Goal: Task Accomplishment & Management: Complete application form

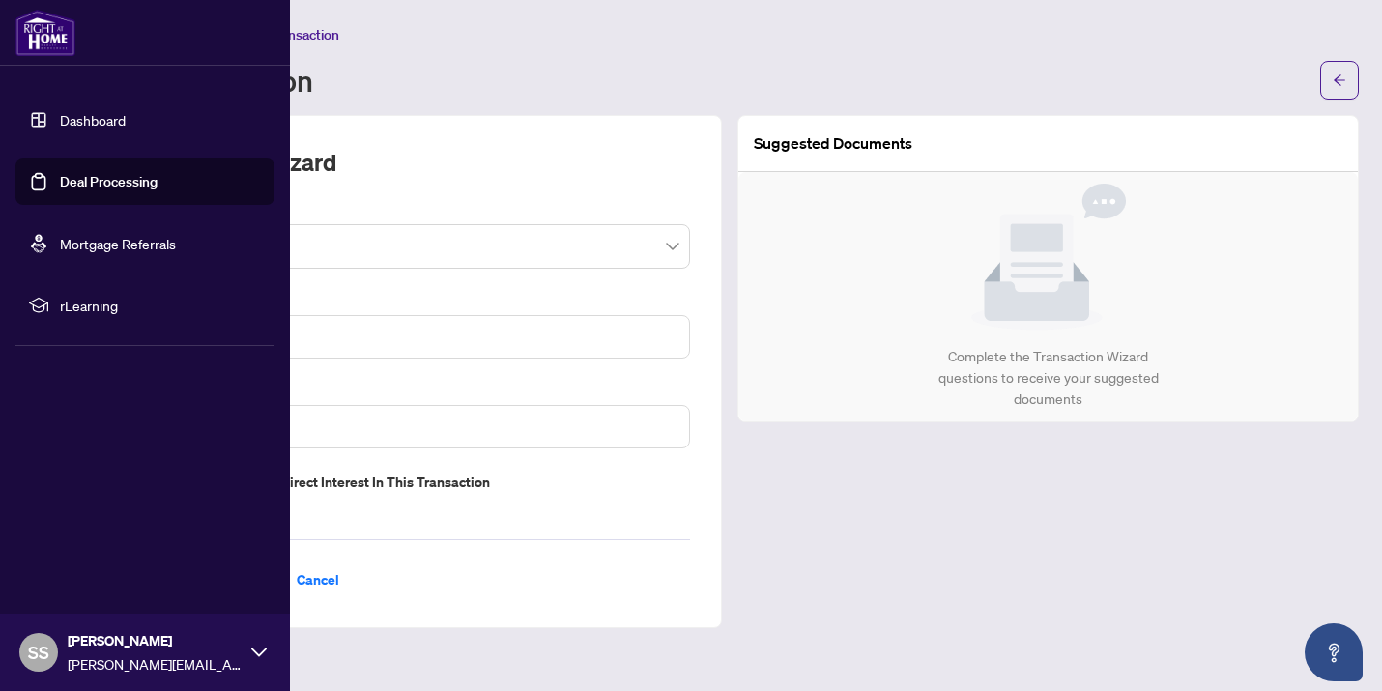
click at [70, 181] on link "Deal Processing" at bounding box center [109, 181] width 98 height 17
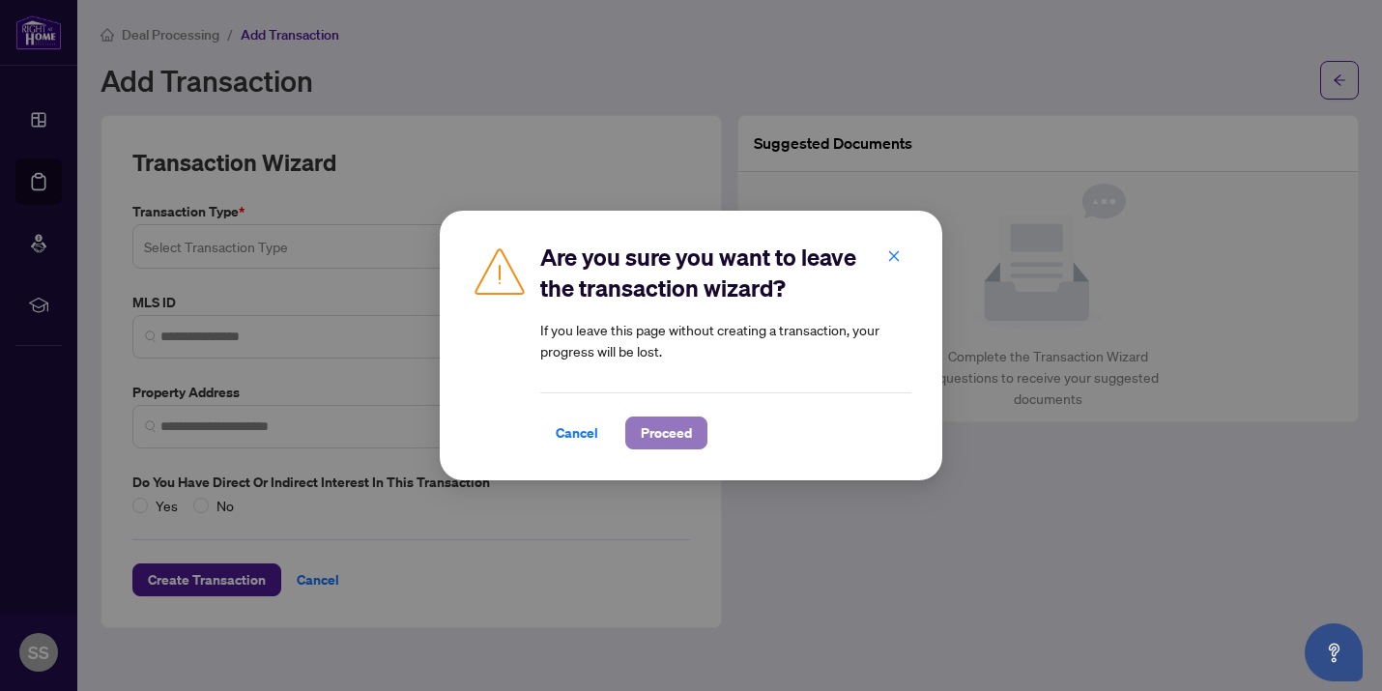
click at [659, 440] on span "Proceed" at bounding box center [666, 432] width 51 height 31
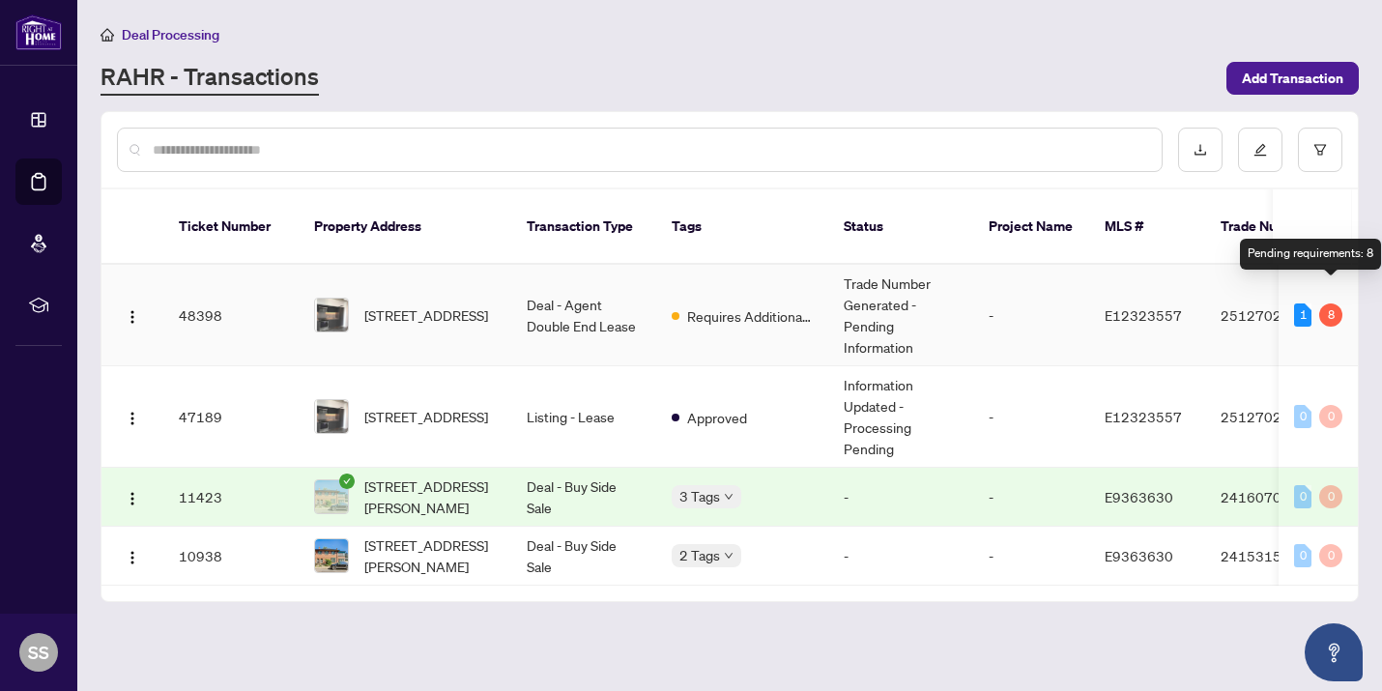
click at [1015, 303] on div "8" at bounding box center [1330, 314] width 23 height 23
click at [829, 302] on td "Trade Number Generated - Pending Information" at bounding box center [900, 315] width 145 height 101
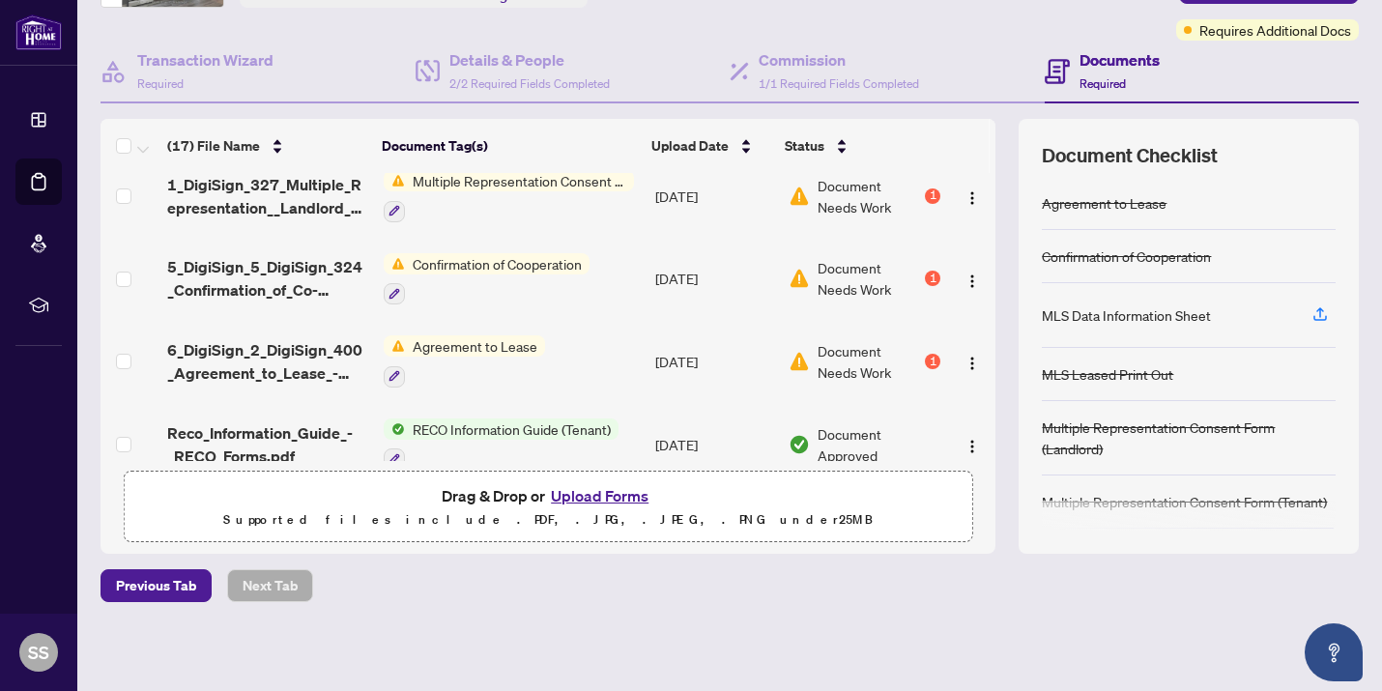
scroll to position [1107, 0]
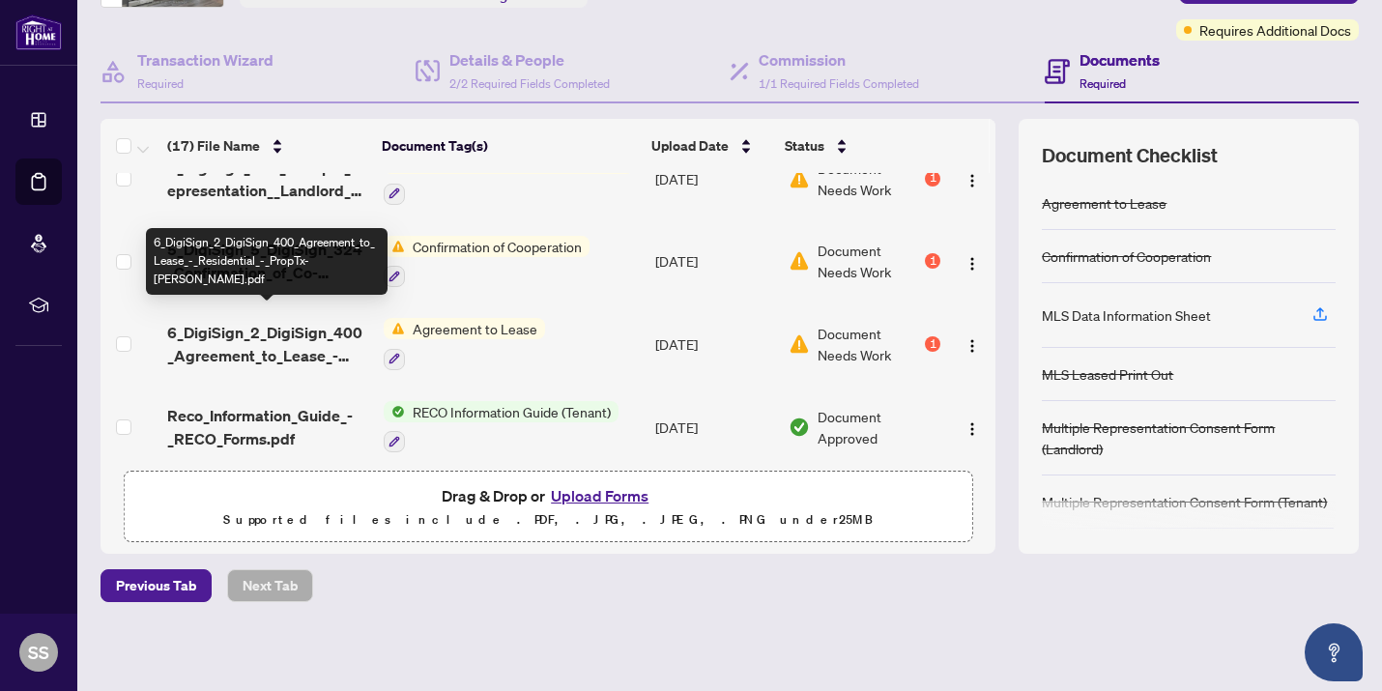
click at [276, 331] on span "6_DigiSign_2_DigiSign_400_Agreement_to_Lease_-_Residential_-_PropTx-[PERSON_NAM…" at bounding box center [267, 344] width 201 height 46
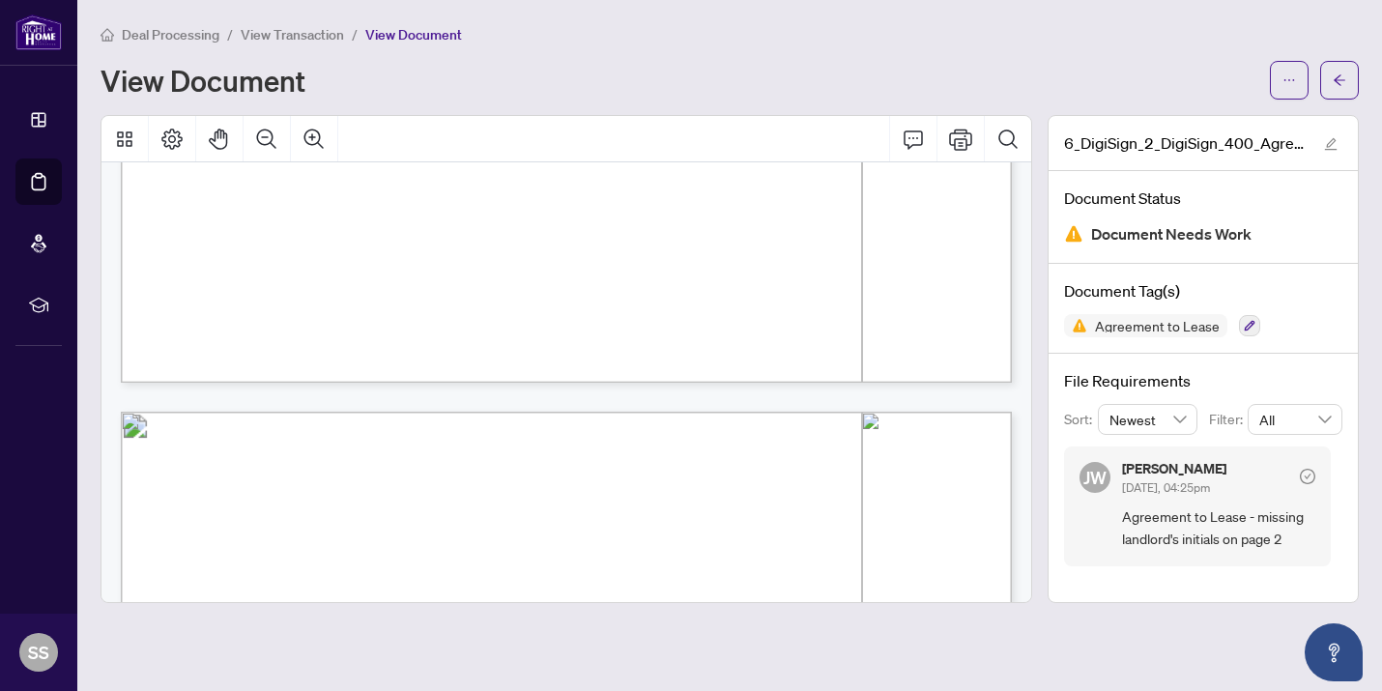
scroll to position [4516, 0]
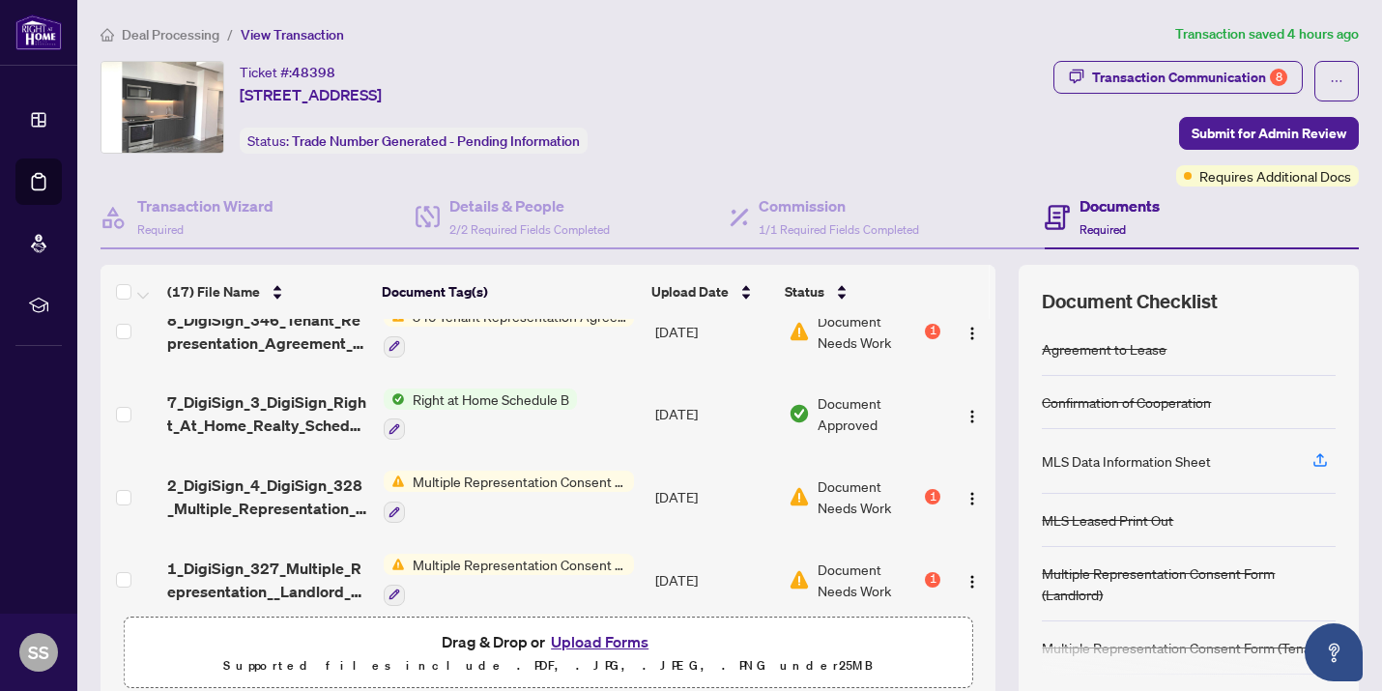
scroll to position [1107, 0]
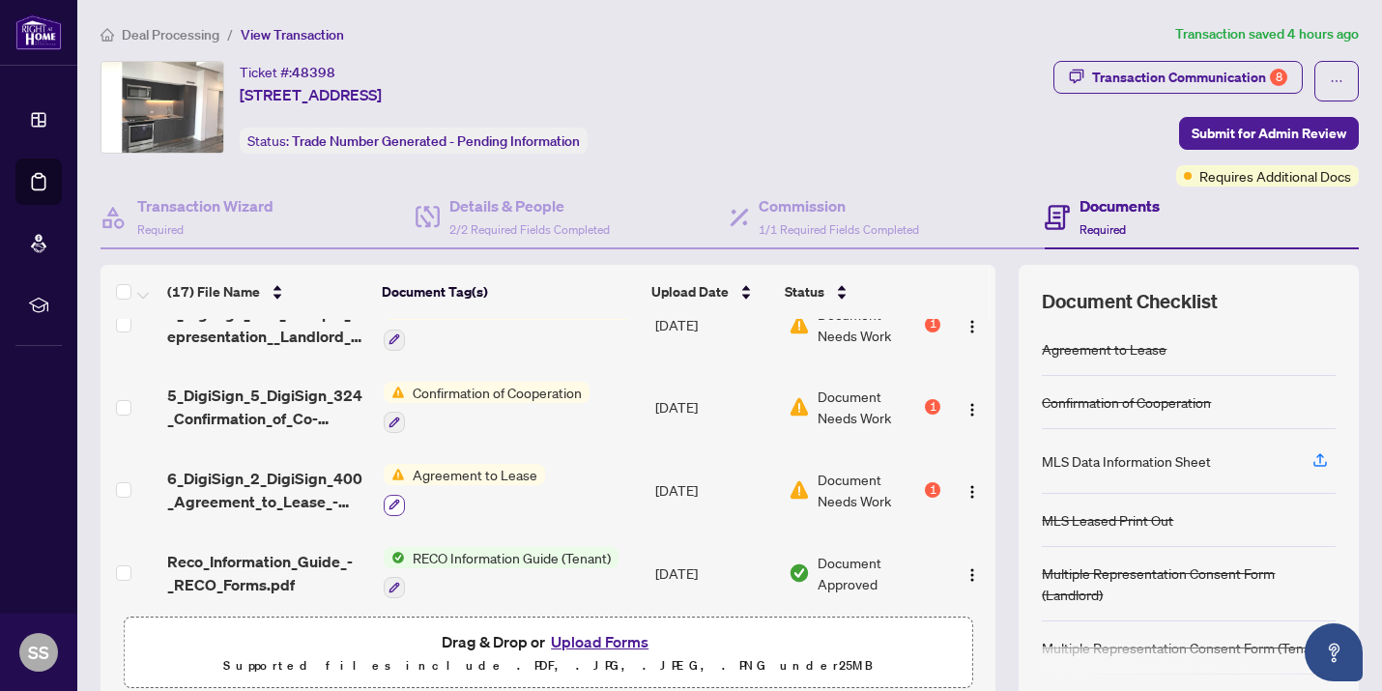
click at [385, 495] on button "button" at bounding box center [394, 505] width 21 height 21
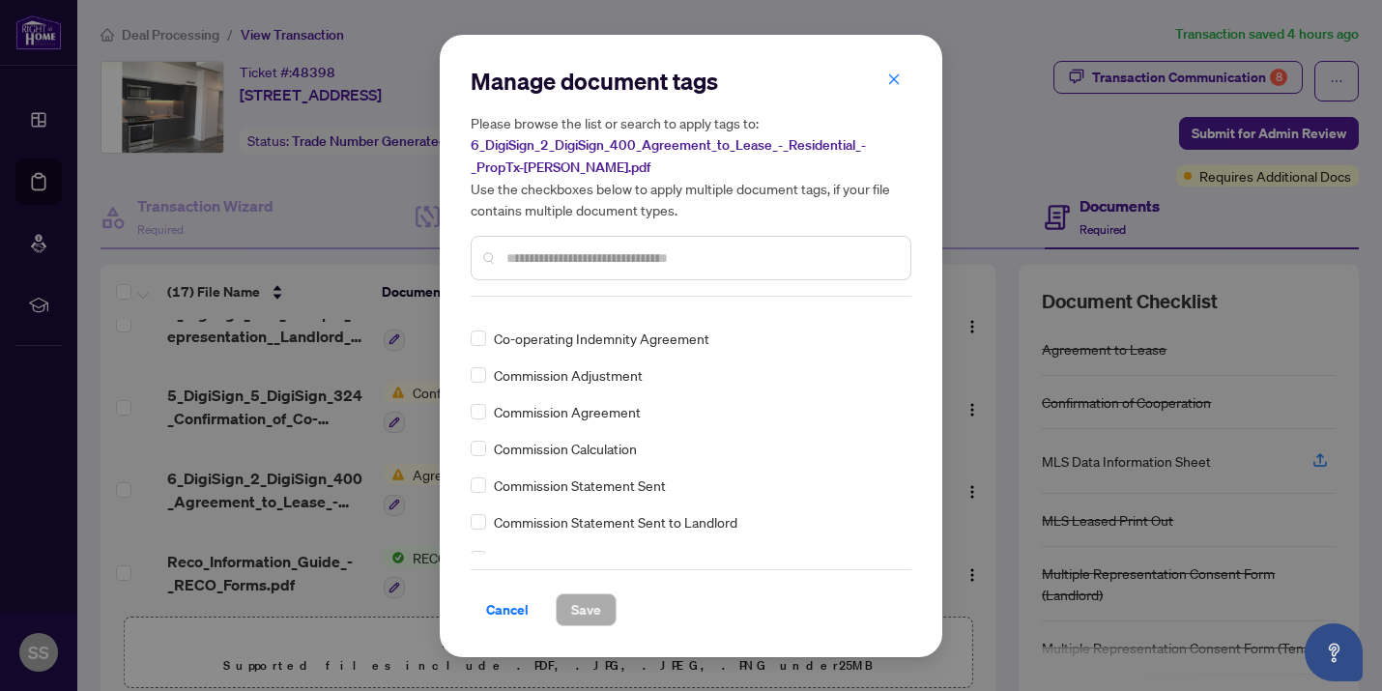
scroll to position [1358, 0]
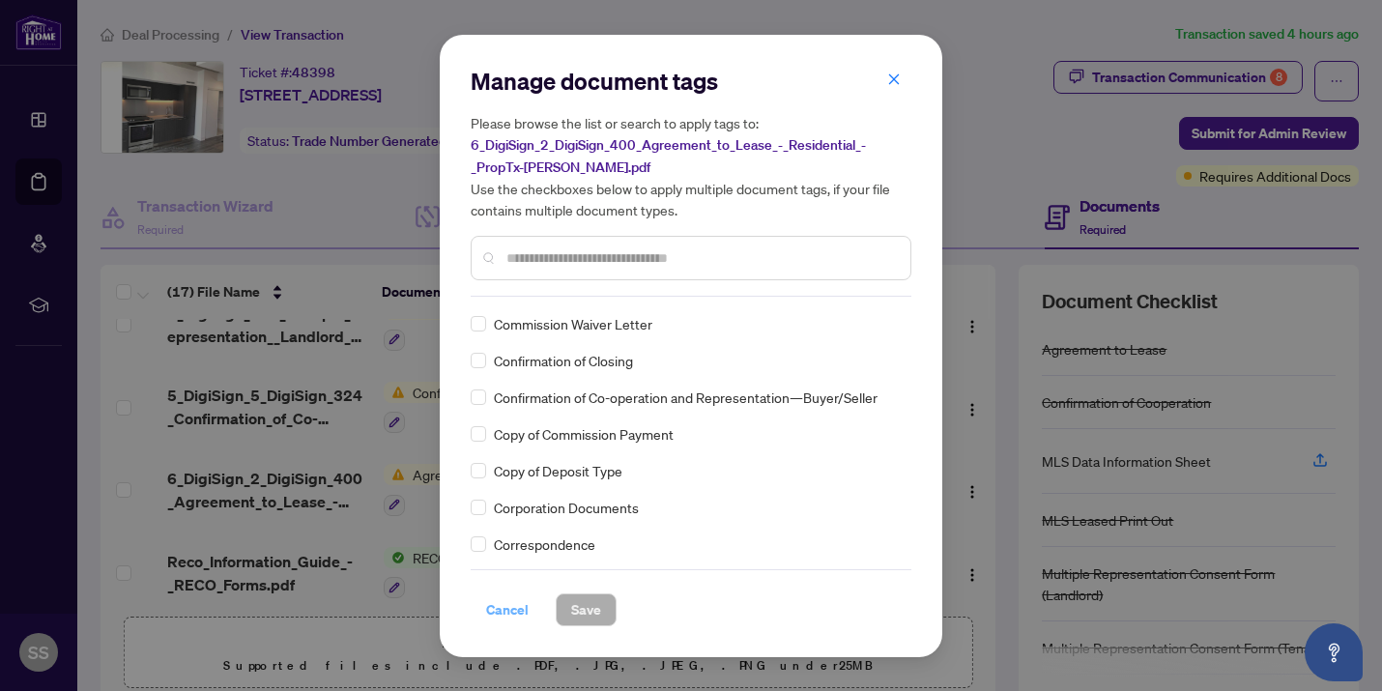
click at [510, 608] on span "Cancel" at bounding box center [507, 609] width 43 height 31
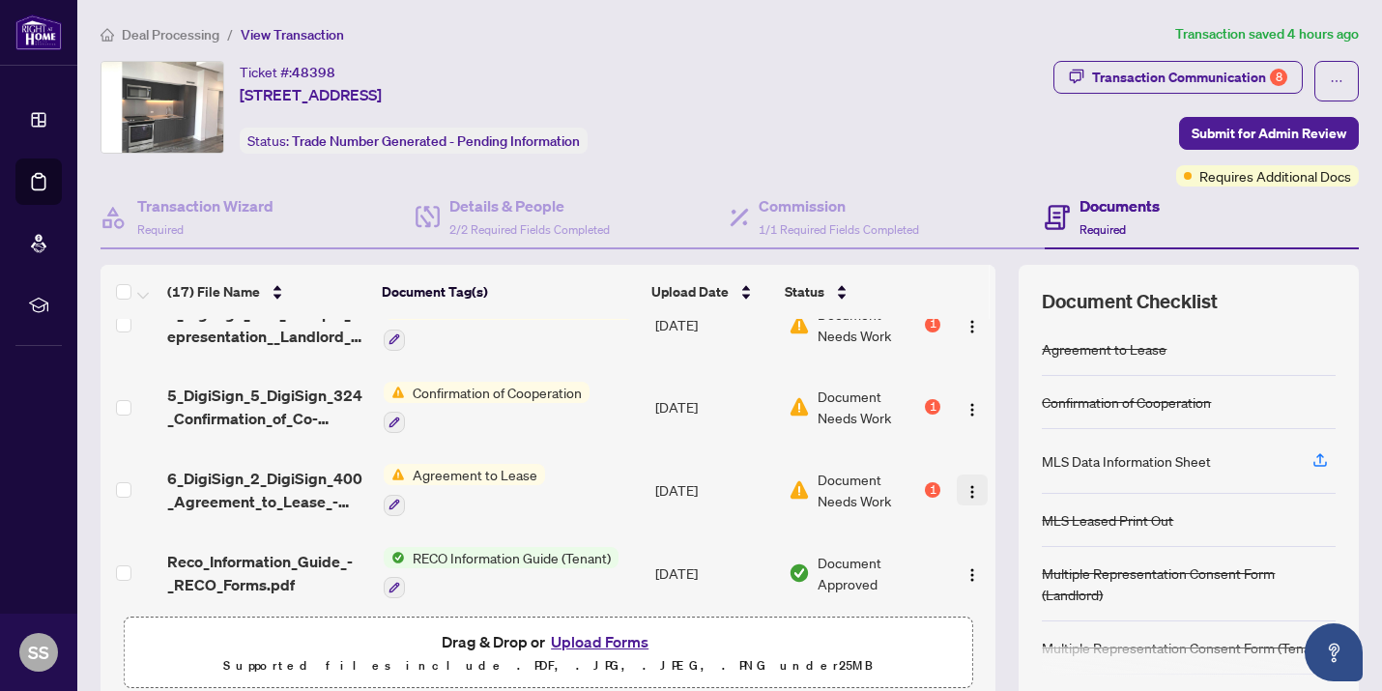
click at [976, 480] on button "button" at bounding box center [972, 490] width 31 height 31
click at [549, 481] on td "Agreement to Lease" at bounding box center [511, 489] width 271 height 83
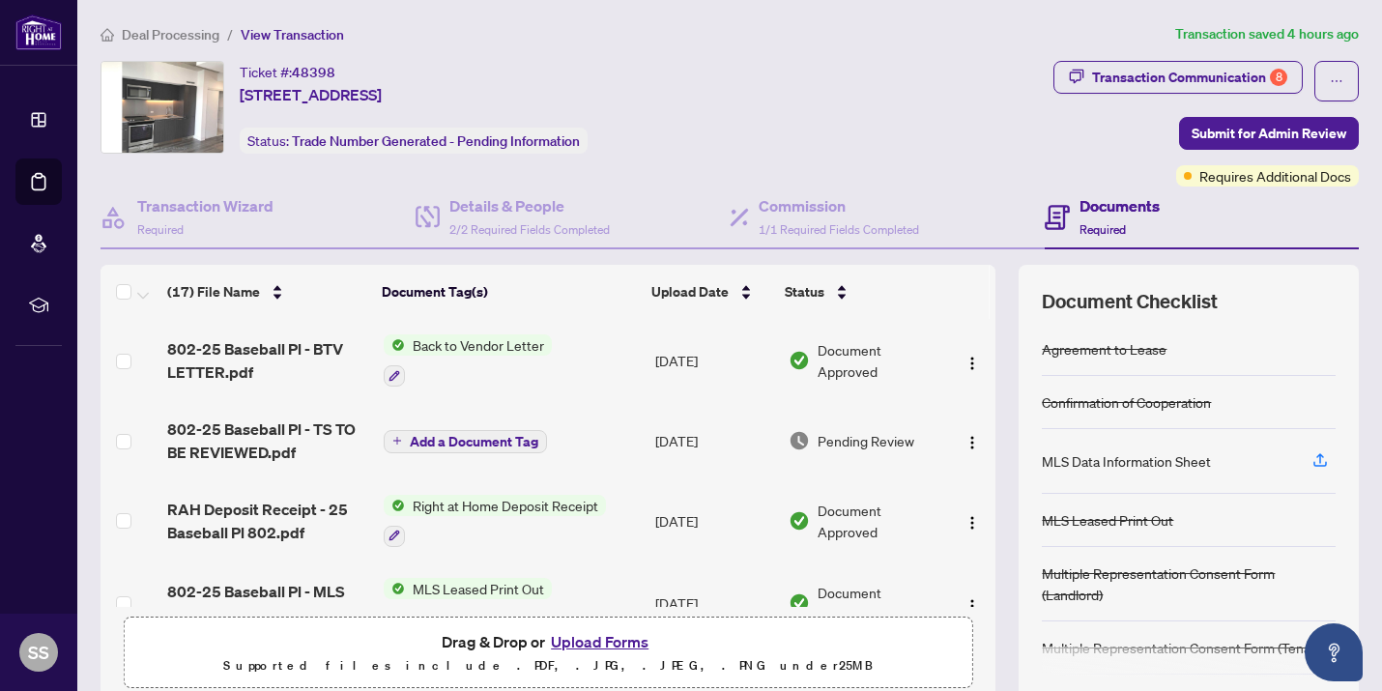
scroll to position [1107, 0]
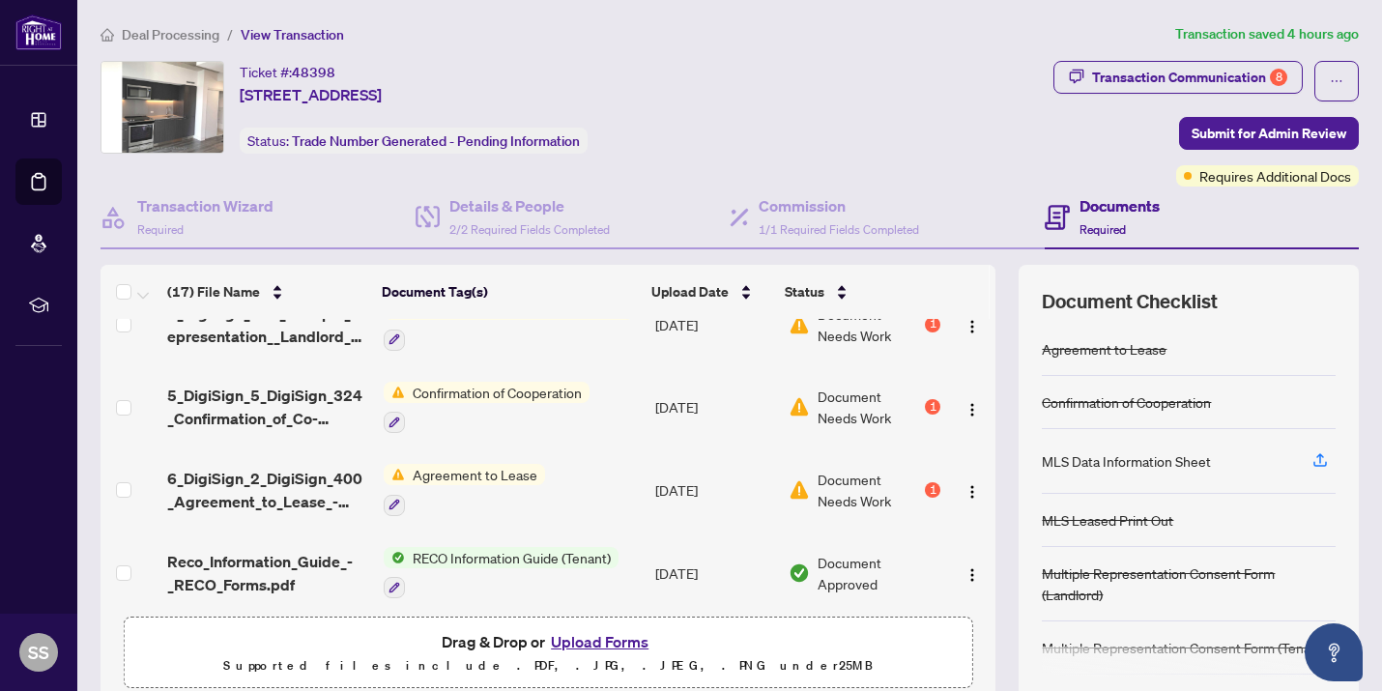
click at [884, 480] on span "Document Needs Work" at bounding box center [869, 490] width 103 height 43
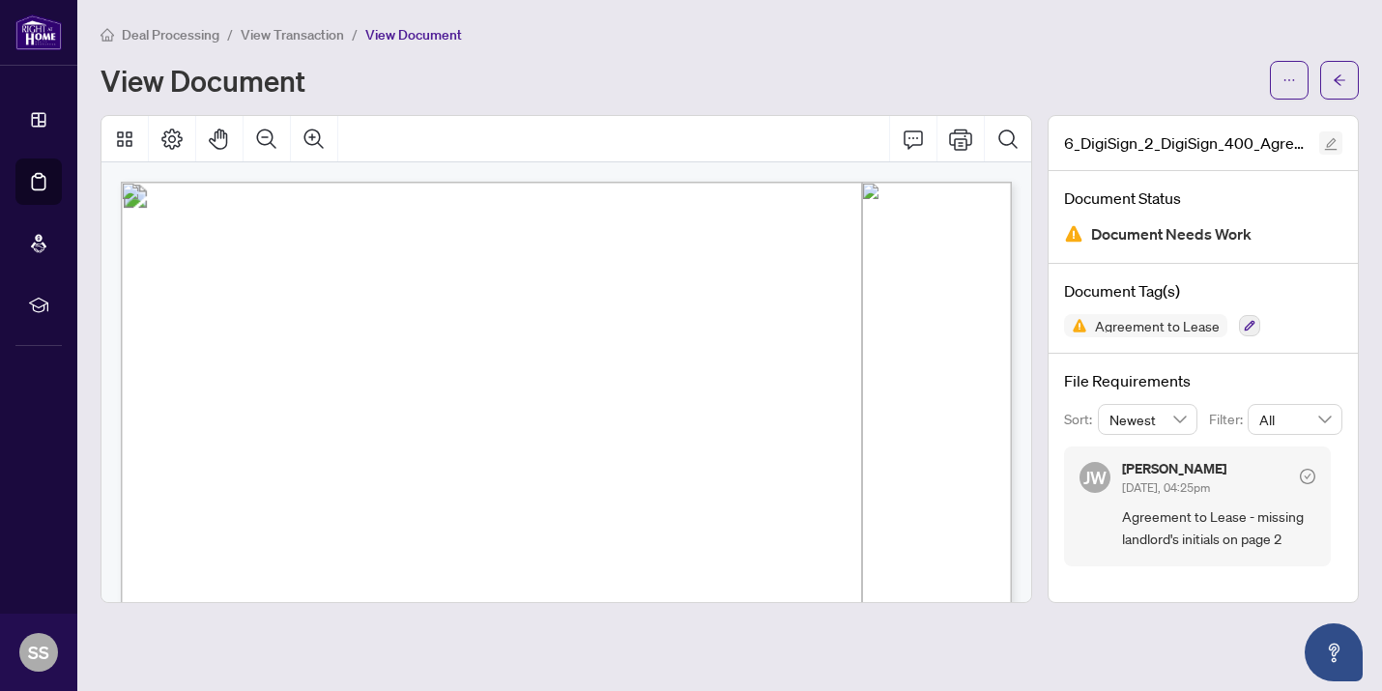
click at [1015, 138] on icon "edit" at bounding box center [1331, 144] width 14 height 14
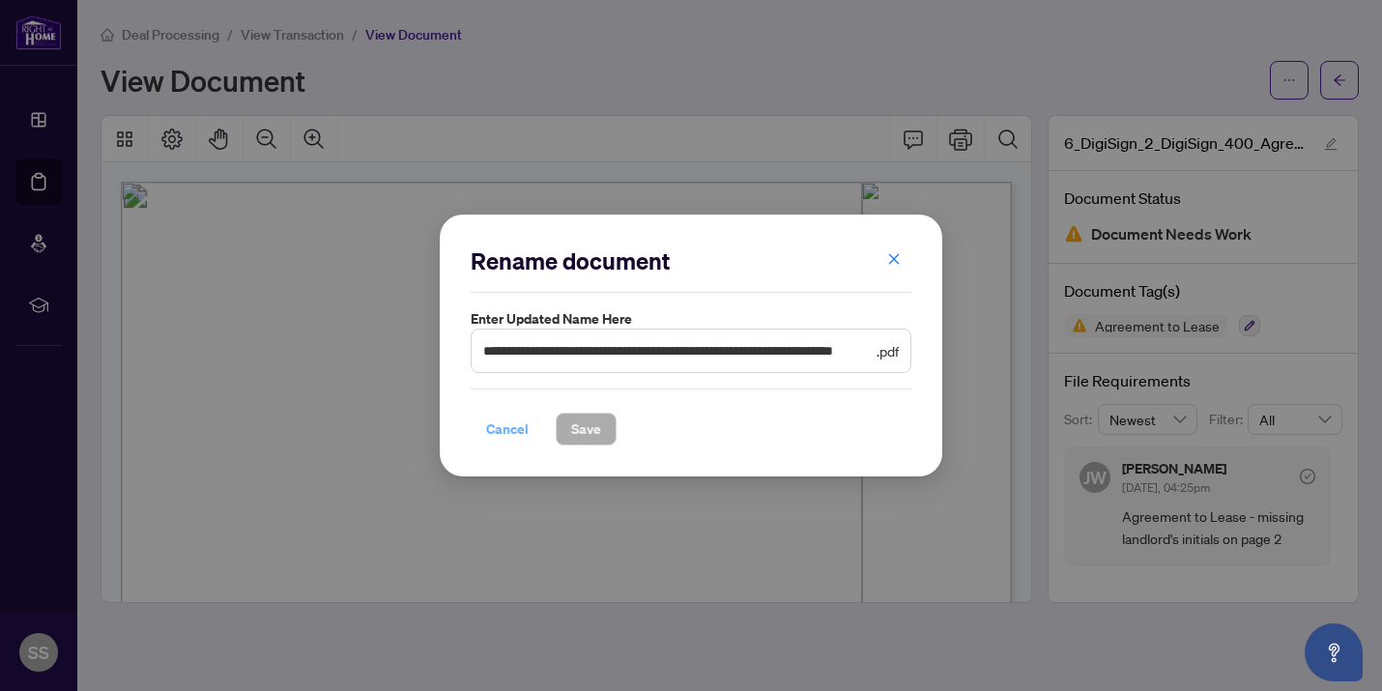
click at [500, 438] on span "Cancel" at bounding box center [507, 429] width 43 height 31
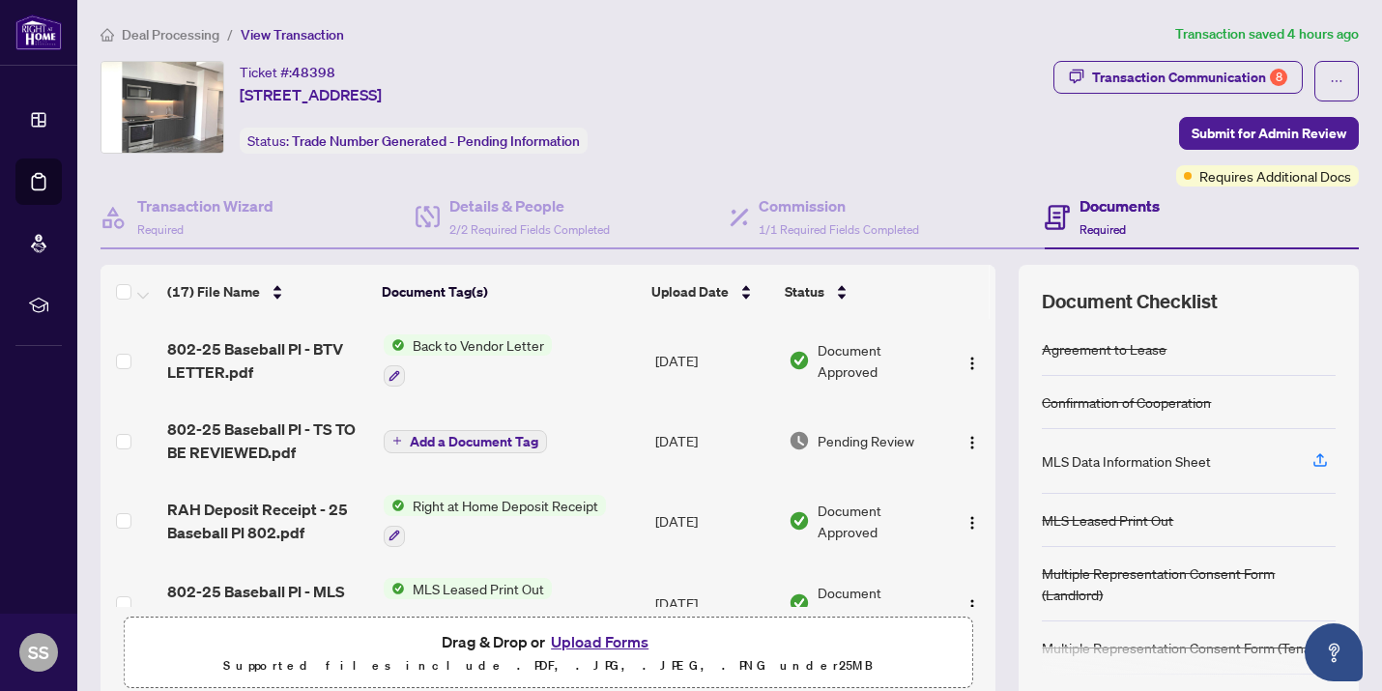
click at [575, 641] on button "Upload Forms" at bounding box center [599, 641] width 109 height 25
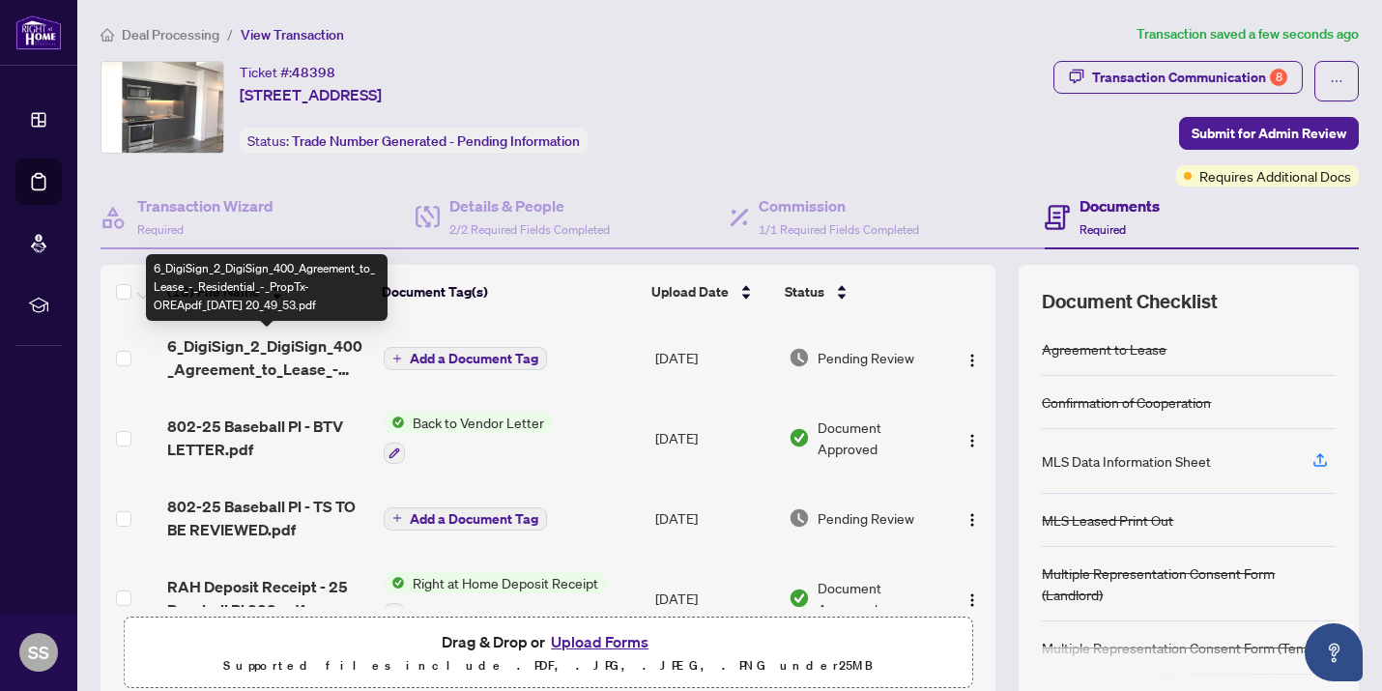
click at [293, 350] on span "6_DigiSign_2_DigiSign_400_Agreement_to_Lease_-_Residential_-_PropTx-OREApdf_[DA…" at bounding box center [267, 357] width 201 height 46
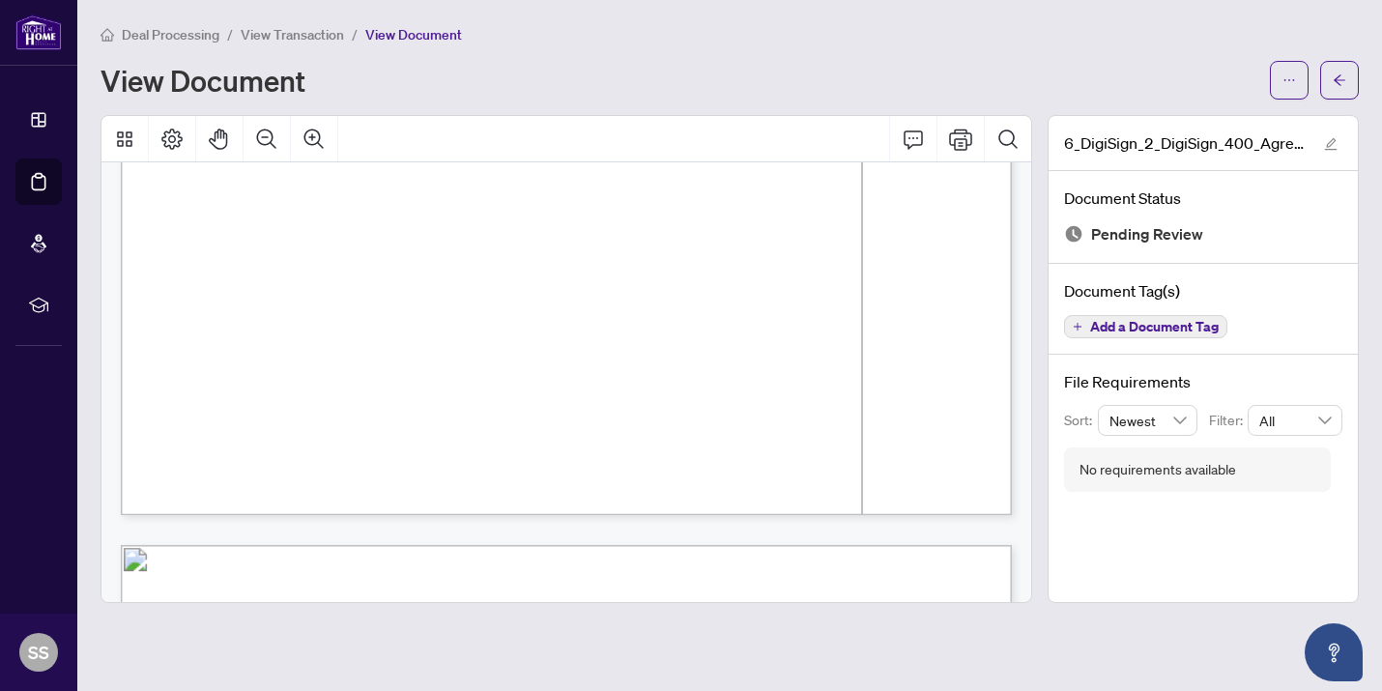
scroll to position [2015, 0]
click at [1015, 320] on span "Add a Document Tag" at bounding box center [1154, 327] width 129 height 14
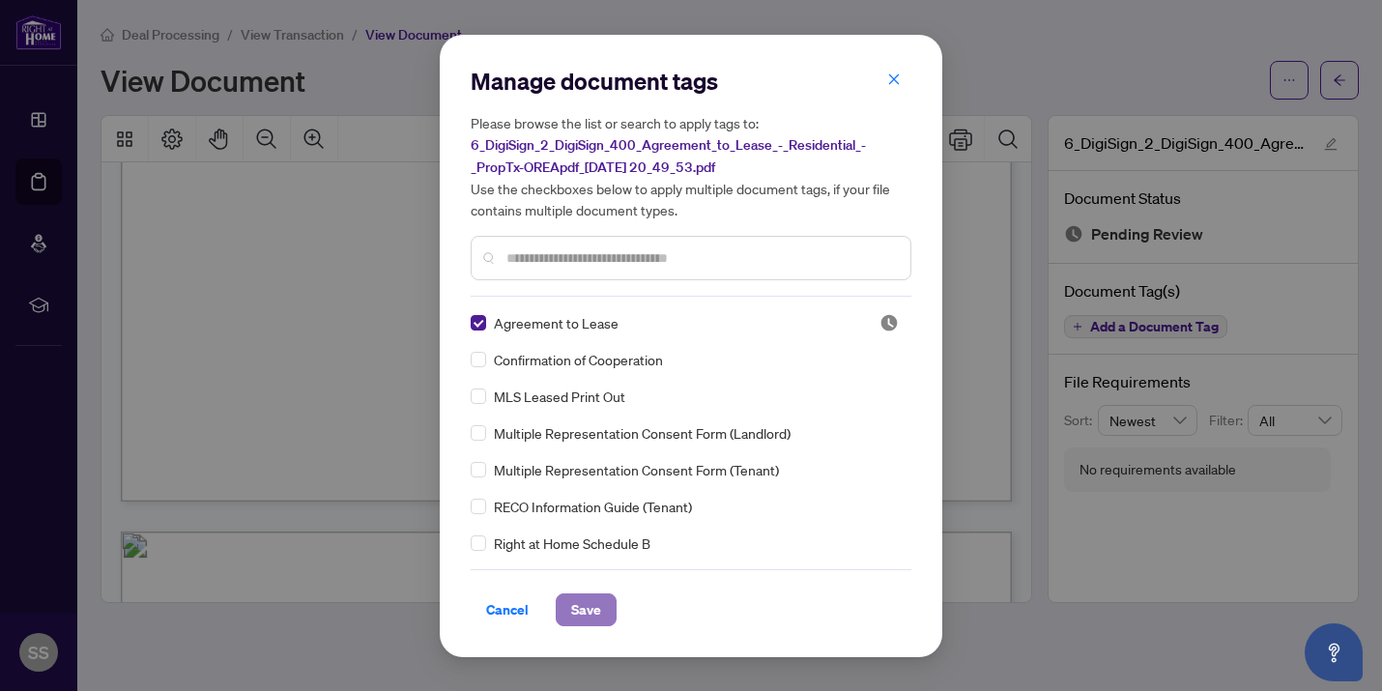
click at [579, 601] on span "Save" at bounding box center [586, 609] width 30 height 31
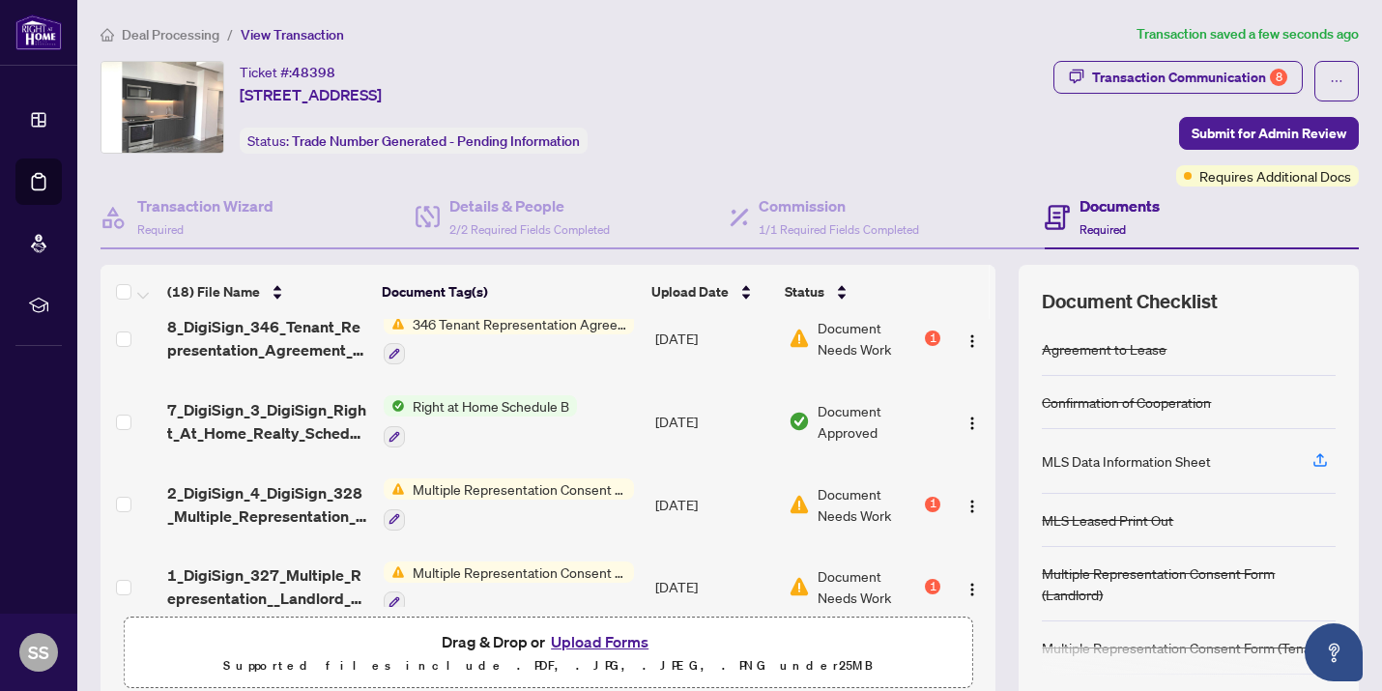
scroll to position [1189, 0]
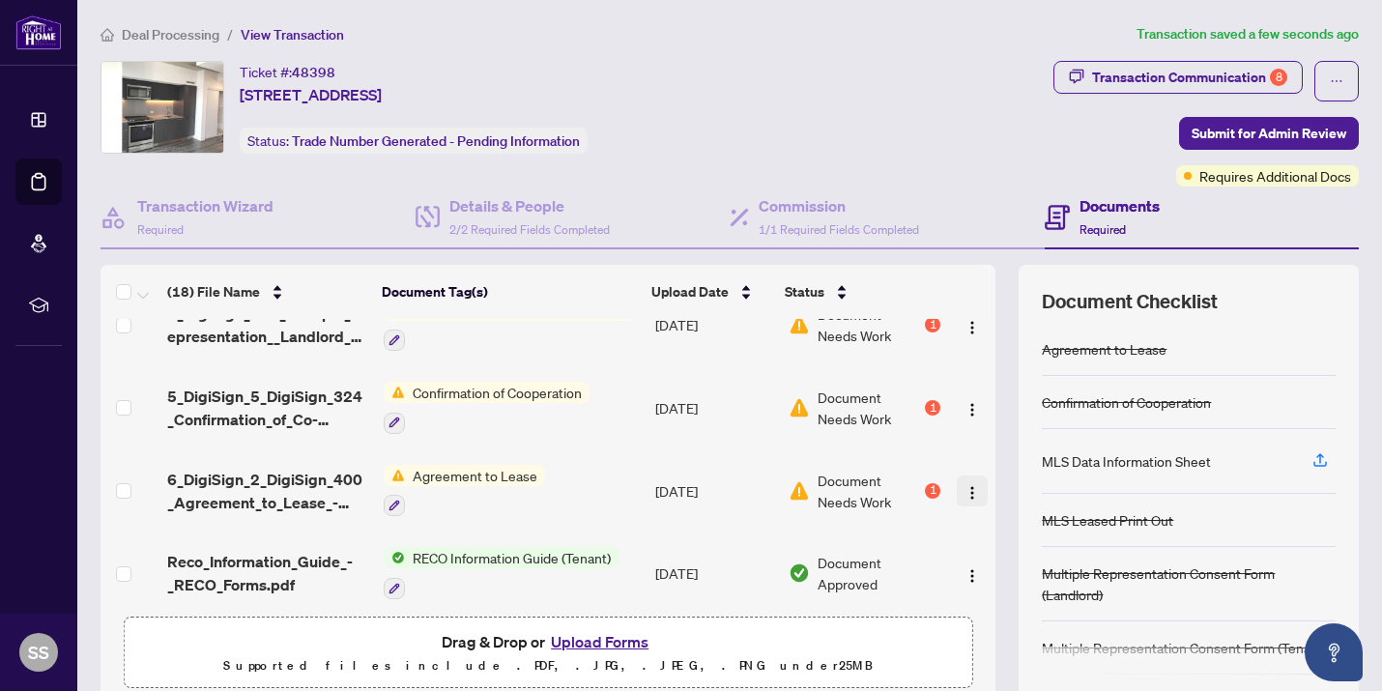
click at [968, 485] on img "button" at bounding box center [971, 492] width 15 height 15
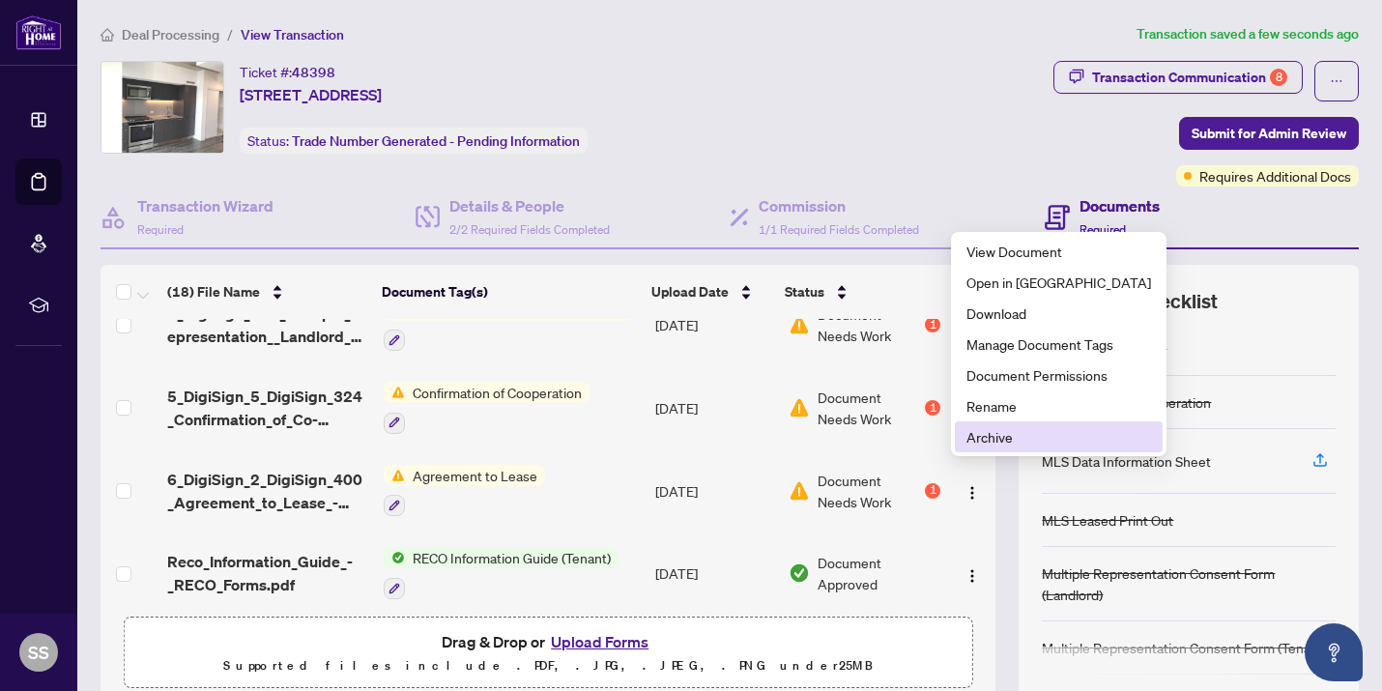
click at [1000, 441] on span "Archive" at bounding box center [1058, 436] width 185 height 21
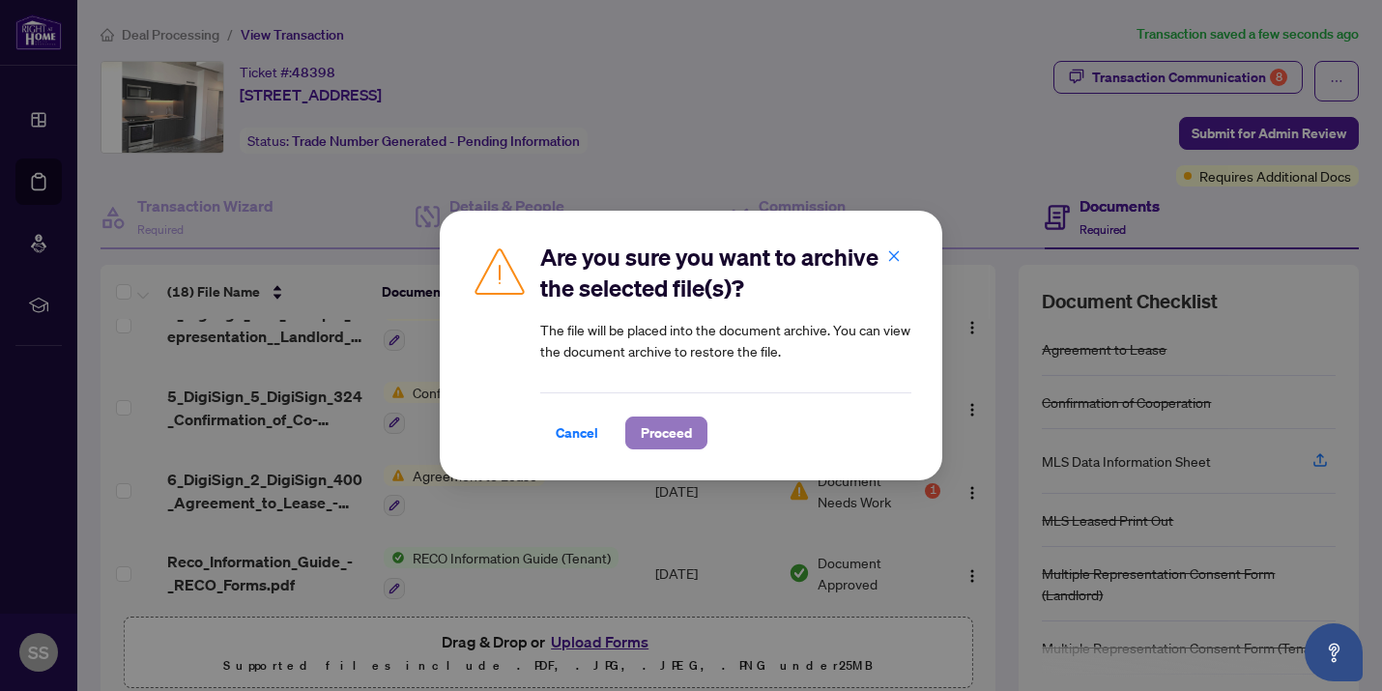
click at [655, 433] on span "Proceed" at bounding box center [666, 432] width 51 height 31
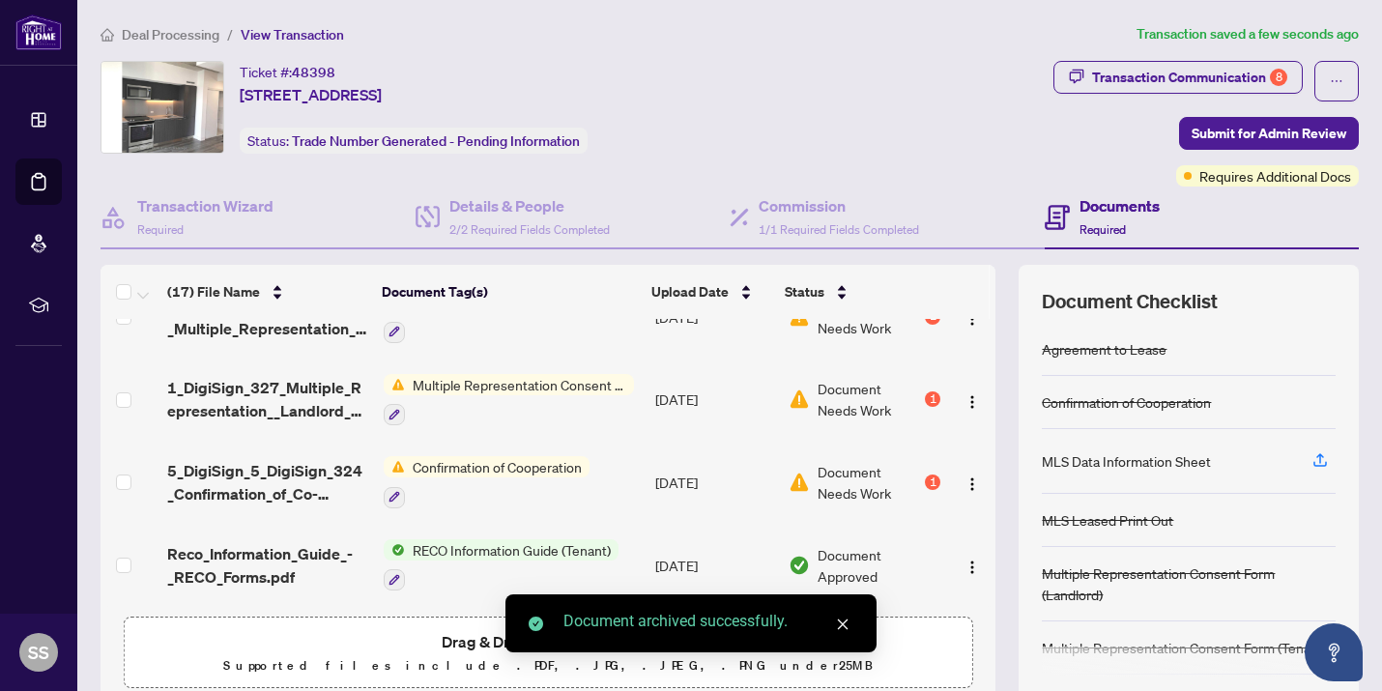
scroll to position [1107, 0]
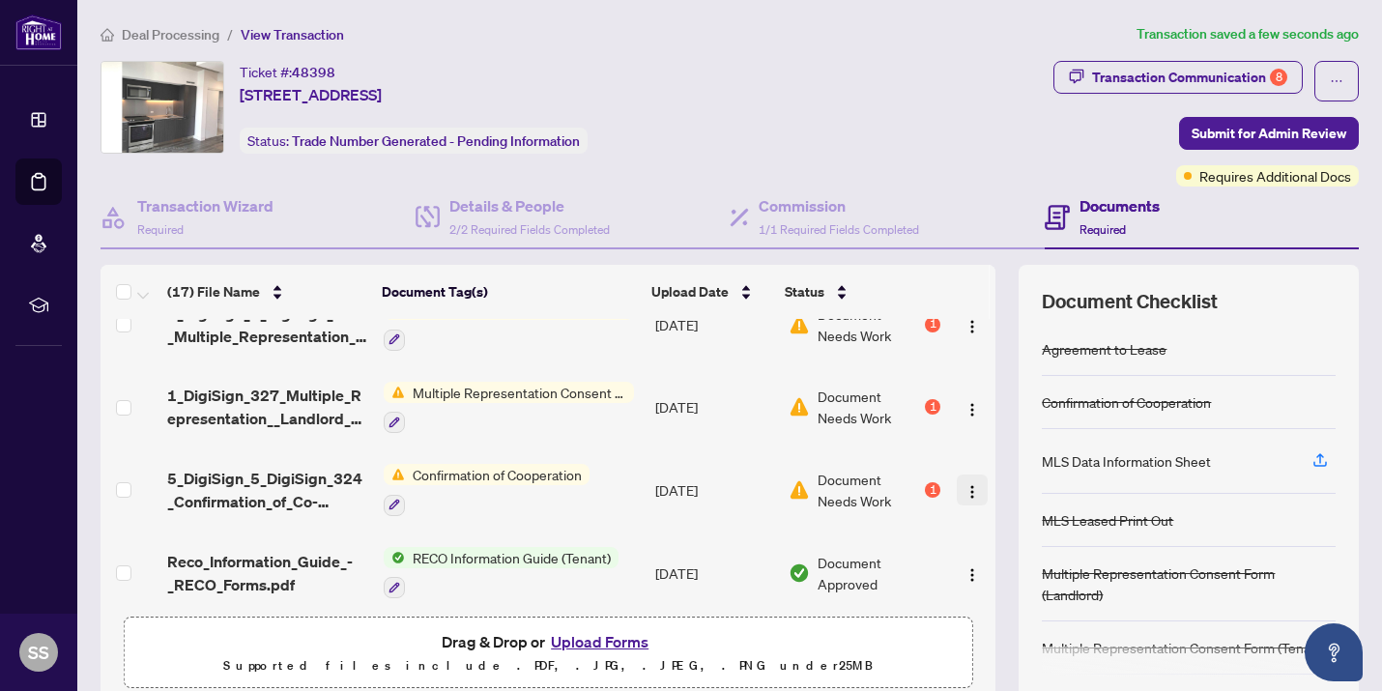
click at [964, 484] on img "button" at bounding box center [971, 491] width 15 height 15
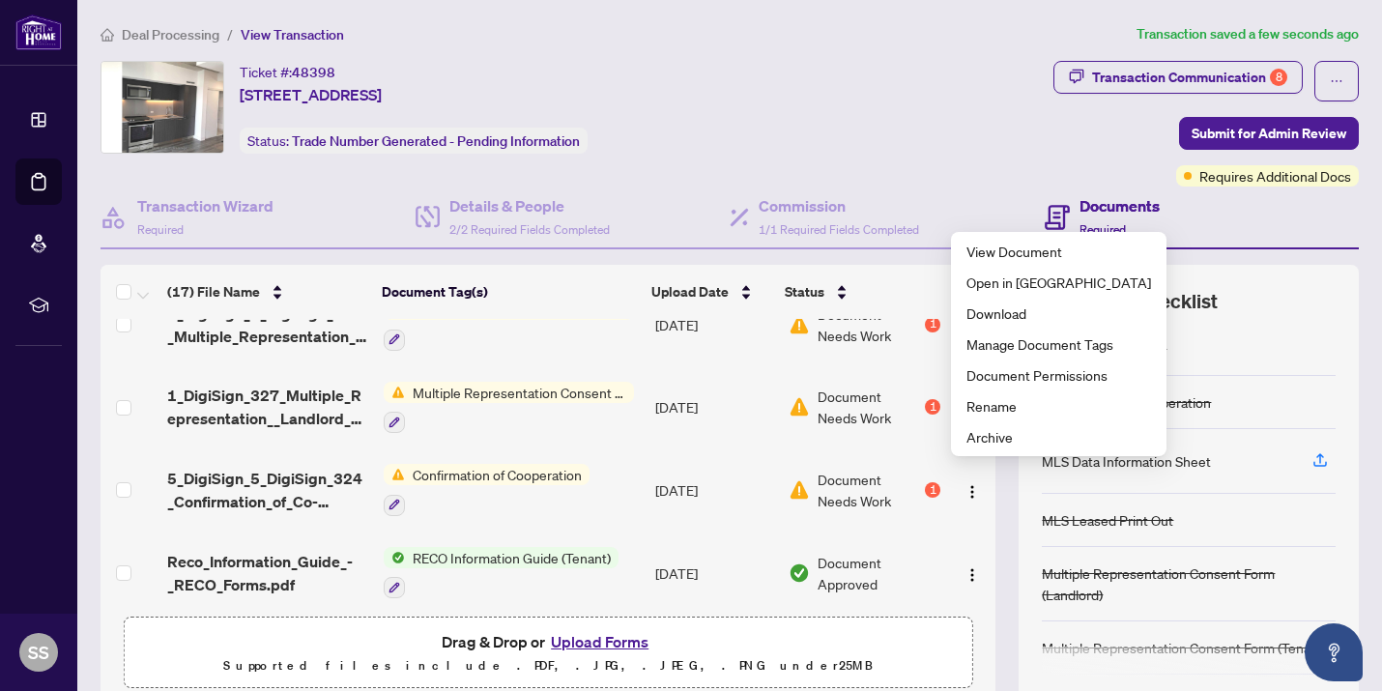
click at [820, 477] on span "Document Needs Work" at bounding box center [869, 490] width 103 height 43
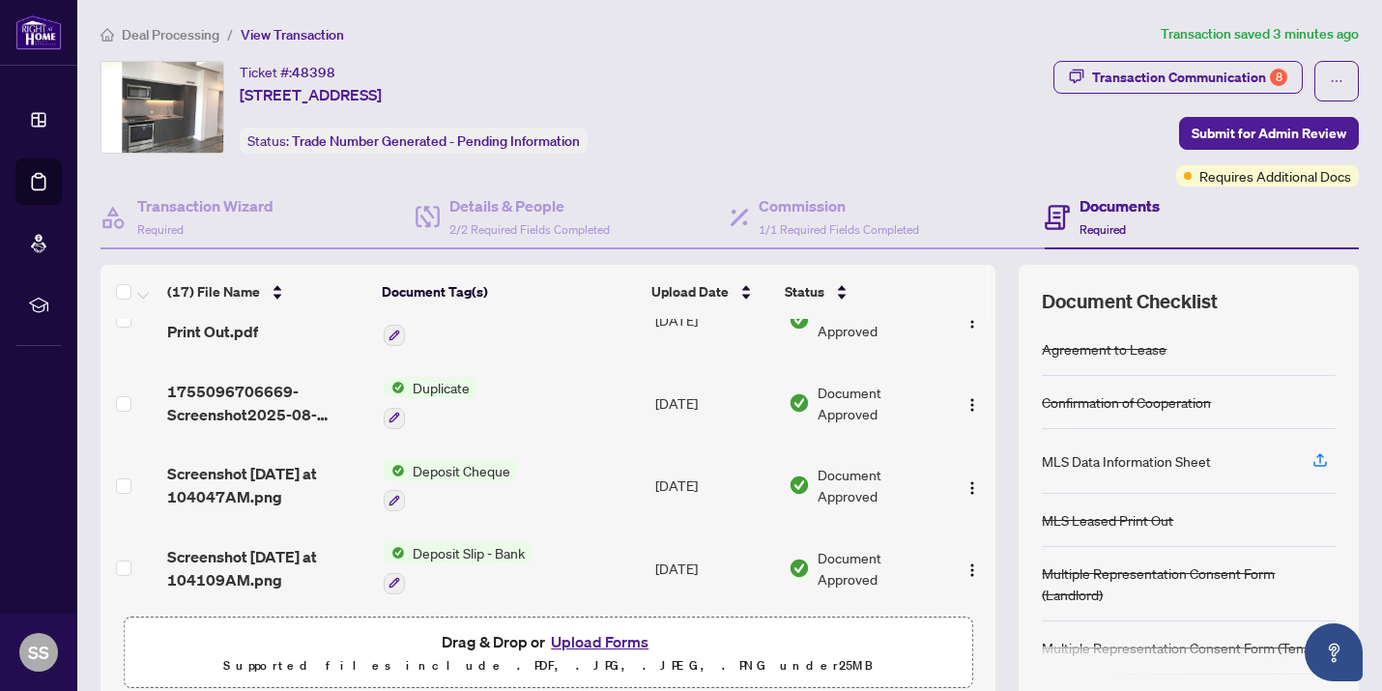
scroll to position [1107, 0]
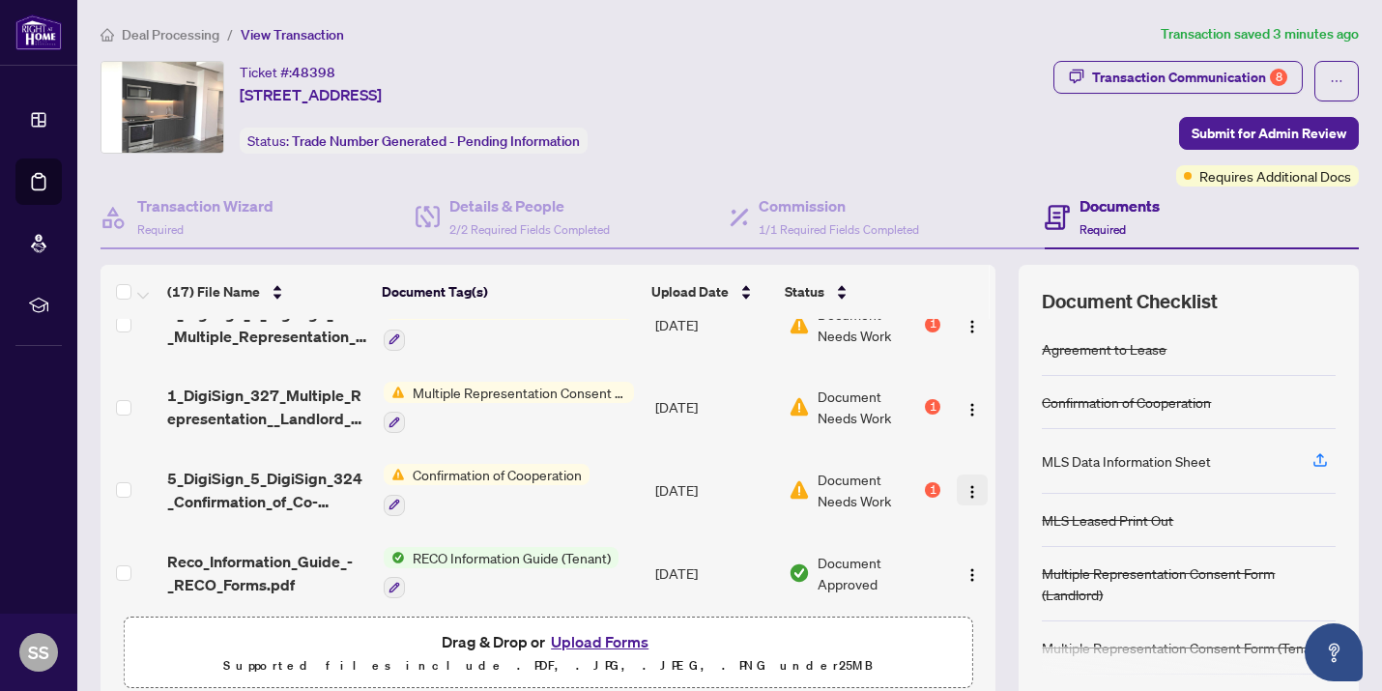
click at [967, 484] on img "button" at bounding box center [971, 491] width 15 height 15
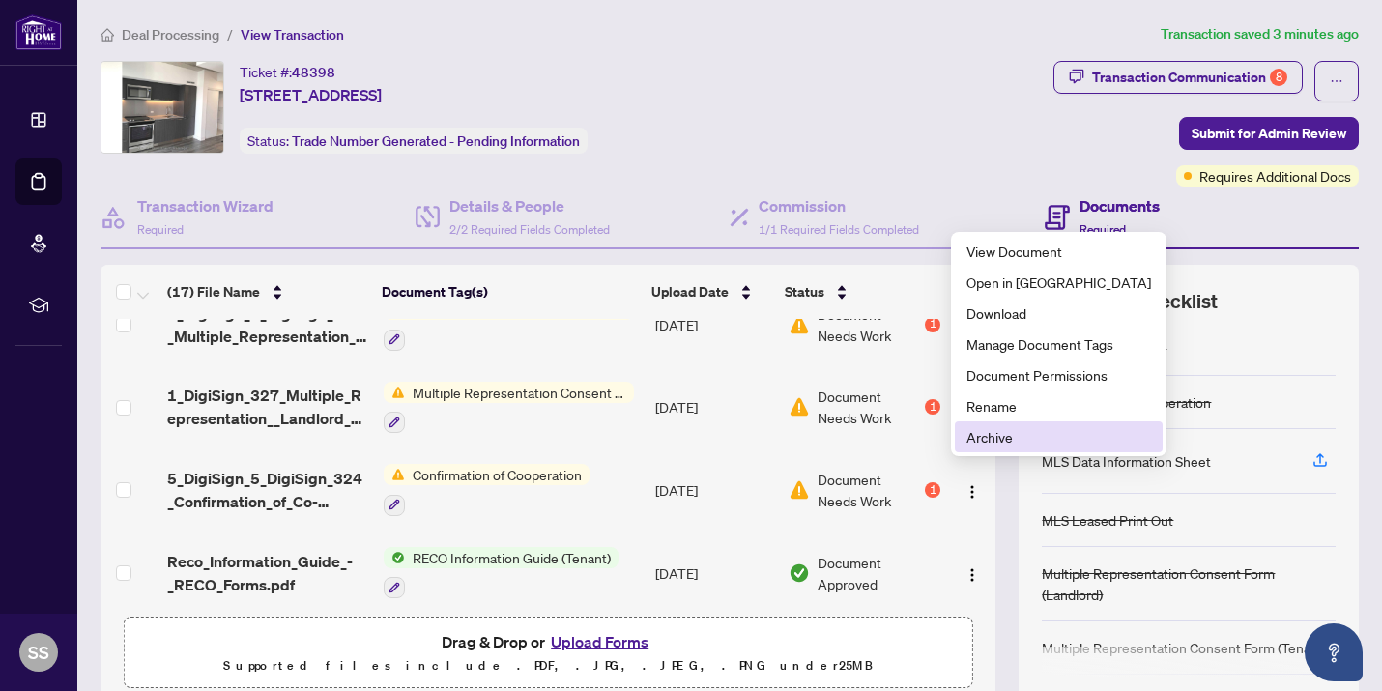
click at [982, 441] on span "Archive" at bounding box center [1058, 436] width 185 height 21
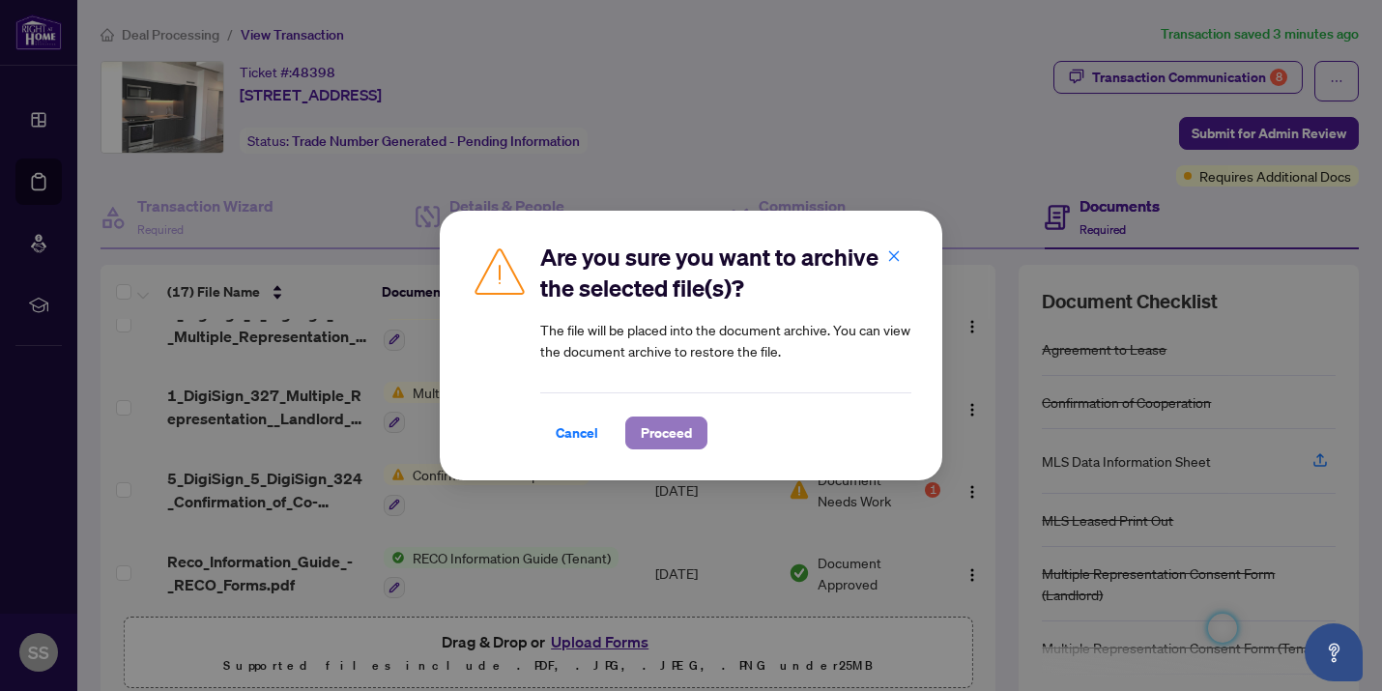
click at [648, 427] on span "Proceed" at bounding box center [666, 432] width 51 height 31
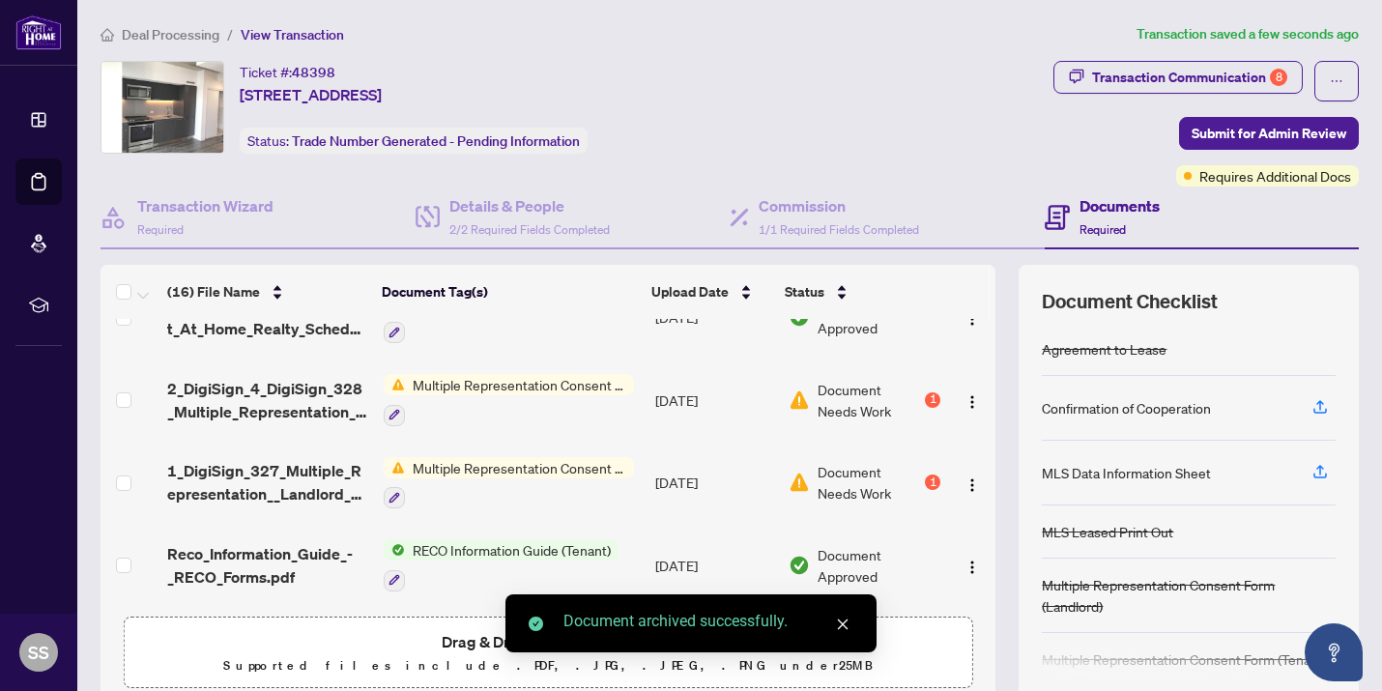
scroll to position [1024, 0]
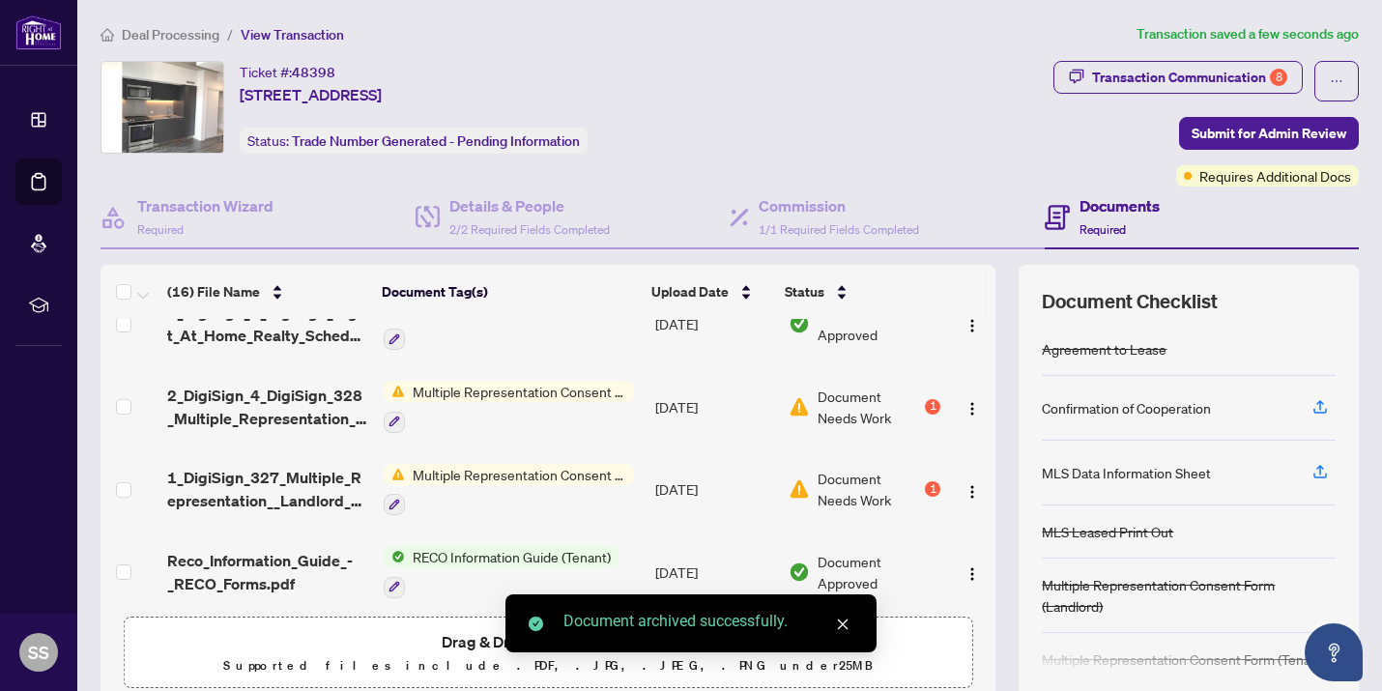
click at [841, 624] on icon "close" at bounding box center [843, 625] width 14 height 14
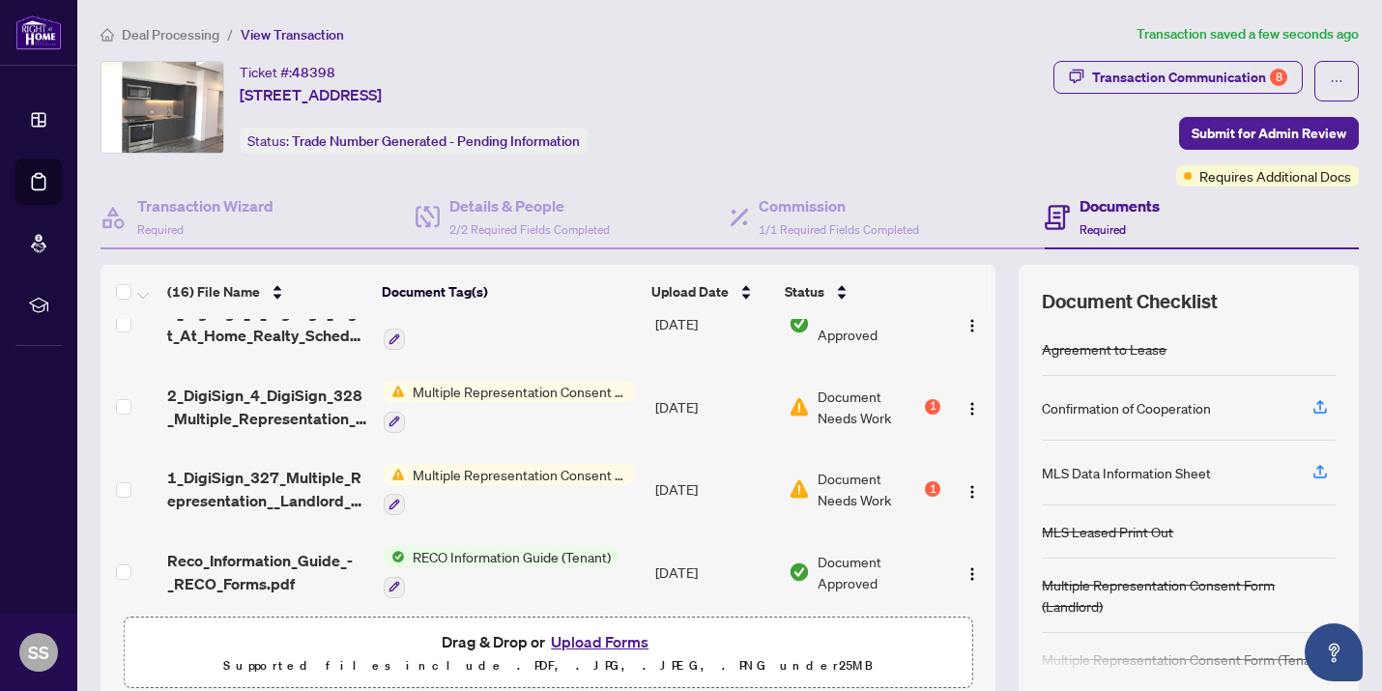
click at [616, 643] on button "Upload Forms" at bounding box center [599, 641] width 109 height 25
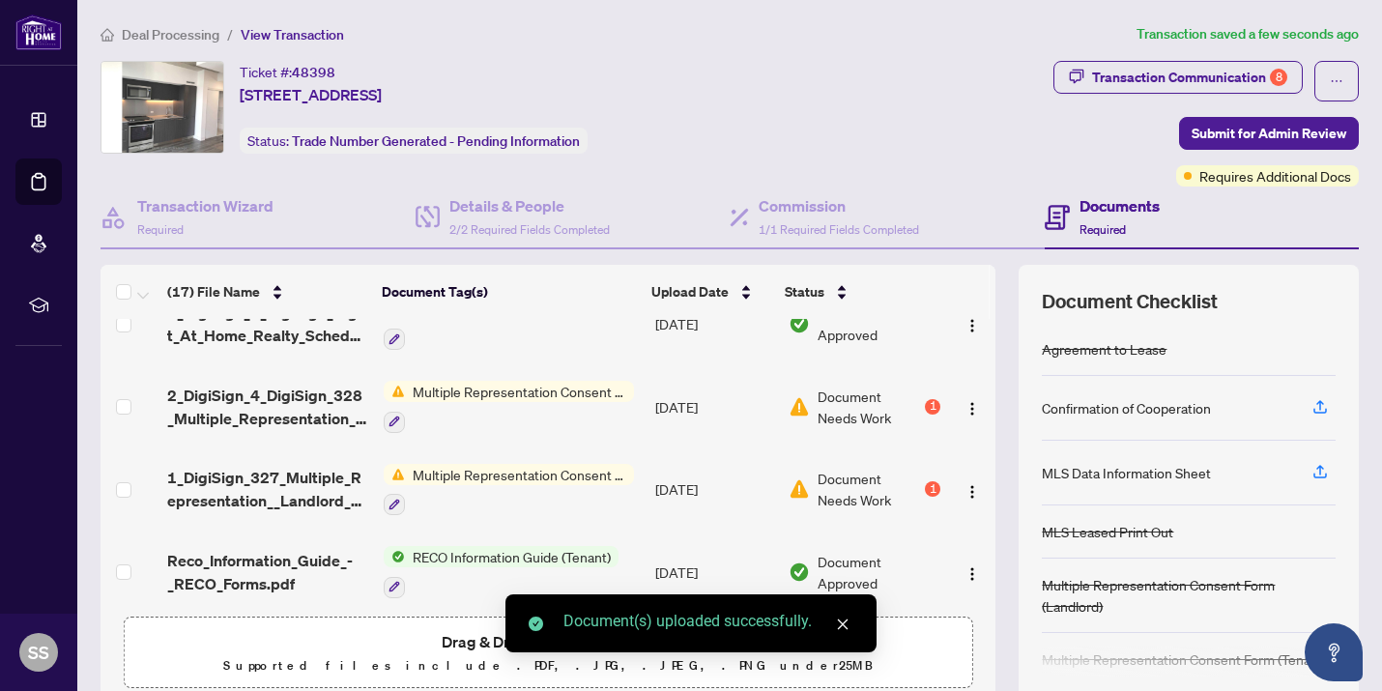
scroll to position [0, 0]
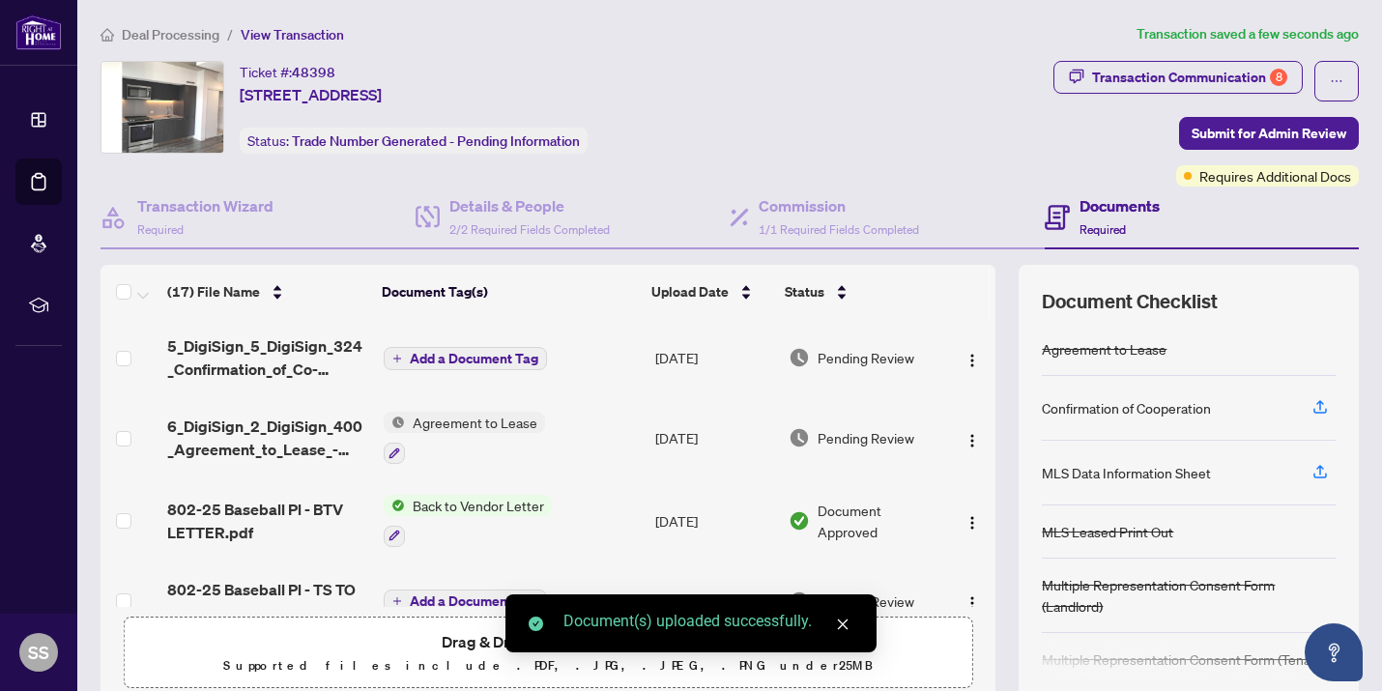
click at [454, 357] on span "Add a Document Tag" at bounding box center [474, 359] width 129 height 14
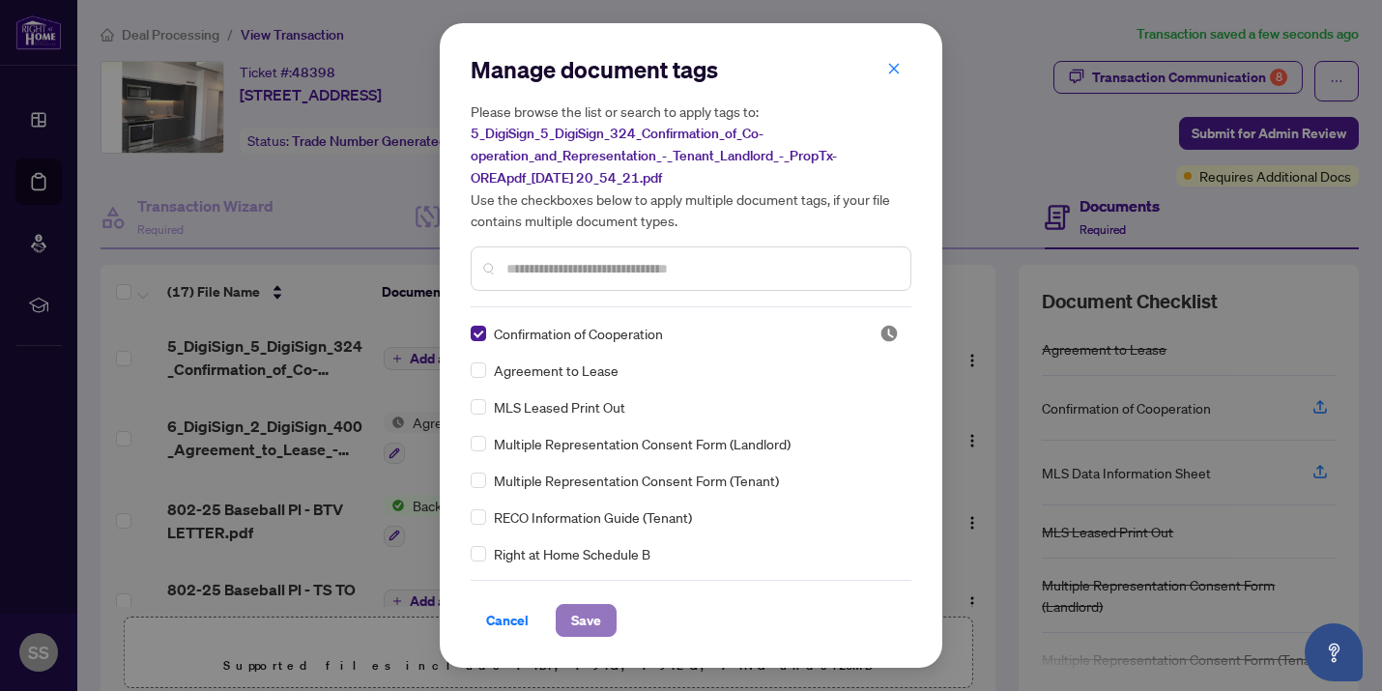
click at [583, 615] on span "Save" at bounding box center [586, 620] width 30 height 31
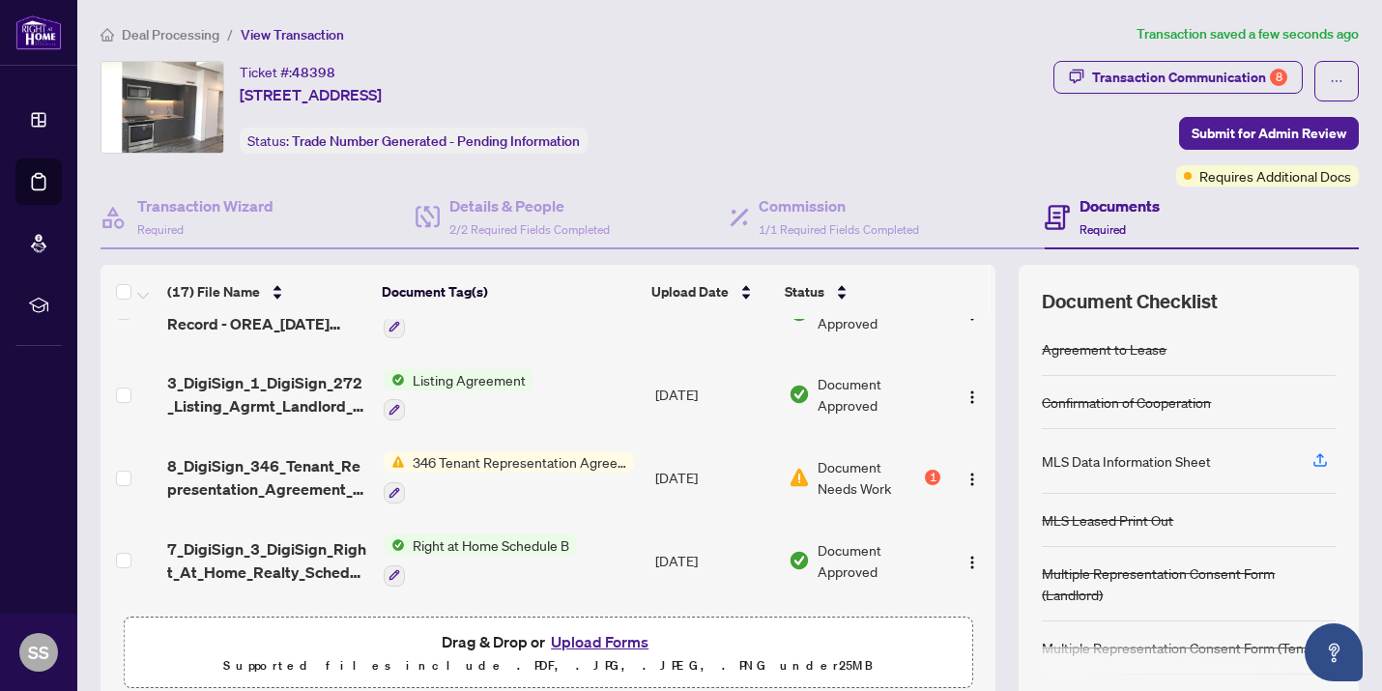
scroll to position [876, 0]
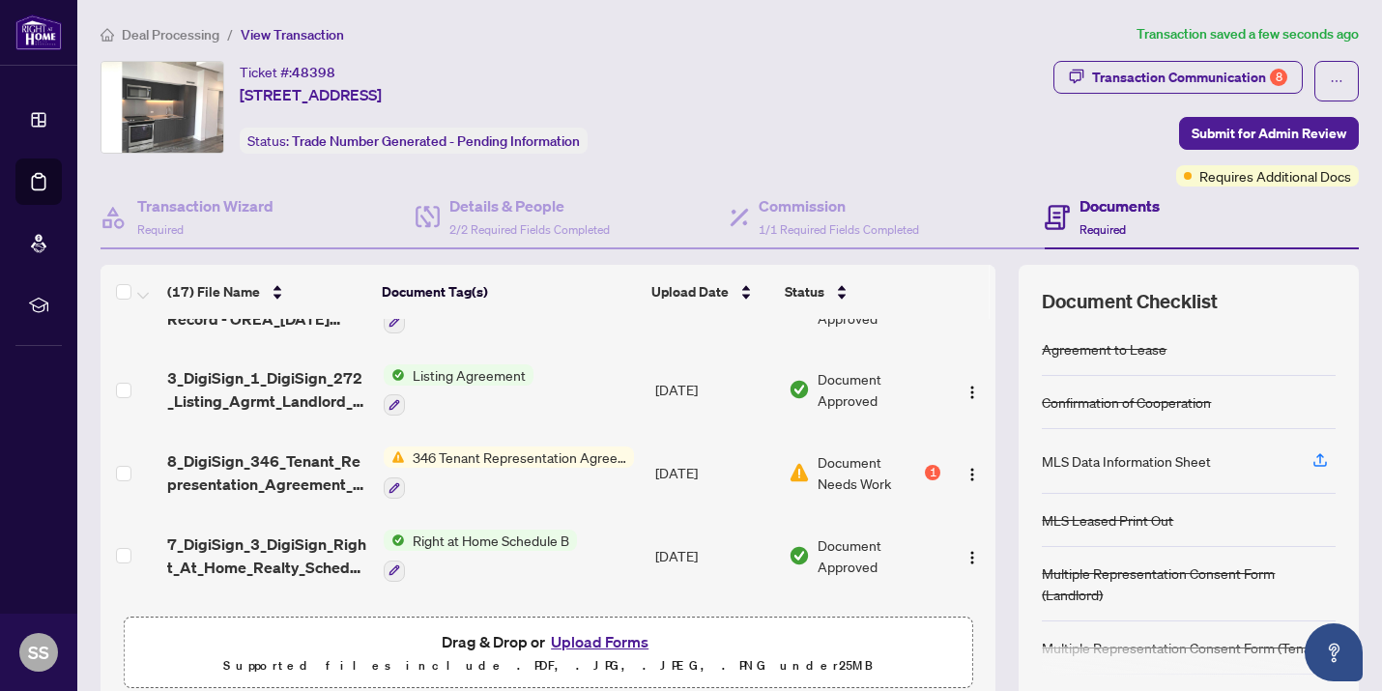
click at [562, 447] on span "346 Tenant Representation Agreement - Authority for Lease or Purchase" at bounding box center [519, 456] width 229 height 21
click at [971, 467] on img "button" at bounding box center [971, 474] width 15 height 15
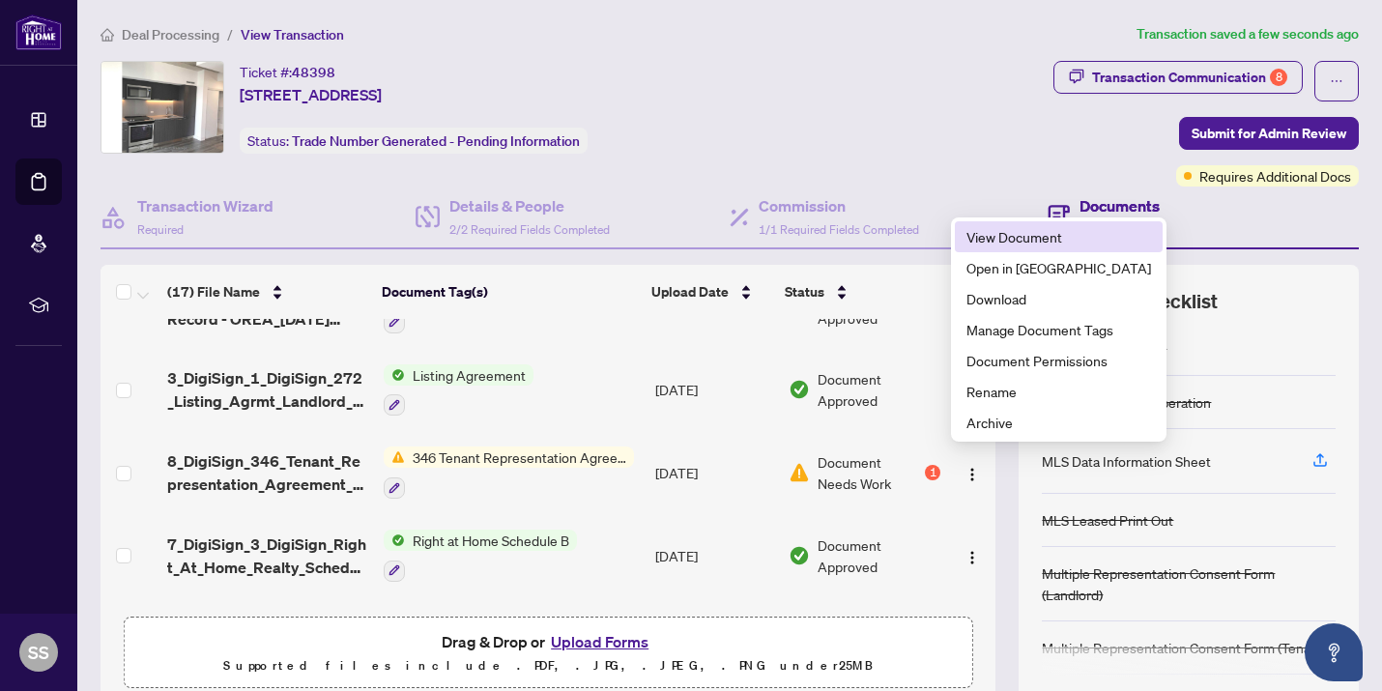
click at [994, 240] on span "View Document" at bounding box center [1058, 236] width 185 height 21
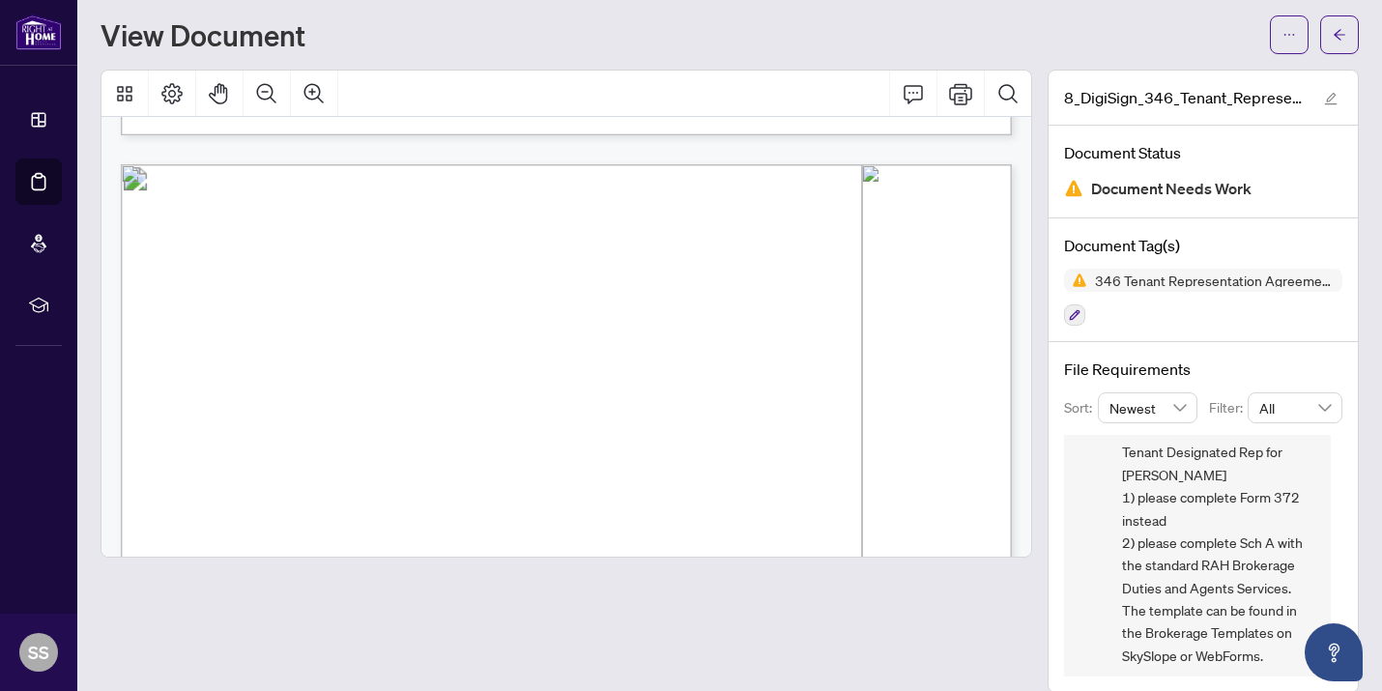
scroll to position [58, 0]
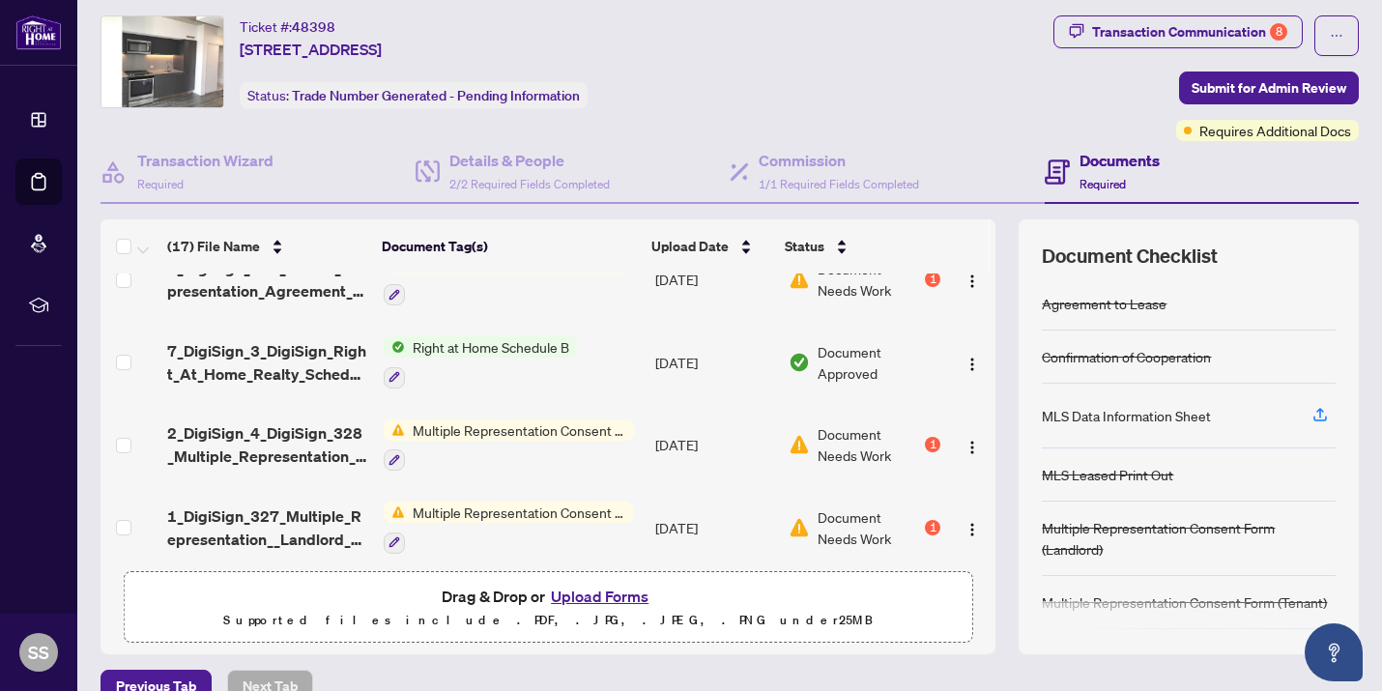
scroll to position [1098, 0]
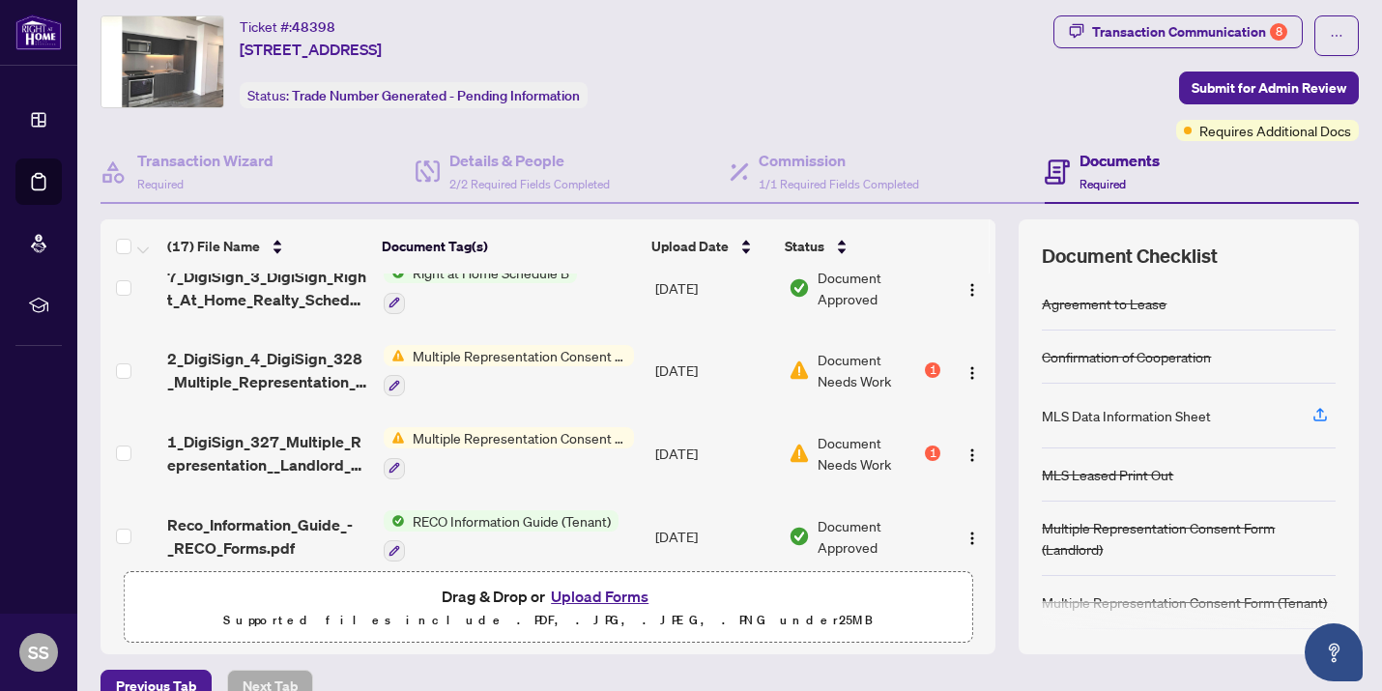
click at [499, 374] on div at bounding box center [509, 385] width 250 height 23
click at [967, 365] on img "button" at bounding box center [971, 372] width 15 height 15
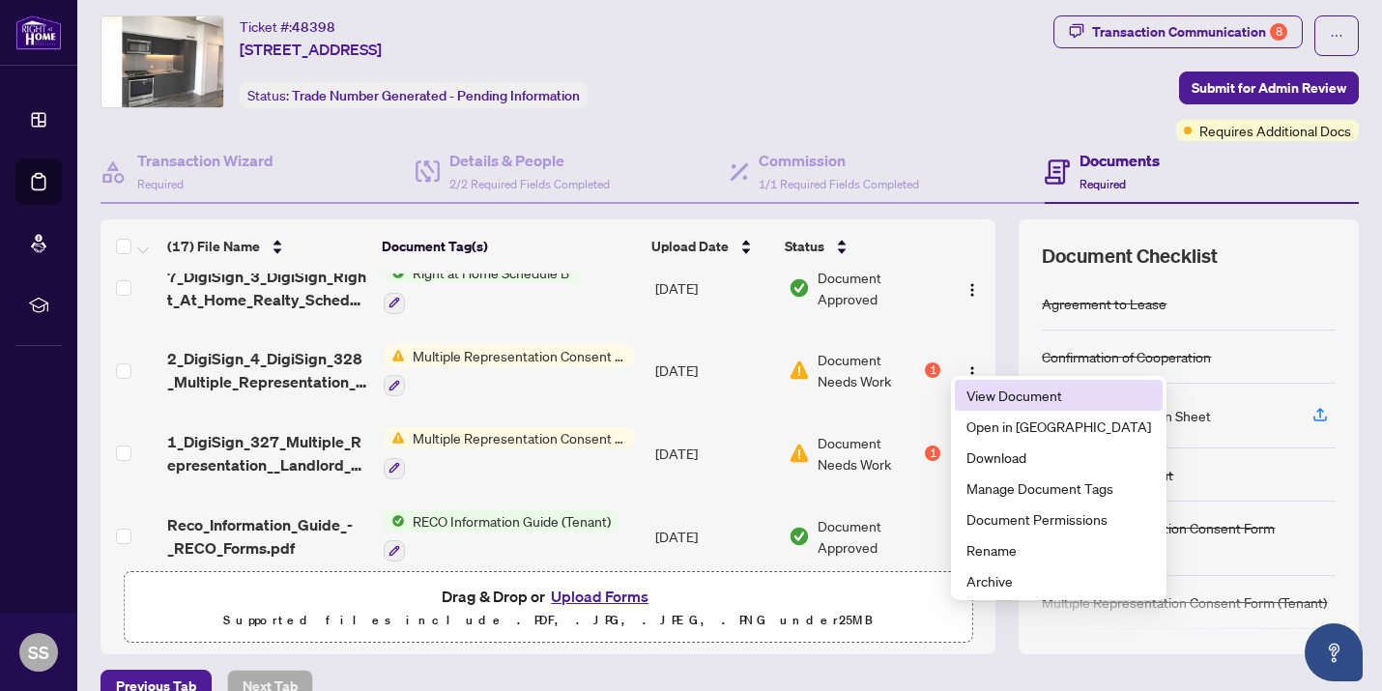
click at [993, 399] on span "View Document" at bounding box center [1058, 395] width 185 height 21
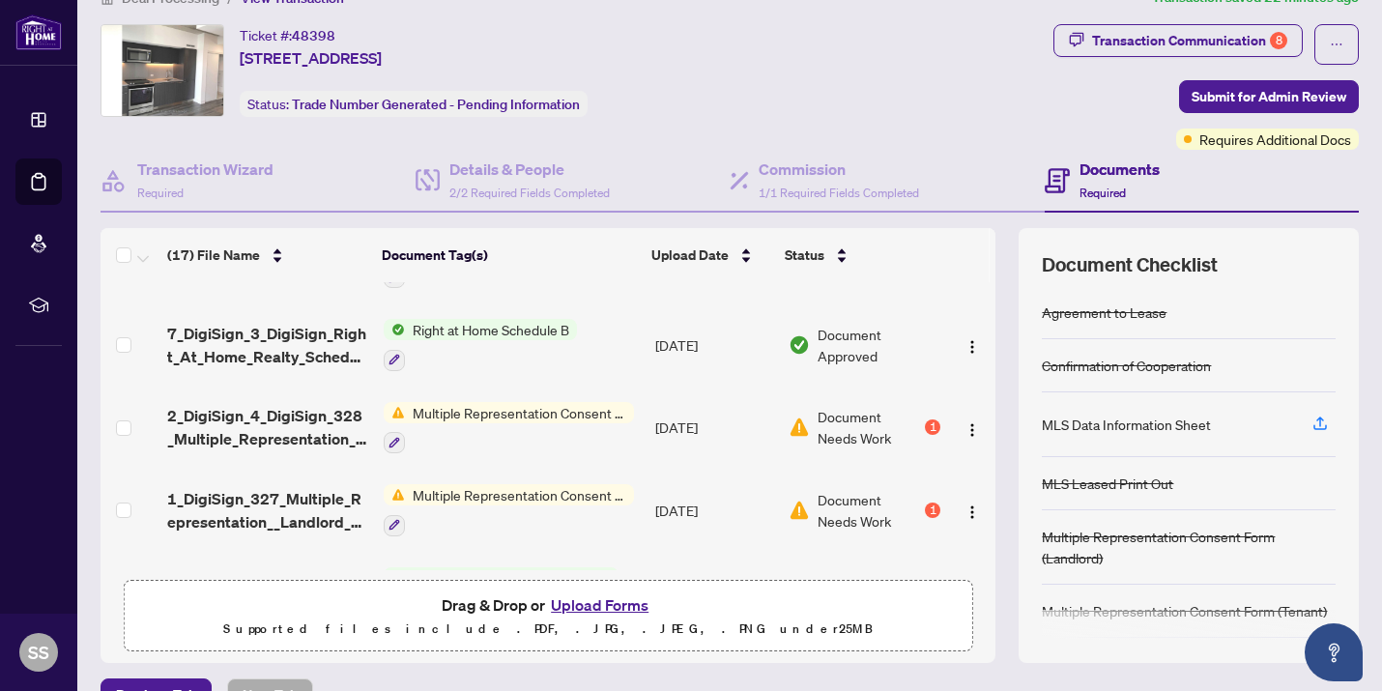
scroll to position [1107, 0]
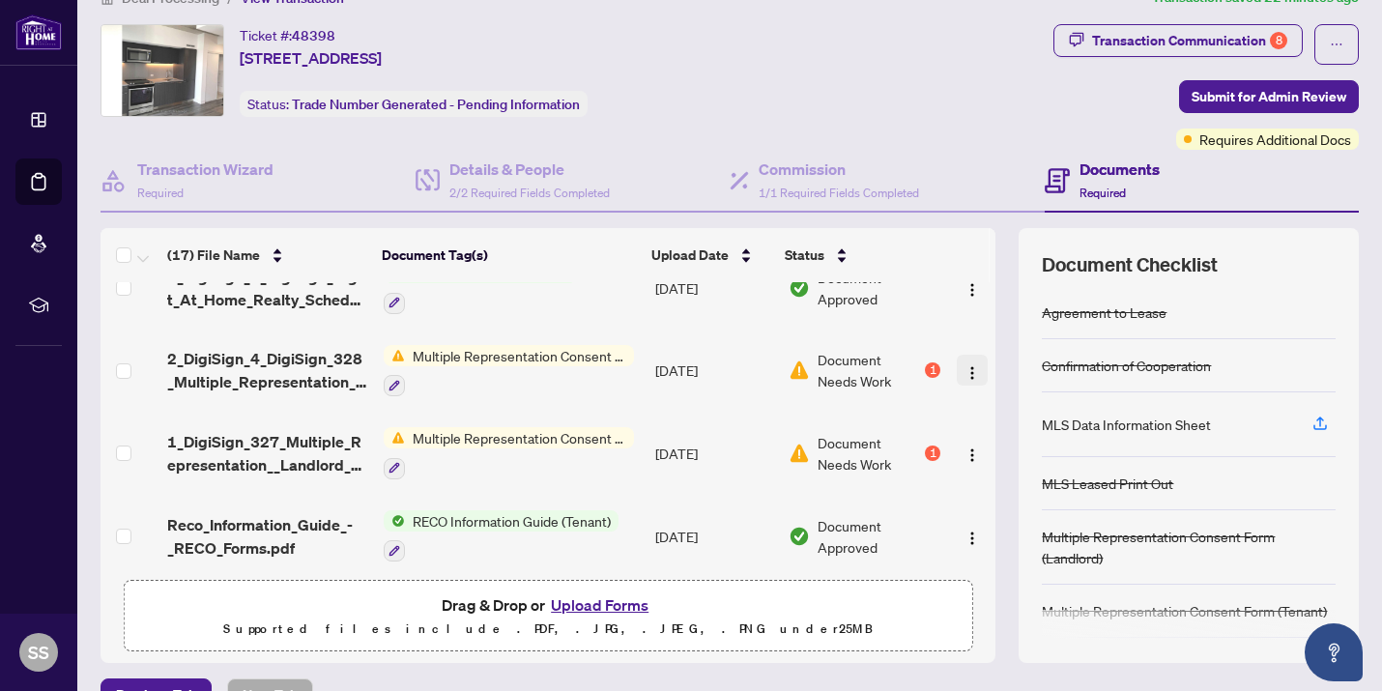
click at [965, 365] on img "button" at bounding box center [971, 372] width 15 height 15
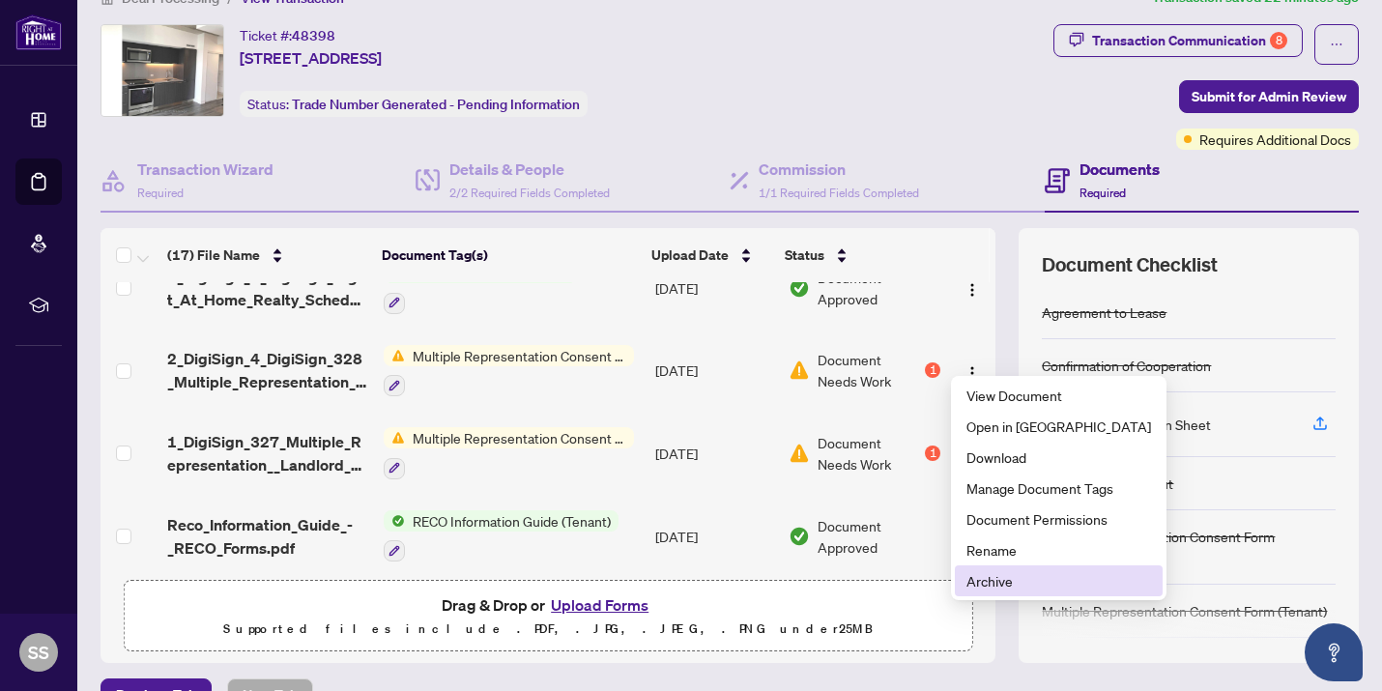
click at [1007, 590] on span "Archive" at bounding box center [1058, 580] width 185 height 21
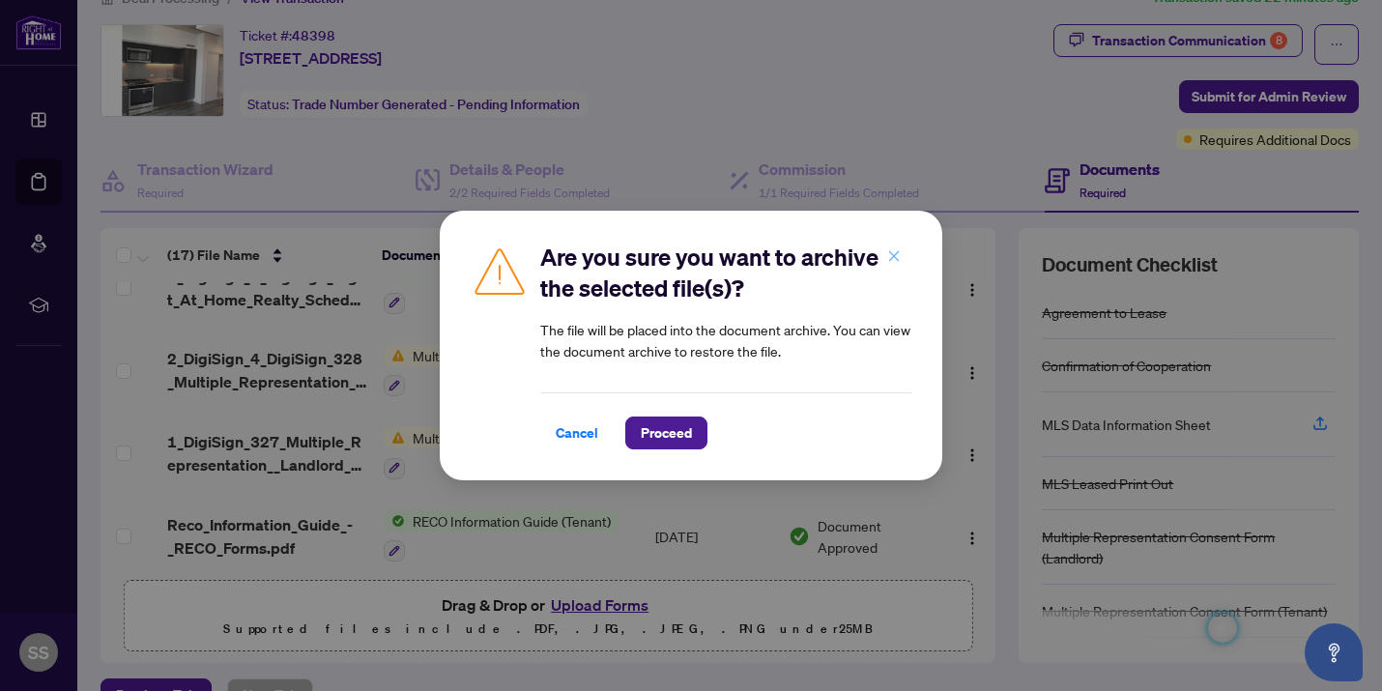
click at [888, 262] on icon "close" at bounding box center [894, 256] width 14 height 14
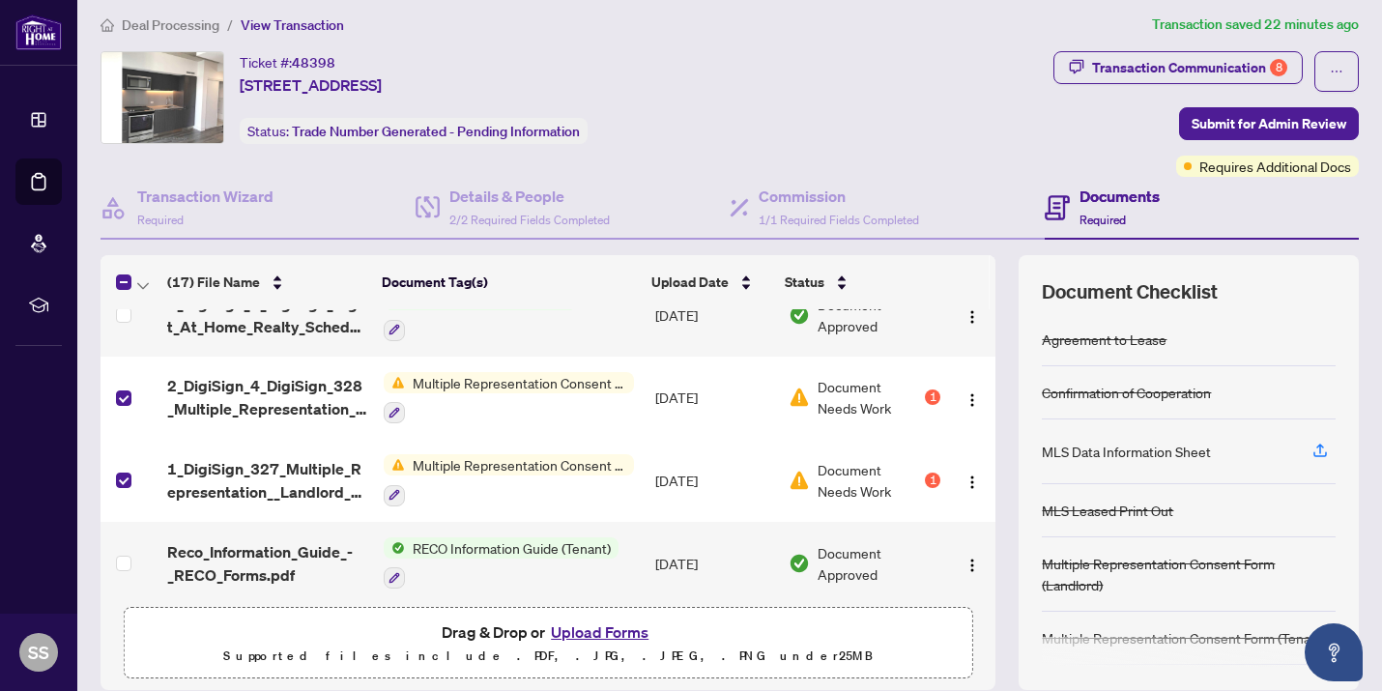
scroll to position [9, 0]
click at [1015, 78] on span "button" at bounding box center [1337, 72] width 14 height 31
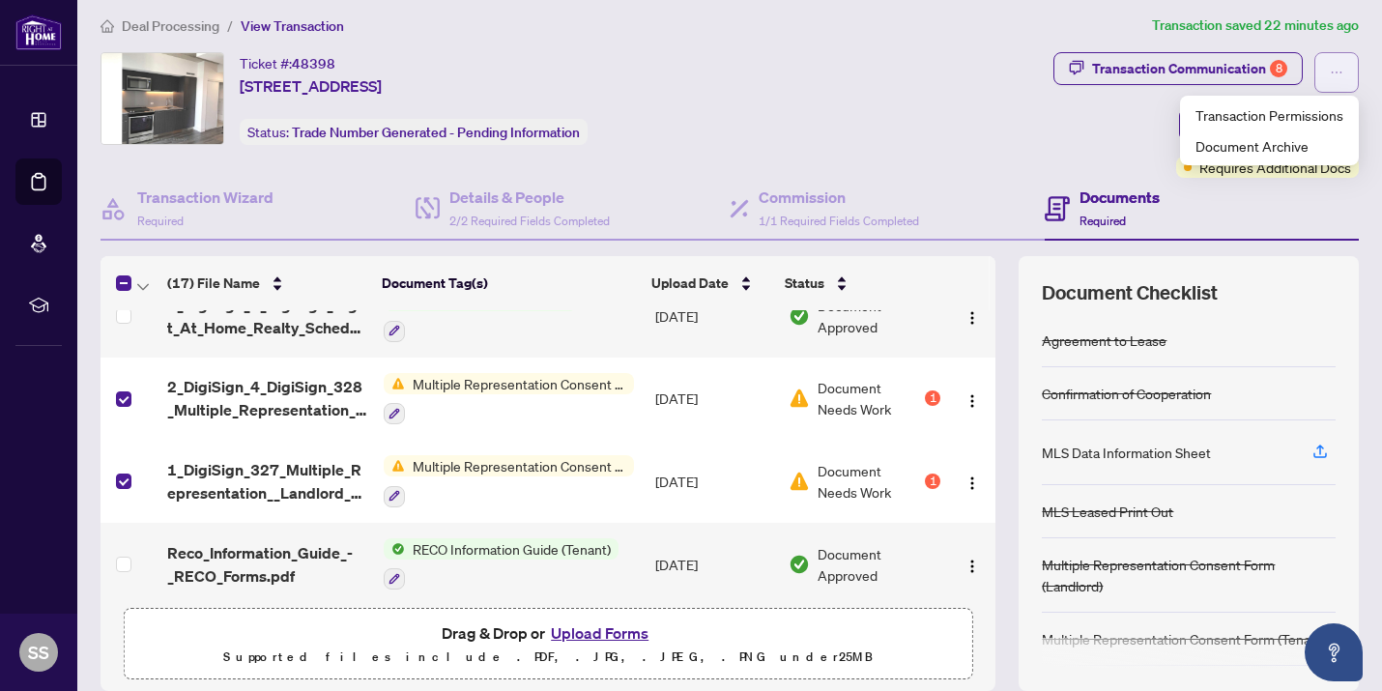
click at [1015, 78] on span "button" at bounding box center [1337, 72] width 14 height 31
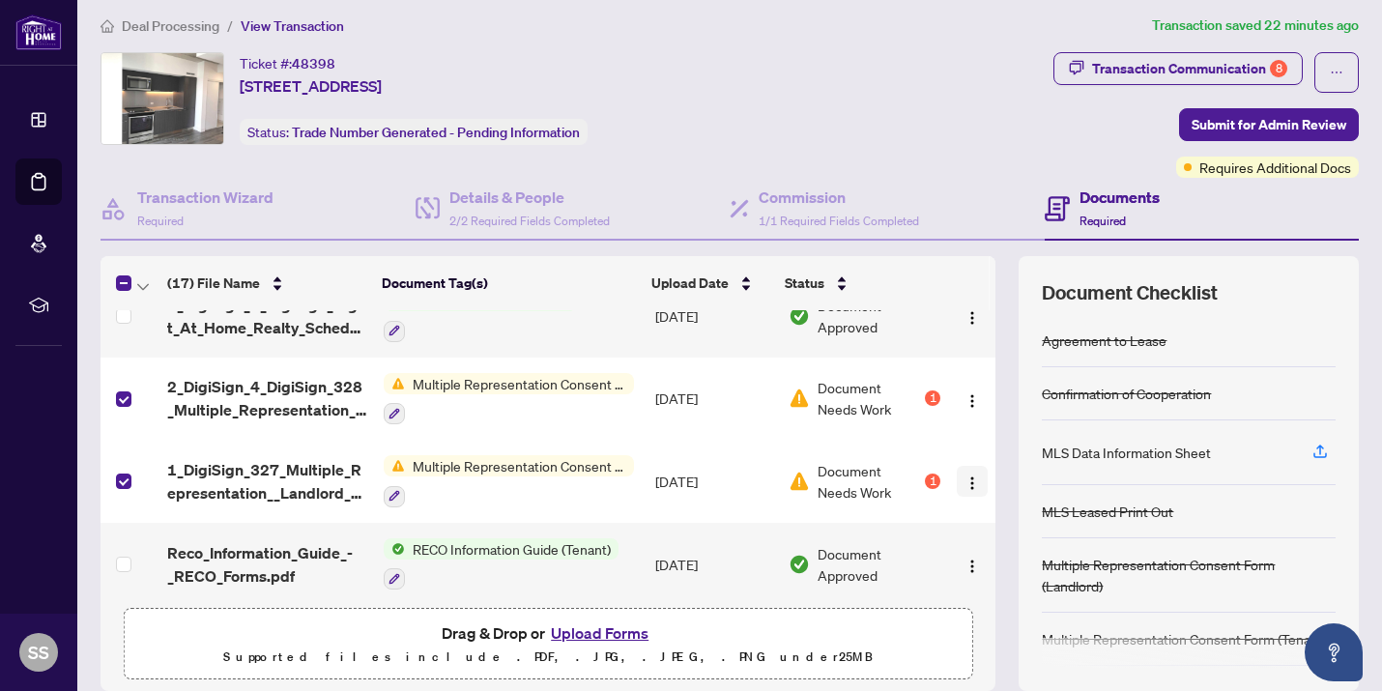
click at [968, 475] on img "button" at bounding box center [971, 482] width 15 height 15
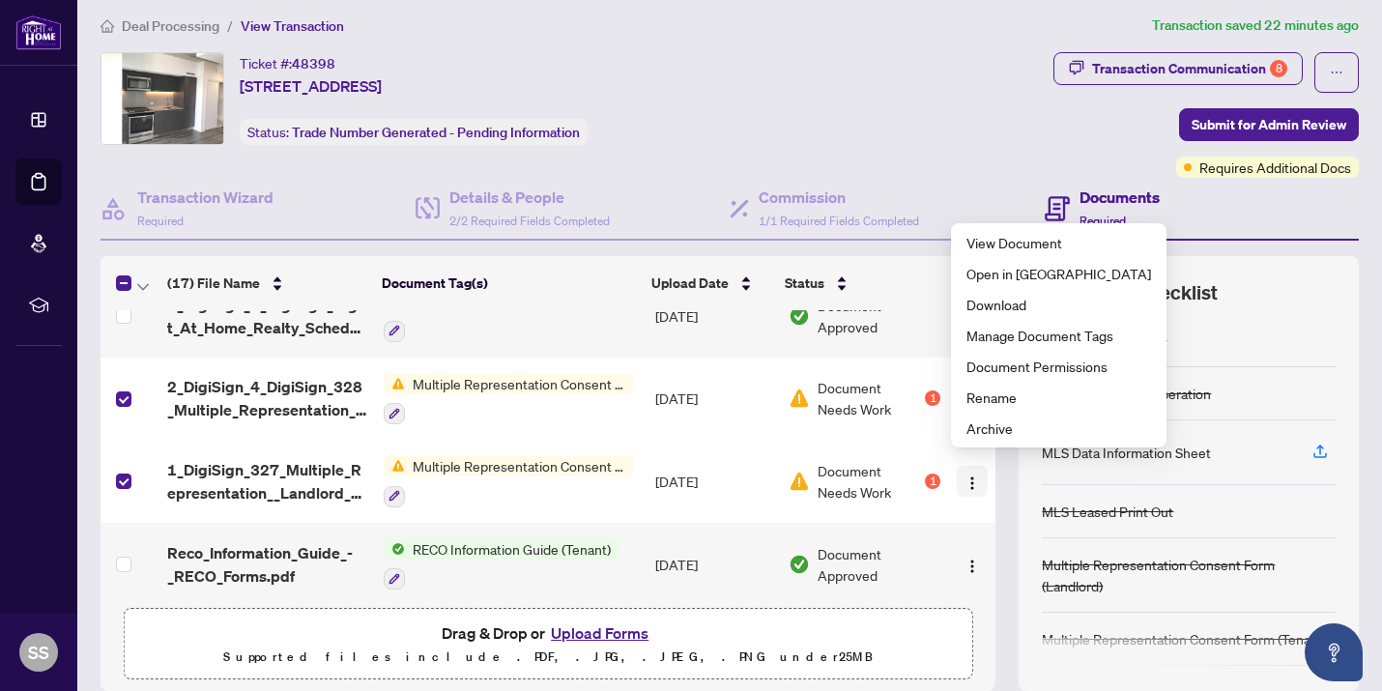
click at [964, 475] on img "button" at bounding box center [971, 482] width 15 height 15
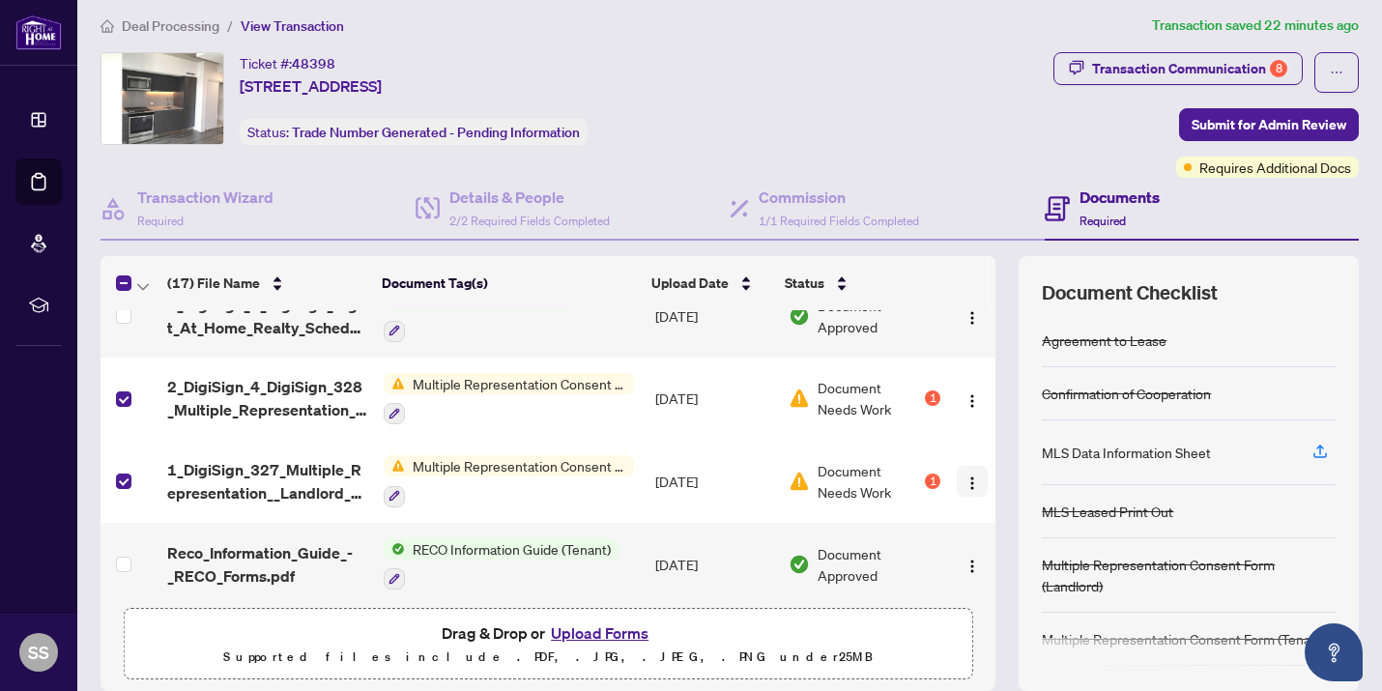
click at [964, 475] on img "button" at bounding box center [971, 482] width 15 height 15
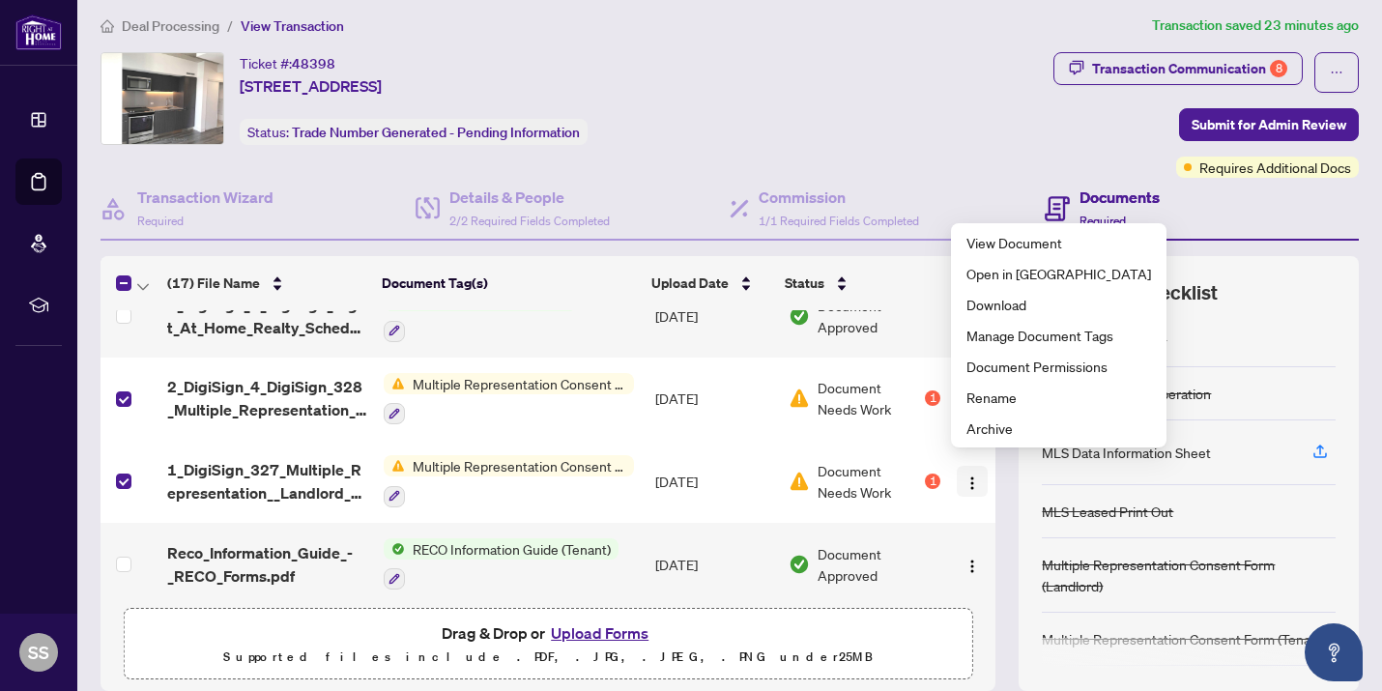
click at [964, 475] on img "button" at bounding box center [971, 482] width 15 height 15
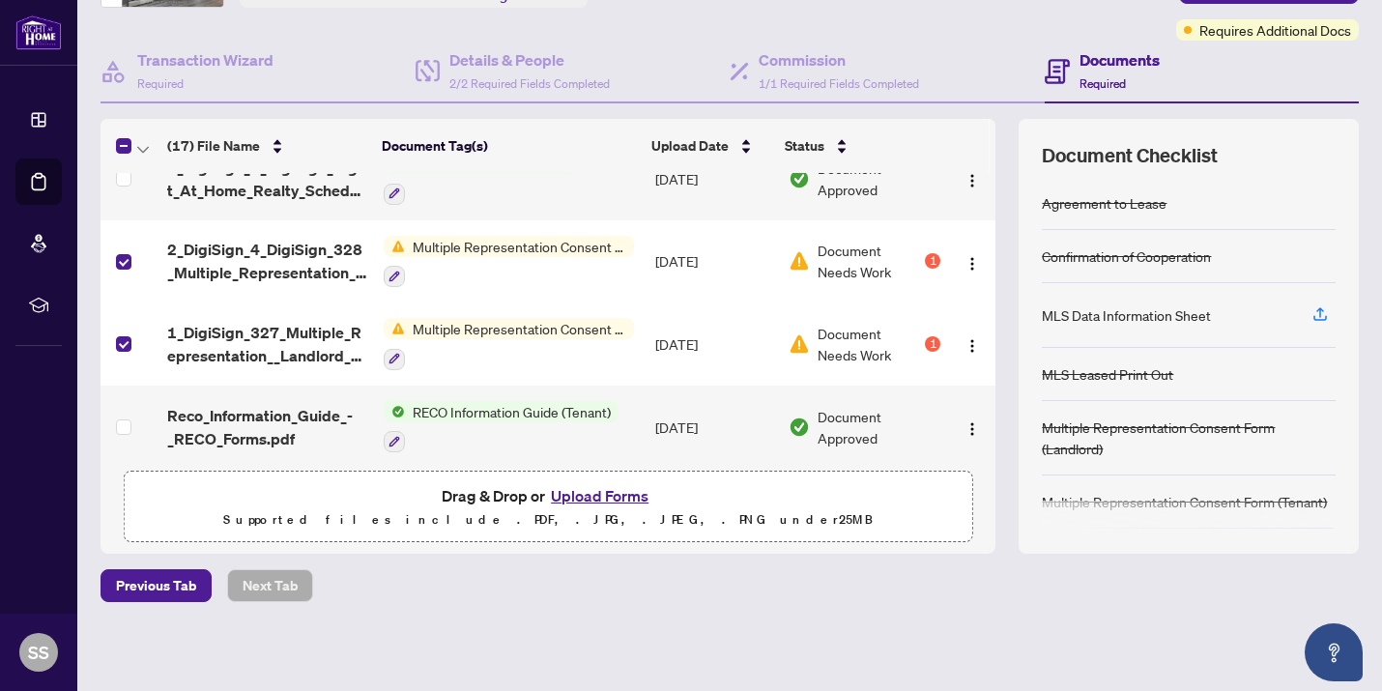
scroll to position [0, 0]
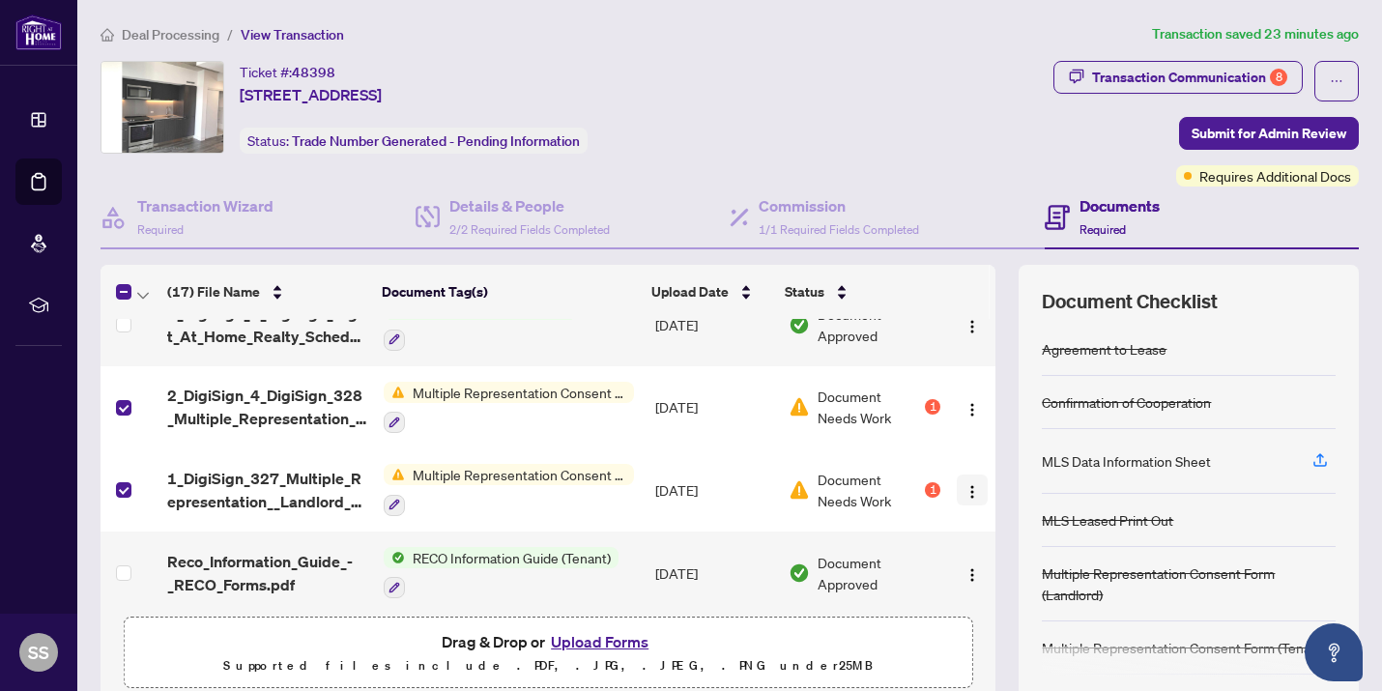
click at [967, 487] on button "button" at bounding box center [972, 490] width 31 height 31
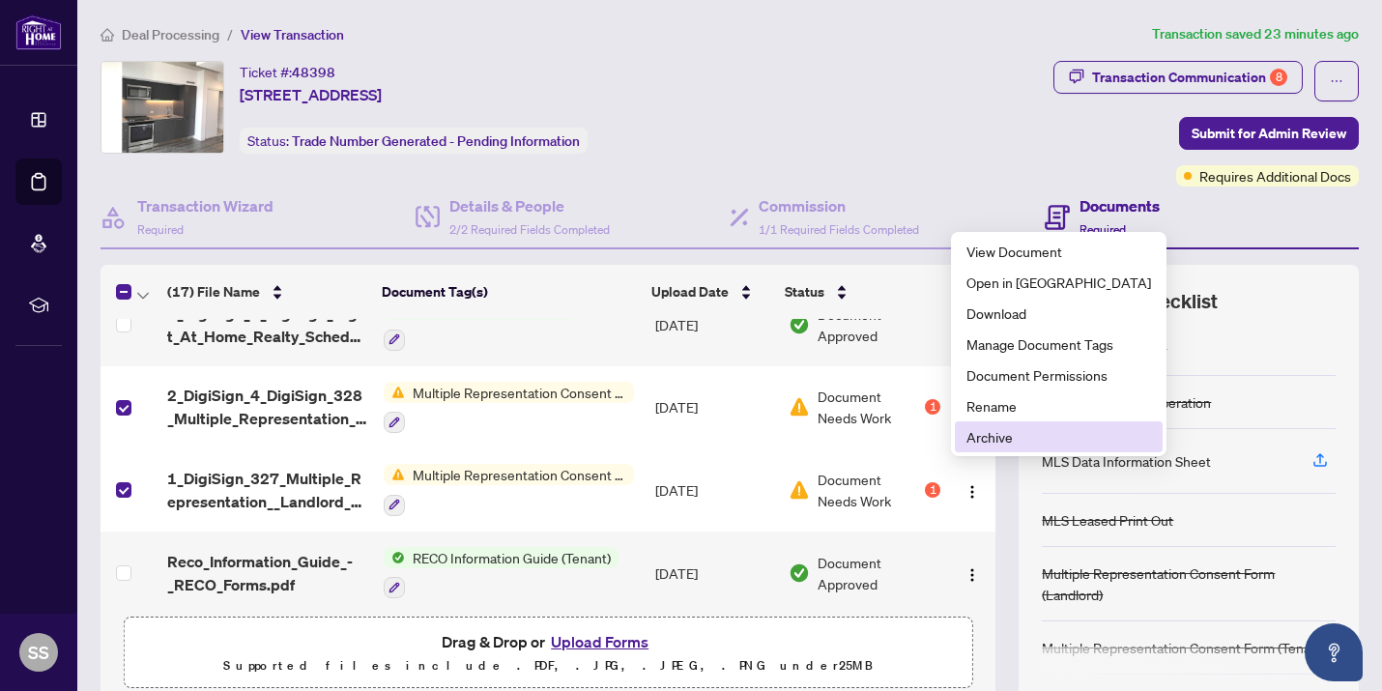
click at [991, 447] on li "Archive" at bounding box center [1059, 436] width 208 height 31
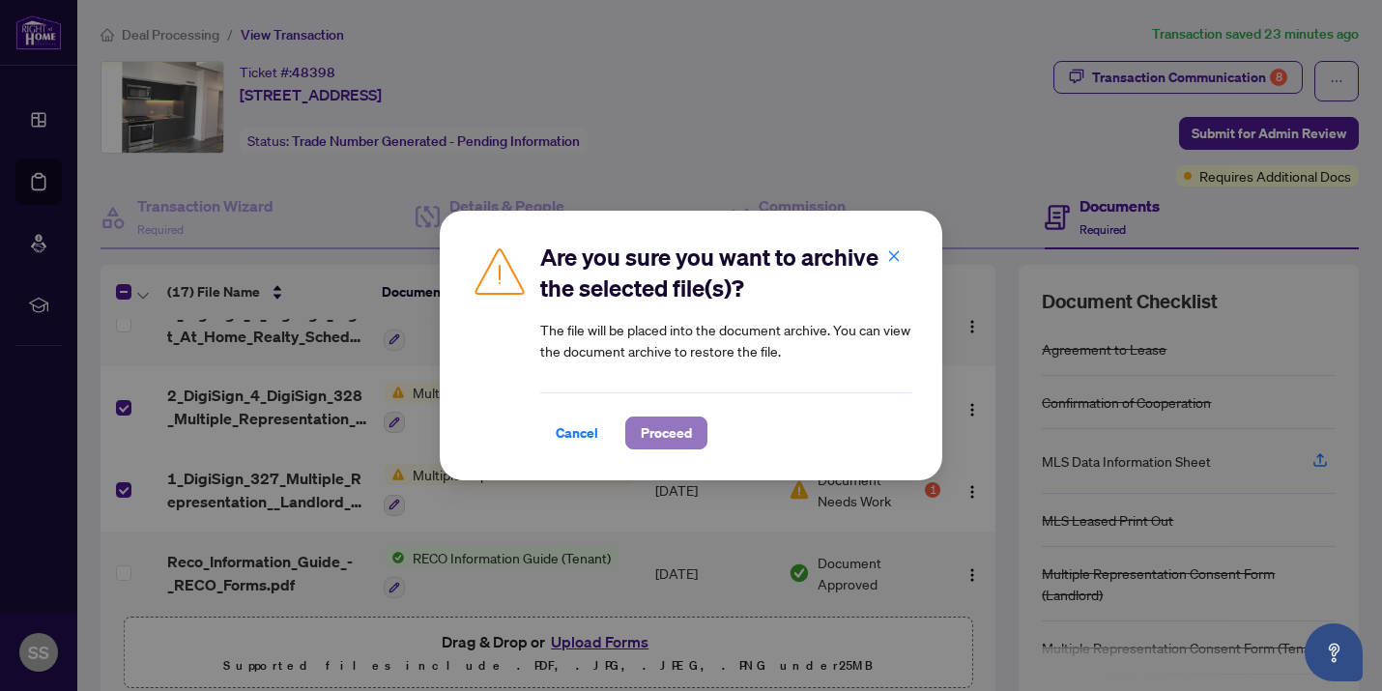
click at [696, 442] on button "Proceed" at bounding box center [666, 433] width 82 height 33
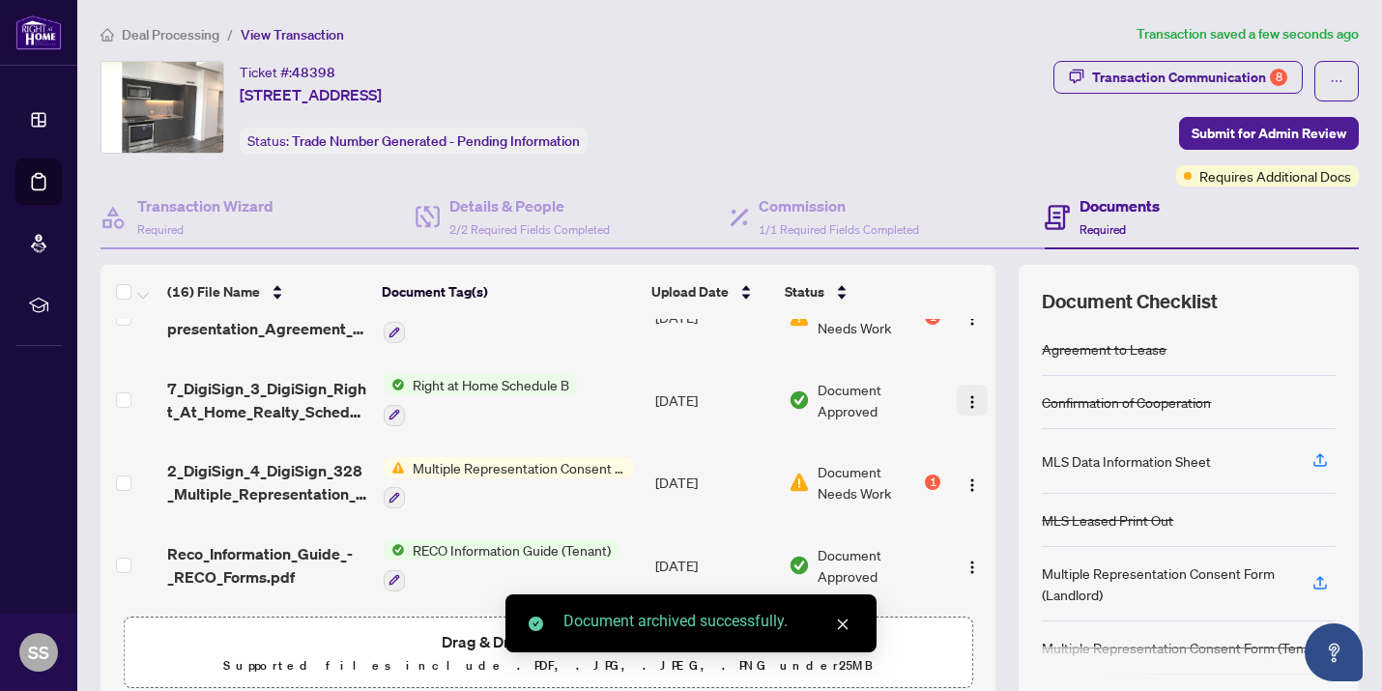
scroll to position [1024, 0]
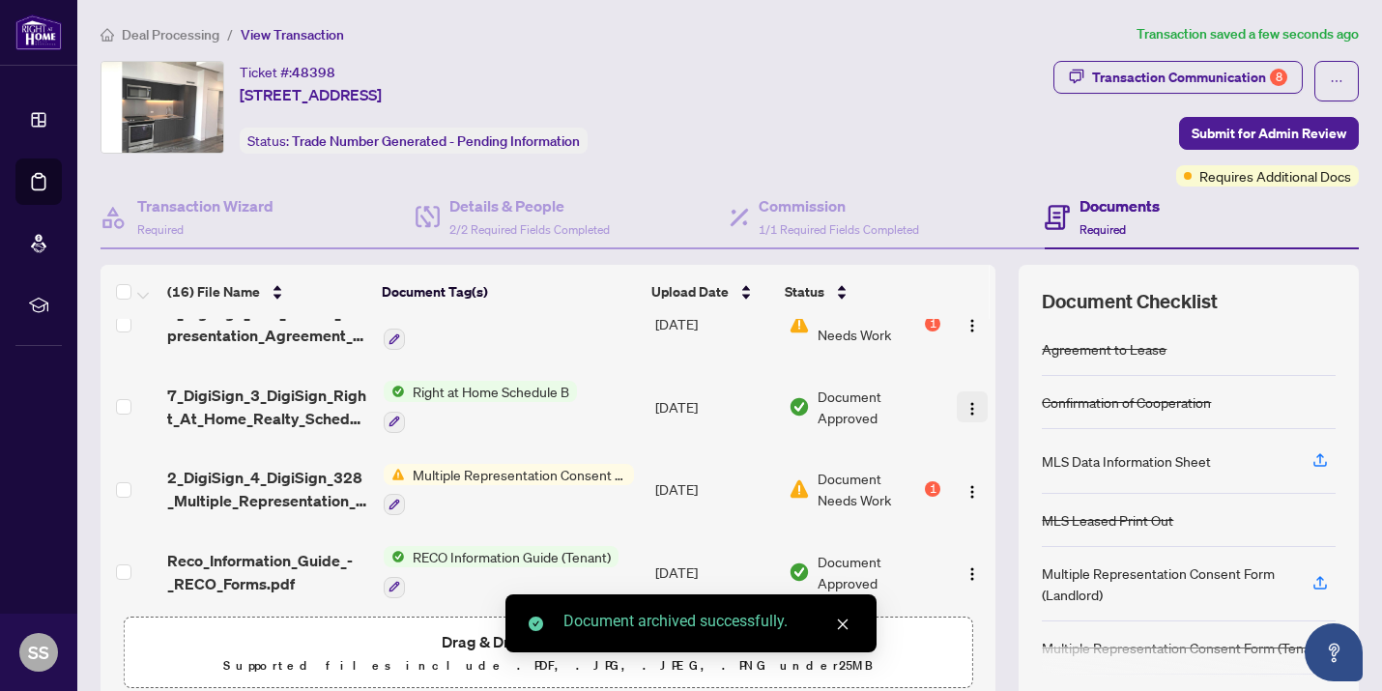
click at [966, 401] on img "button" at bounding box center [971, 408] width 15 height 15
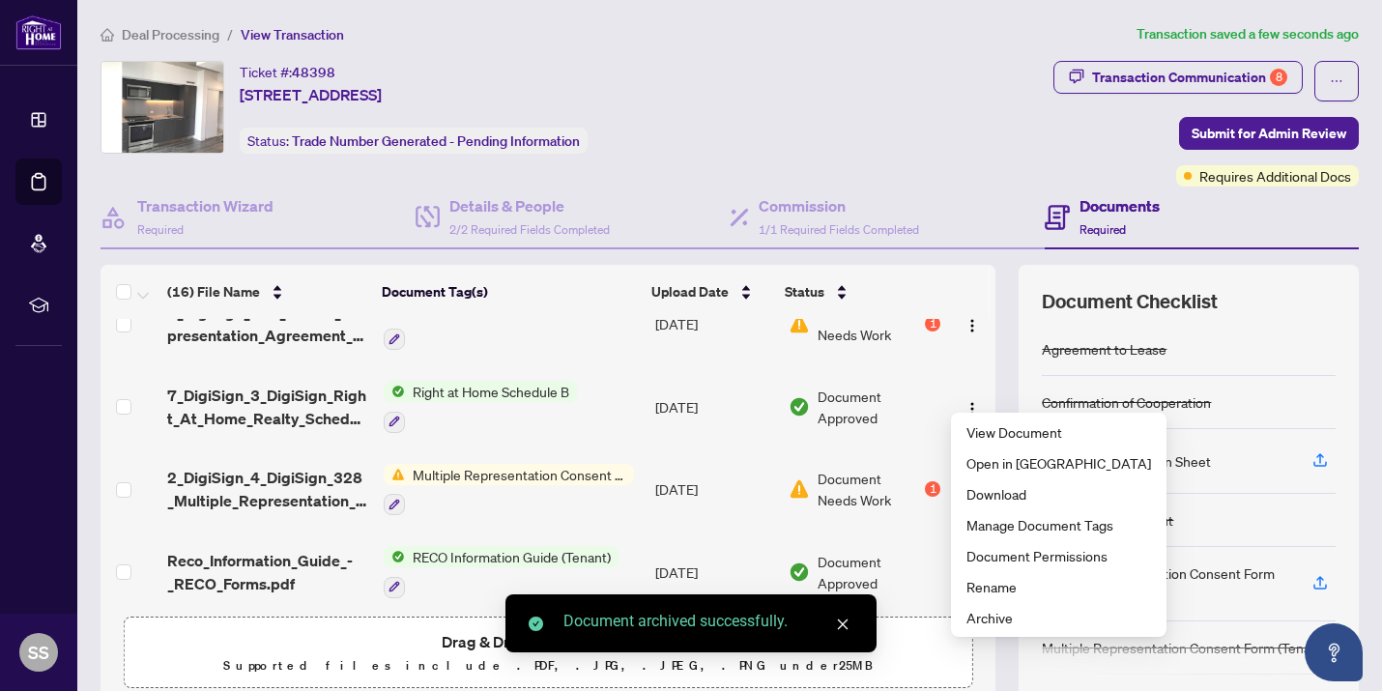
click at [908, 468] on span "Document Needs Work" at bounding box center [869, 489] width 103 height 43
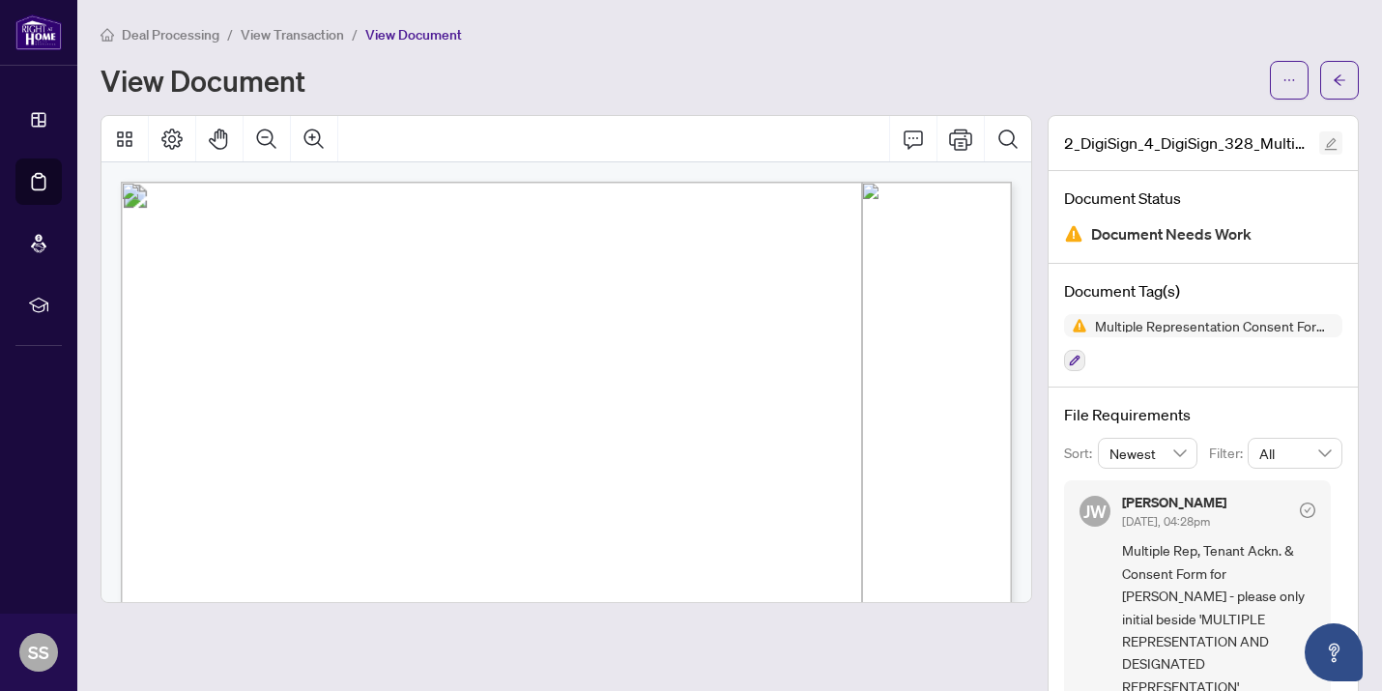
click at [1015, 139] on icon "edit" at bounding box center [1331, 144] width 14 height 14
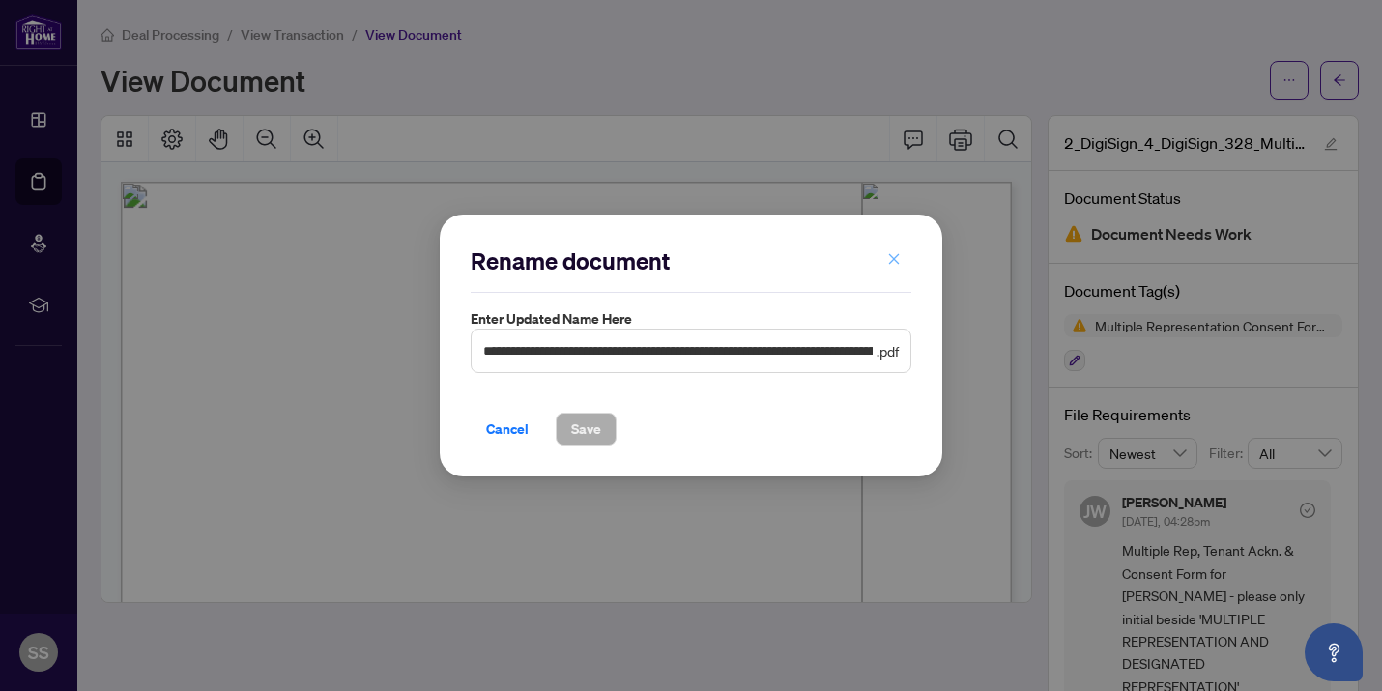
click at [891, 258] on icon "close" at bounding box center [894, 259] width 14 height 14
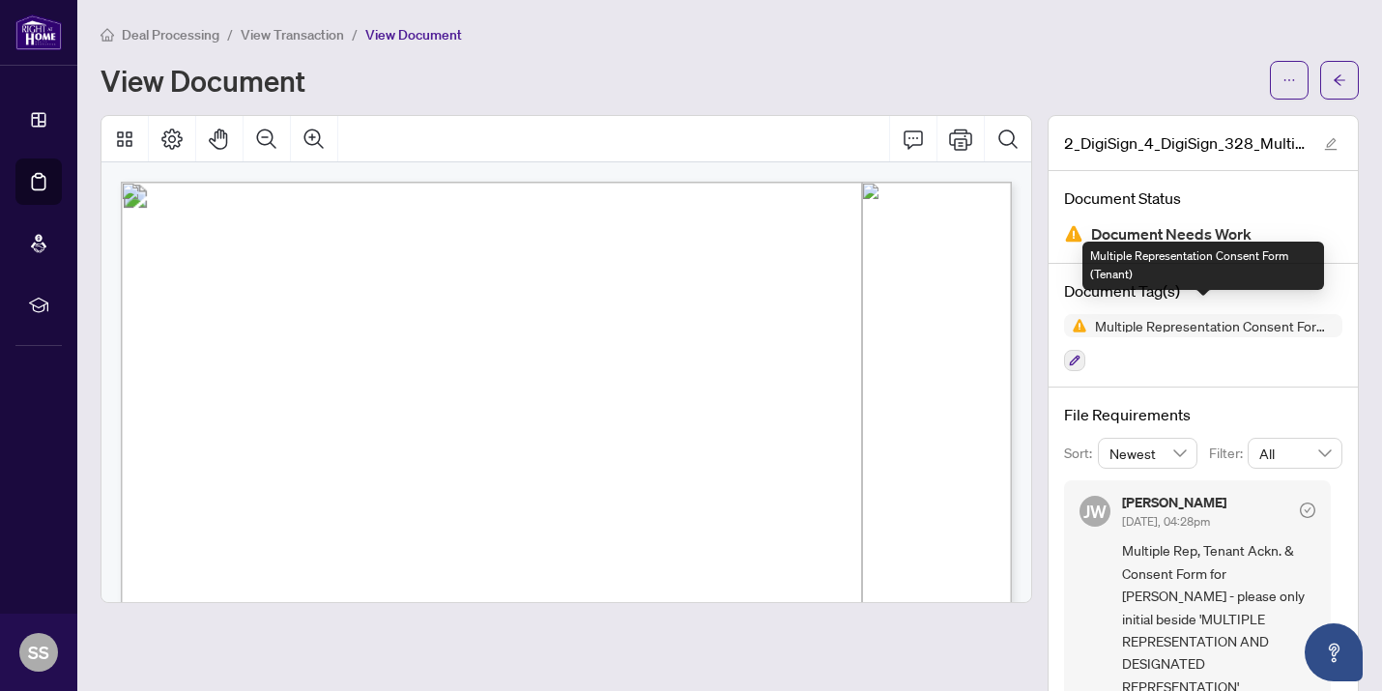
scroll to position [37, 0]
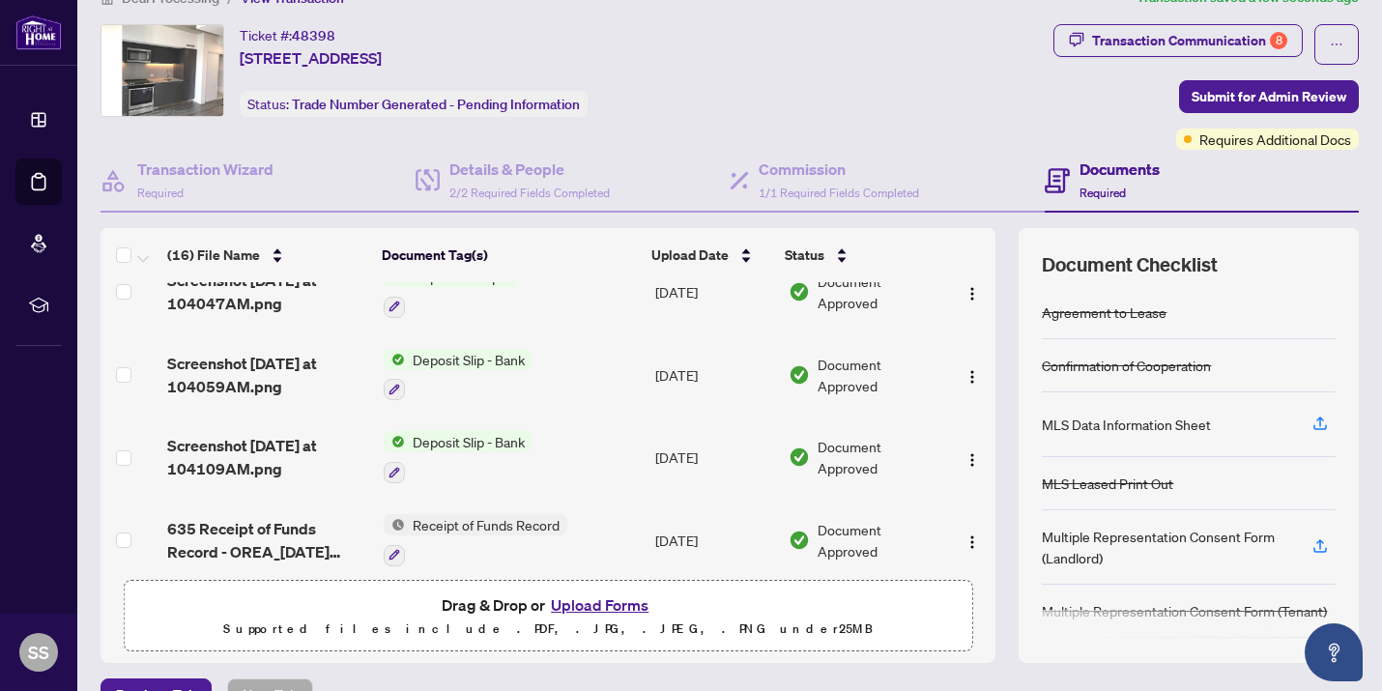
scroll to position [1024, 0]
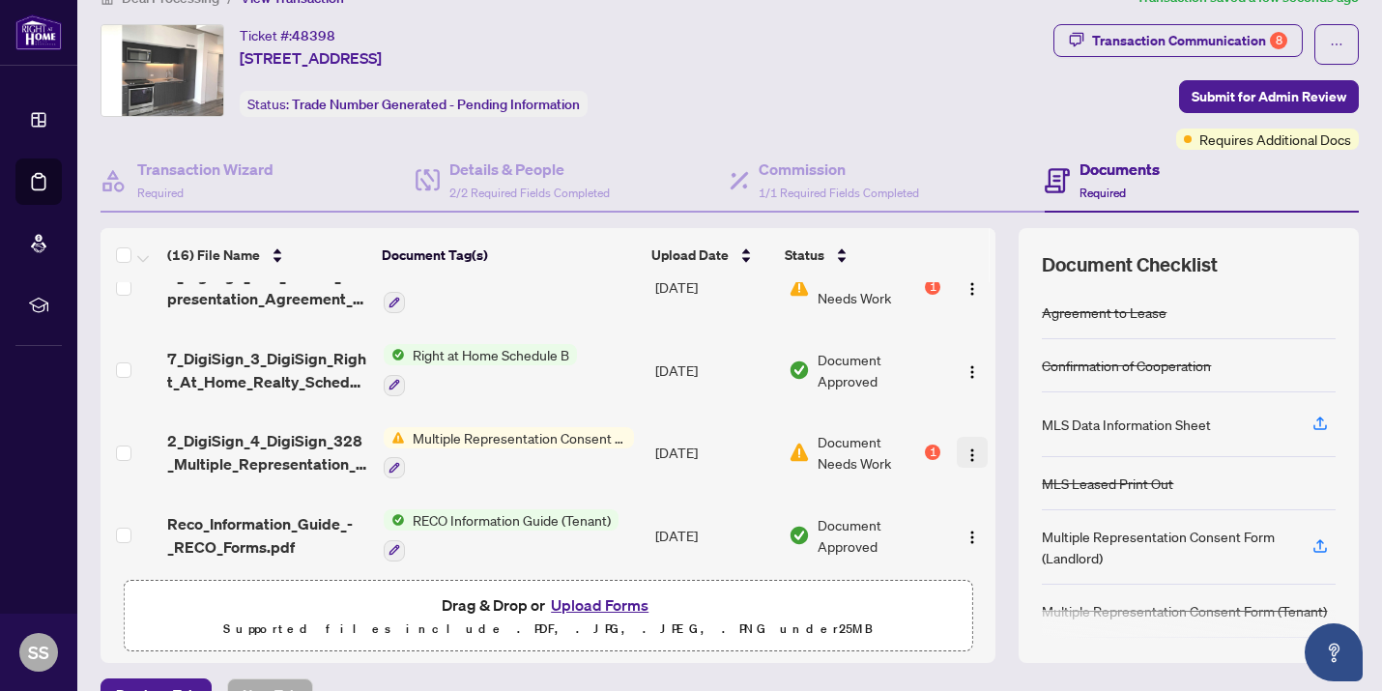
click at [968, 447] on img "button" at bounding box center [971, 454] width 15 height 15
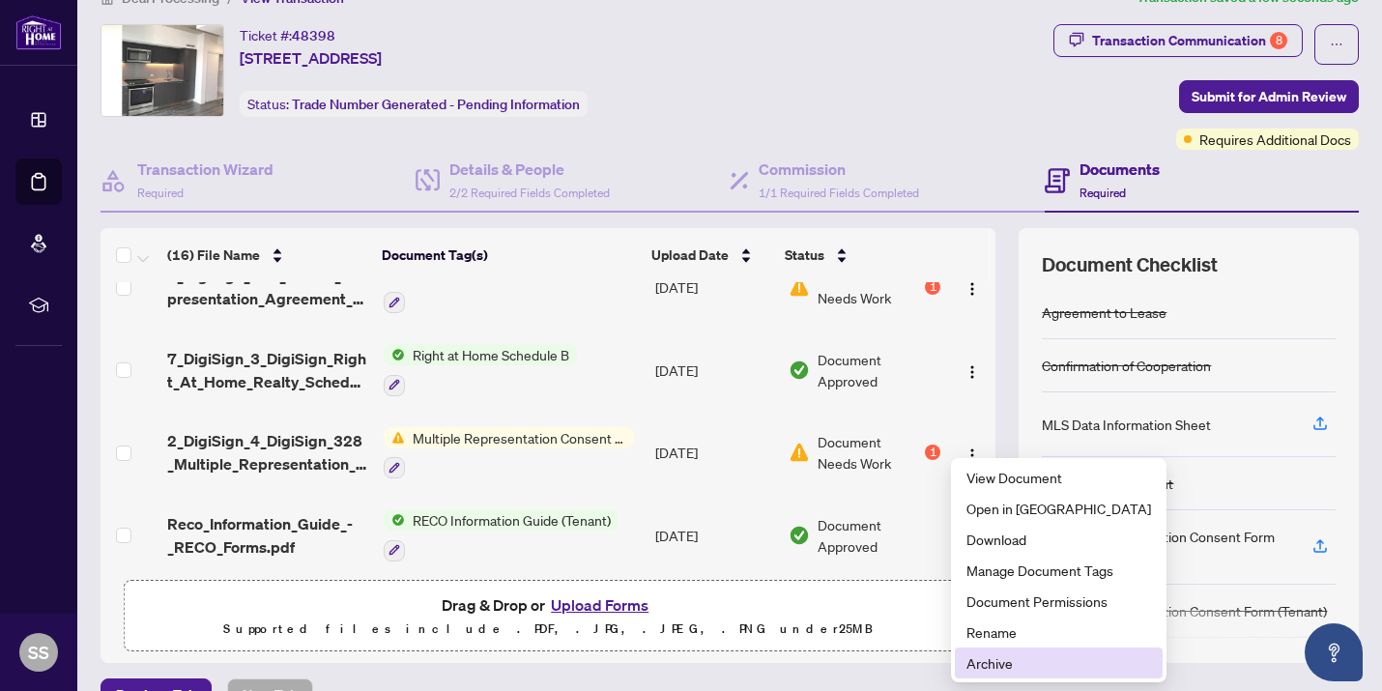
click at [1015, 669] on span "Archive" at bounding box center [1058, 662] width 185 height 21
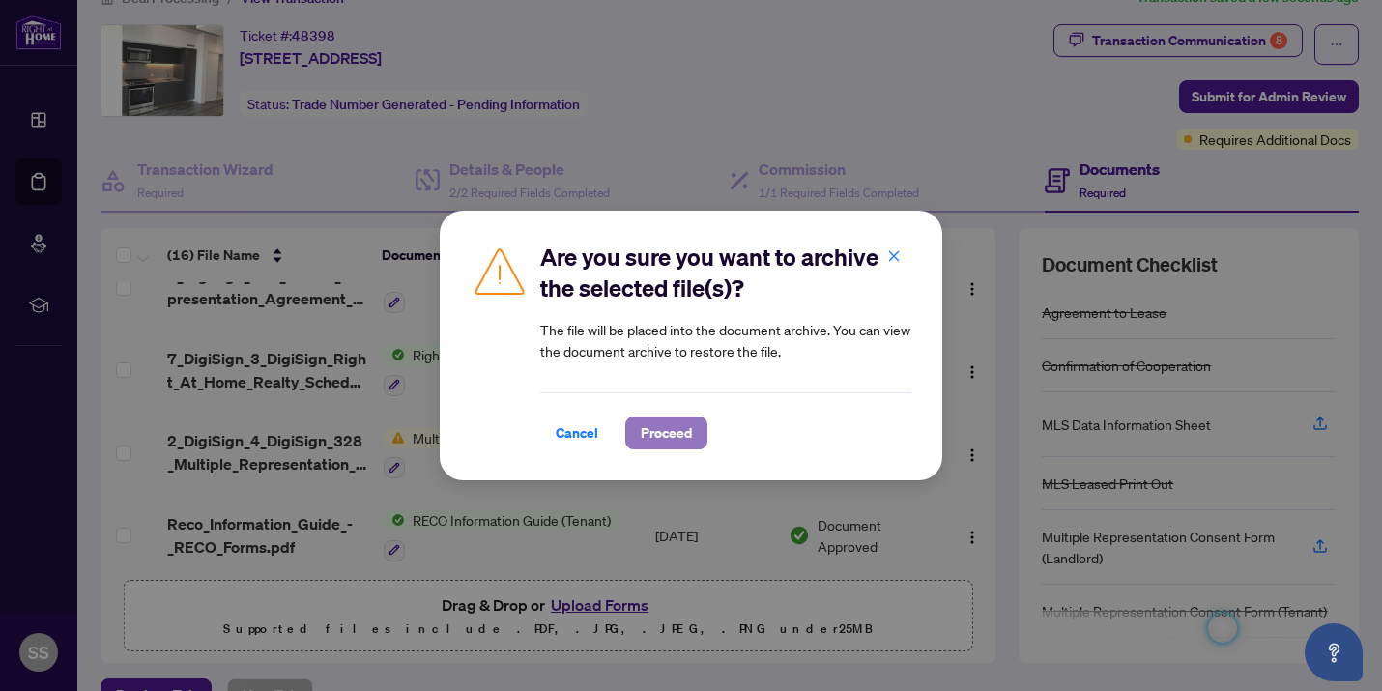
click at [674, 436] on span "Proceed" at bounding box center [666, 432] width 51 height 31
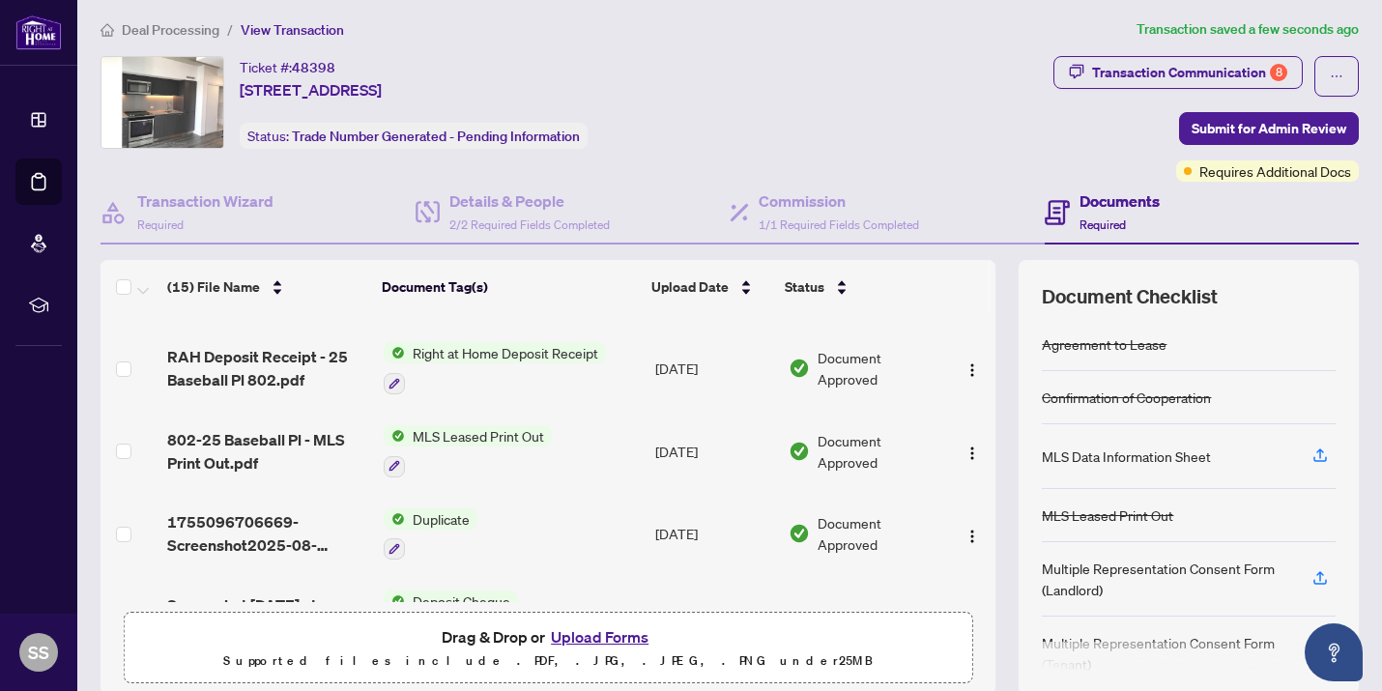
scroll to position [942, 0]
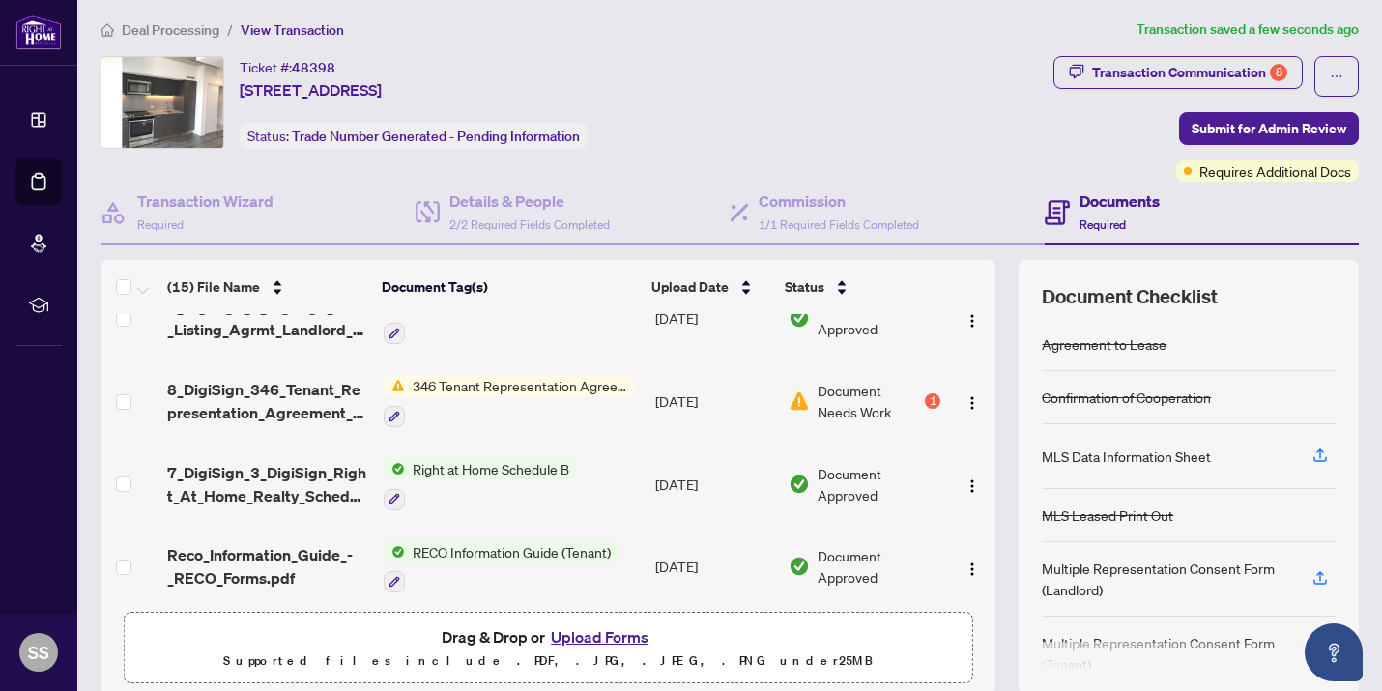
click at [744, 389] on td "[DATE]" at bounding box center [715, 401] width 134 height 83
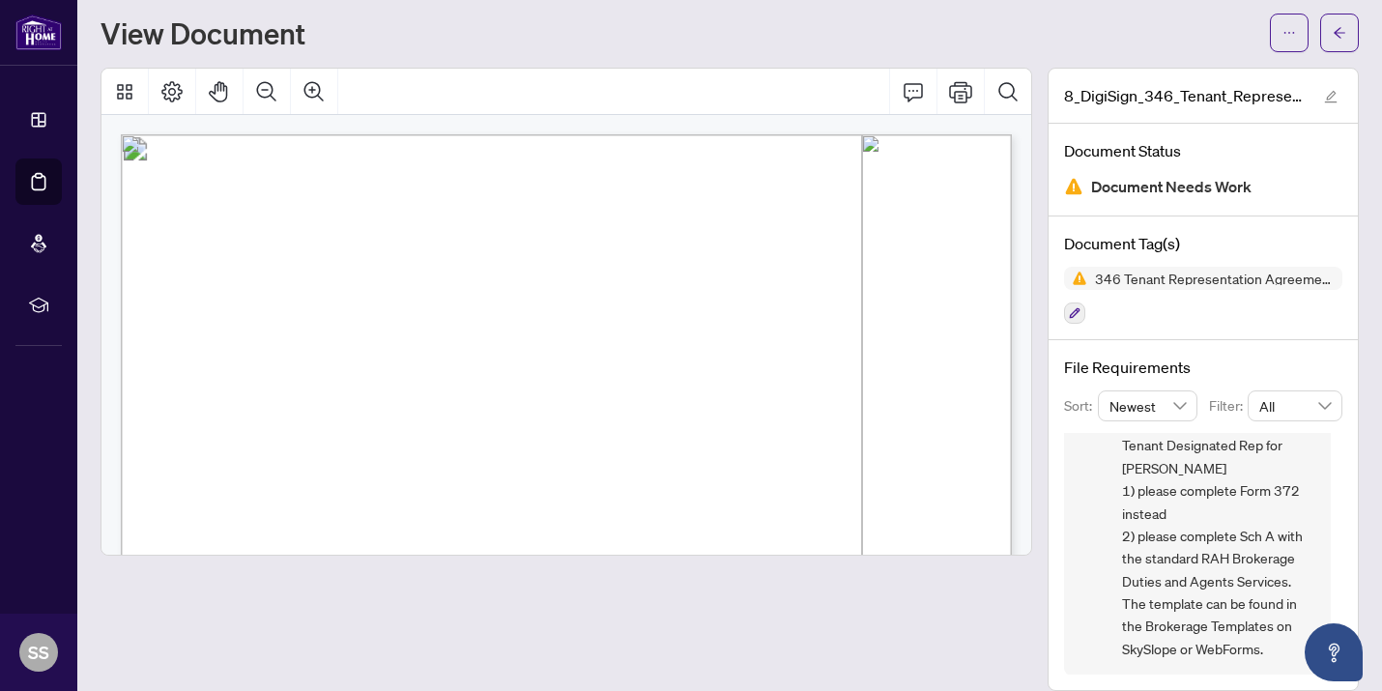
scroll to position [69, 0]
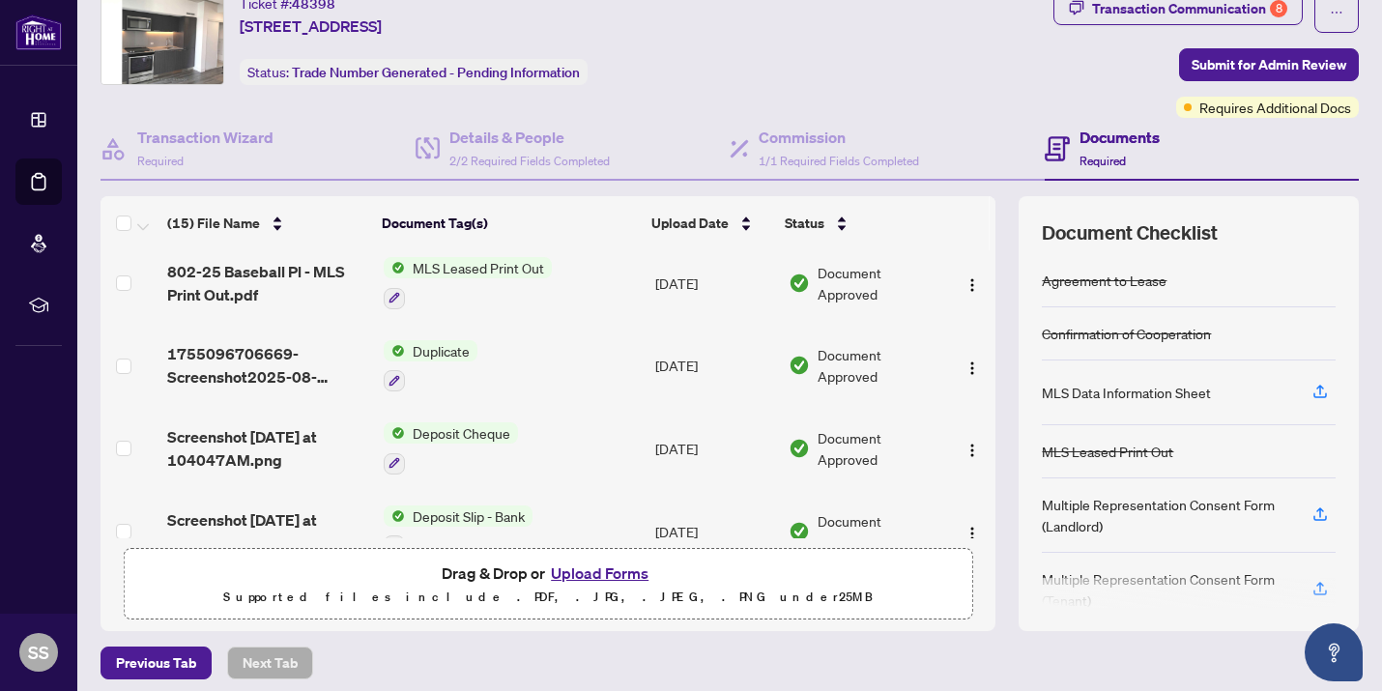
scroll to position [942, 0]
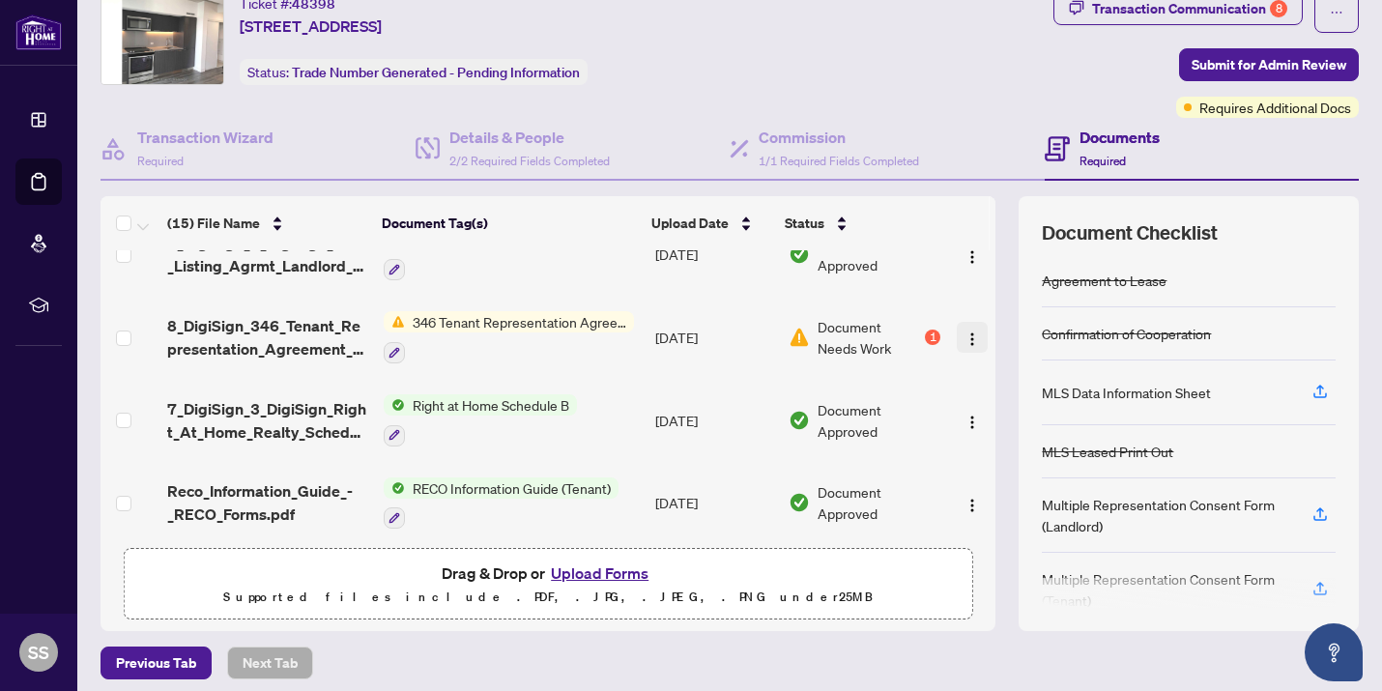
click at [972, 331] on img "button" at bounding box center [971, 338] width 15 height 15
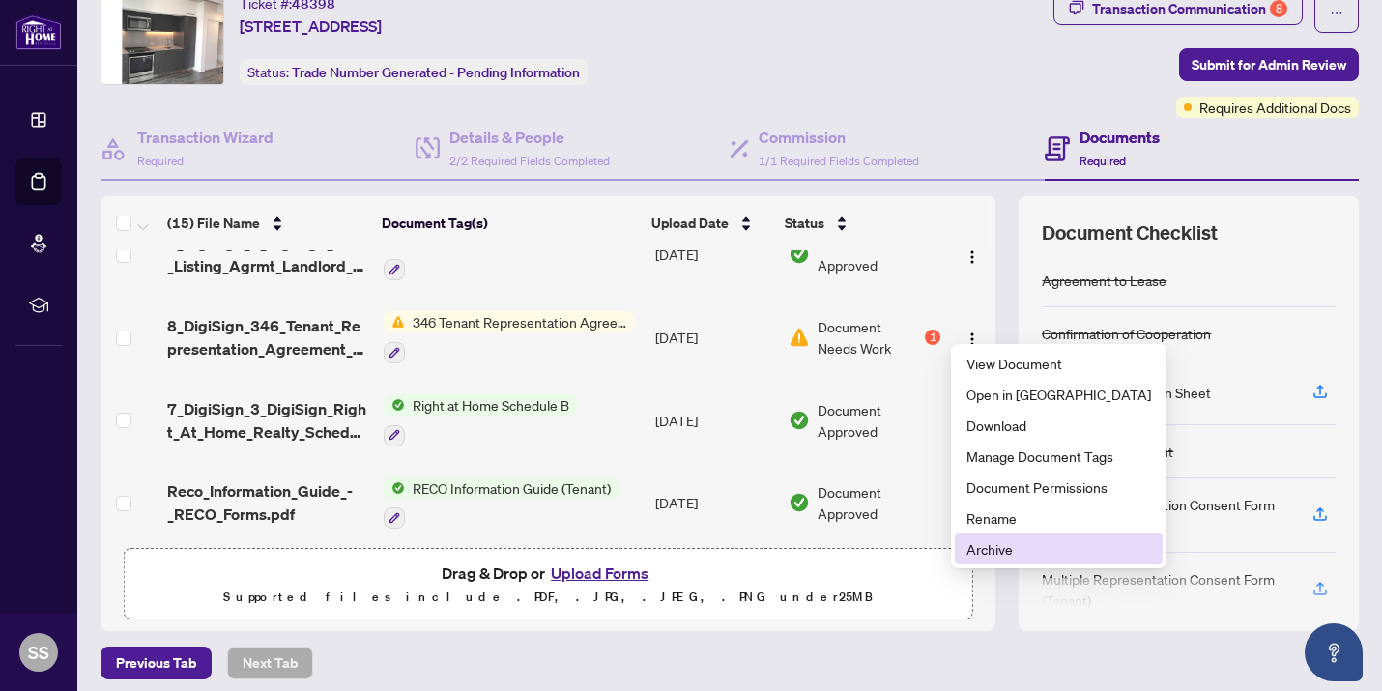
click at [1006, 545] on span "Archive" at bounding box center [1058, 548] width 185 height 21
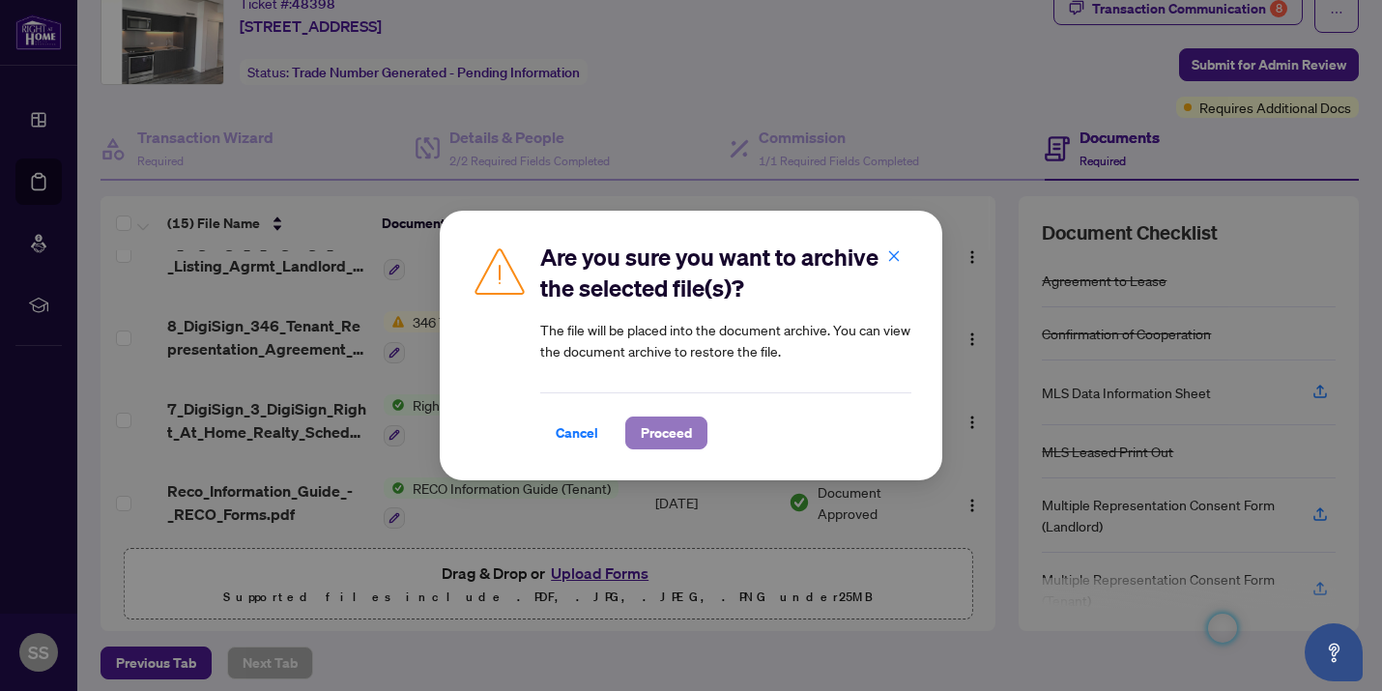
click at [668, 428] on span "Proceed" at bounding box center [666, 432] width 51 height 31
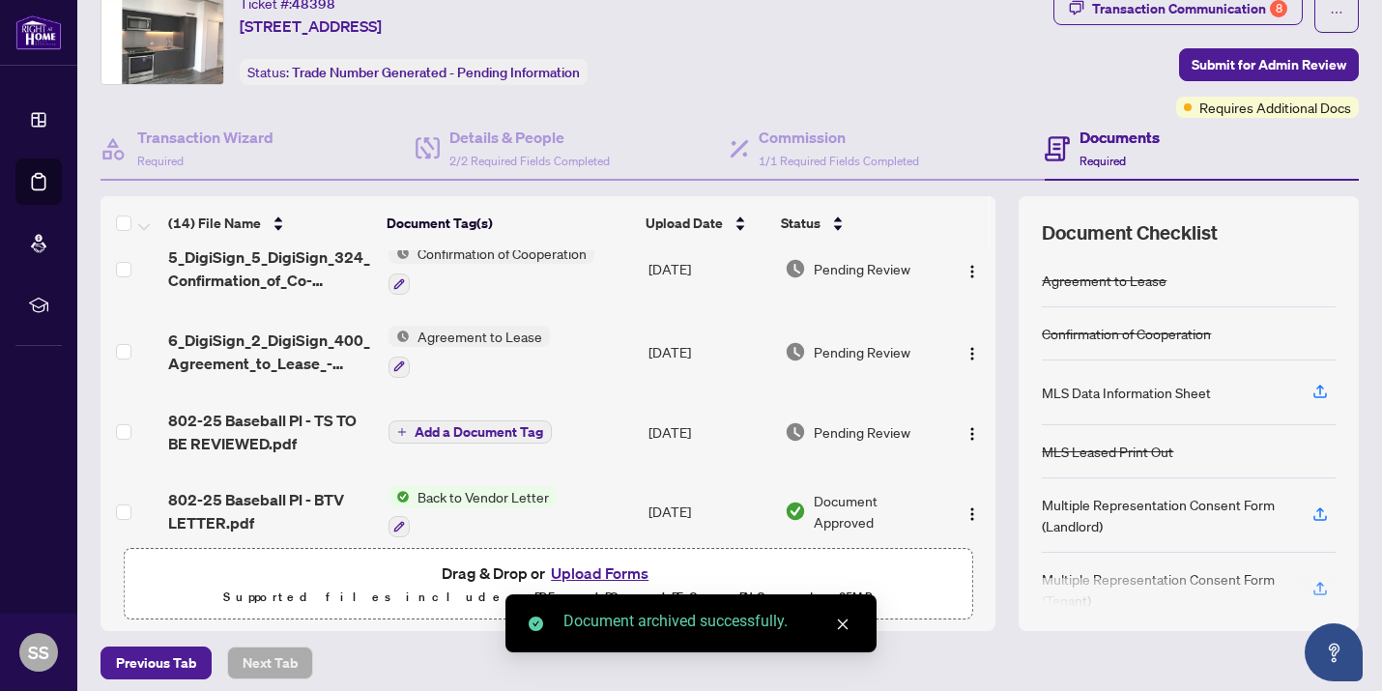
scroll to position [0, 0]
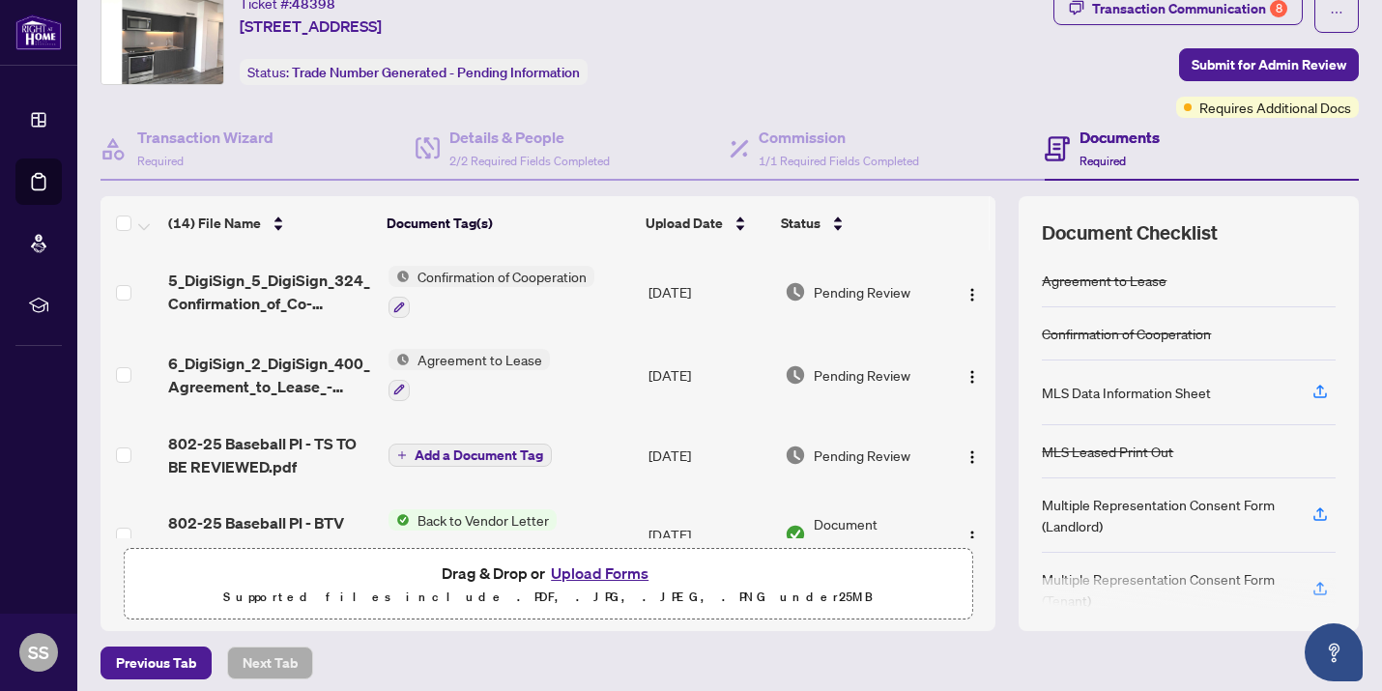
click at [596, 575] on button "Upload Forms" at bounding box center [599, 573] width 109 height 25
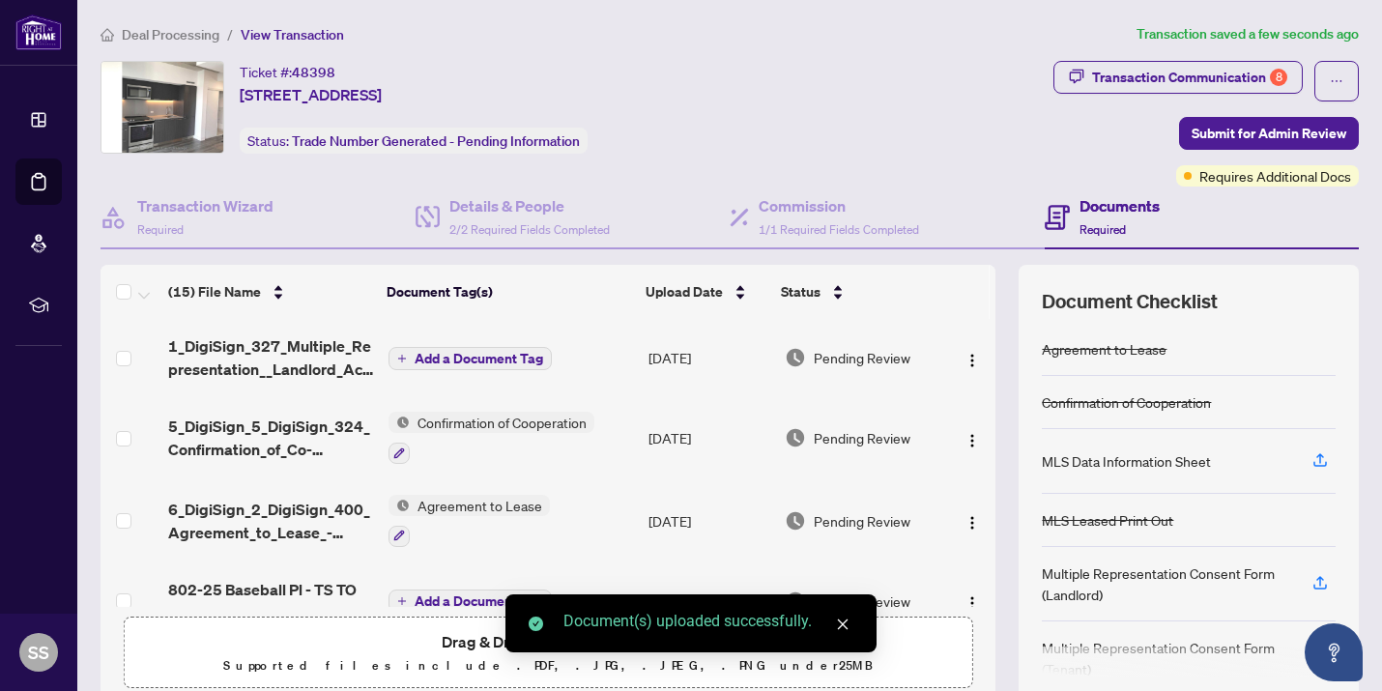
click at [499, 352] on span "Add a Document Tag" at bounding box center [479, 359] width 129 height 14
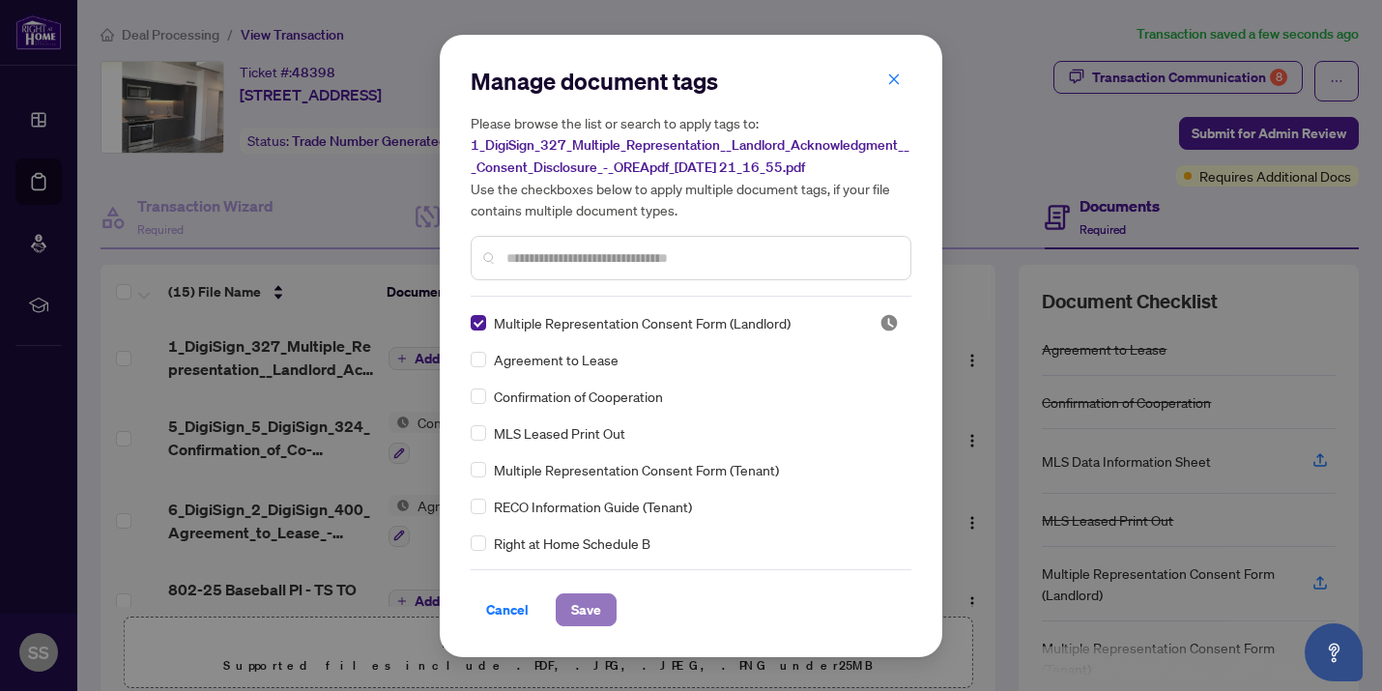
click at [589, 614] on span "Save" at bounding box center [586, 609] width 30 height 31
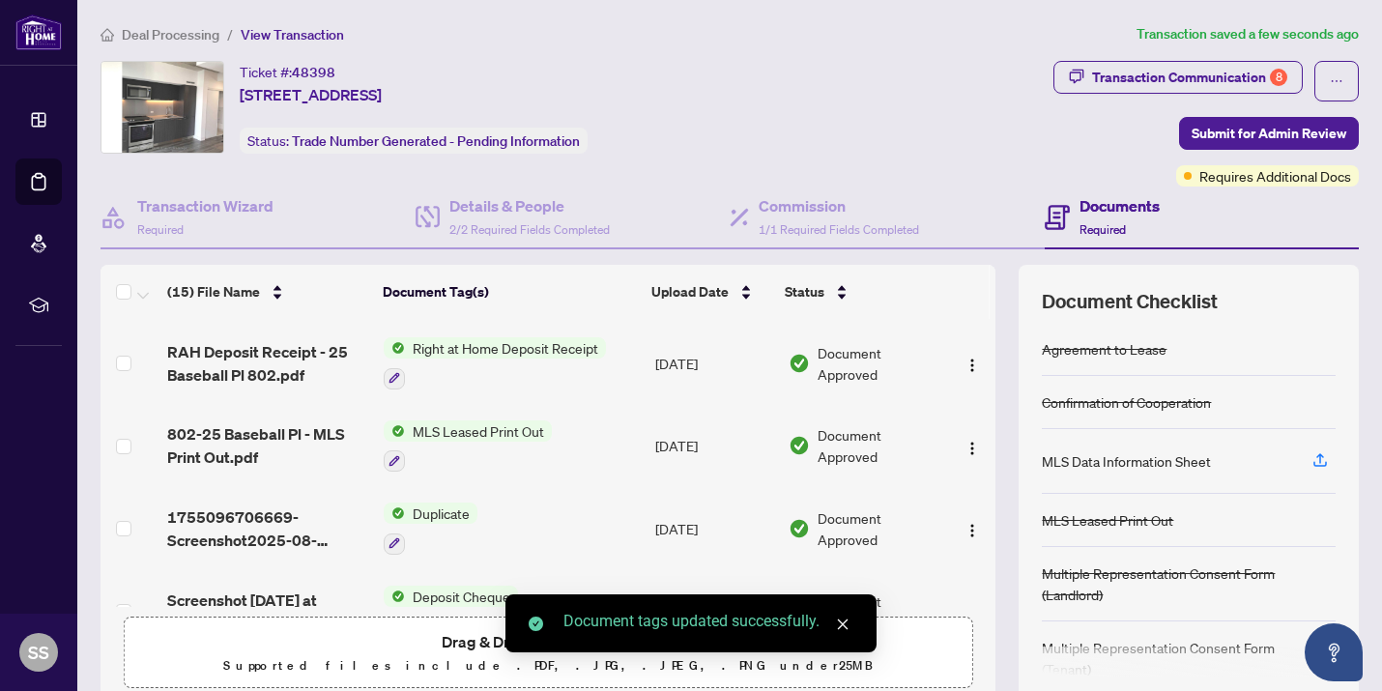
scroll to position [942, 0]
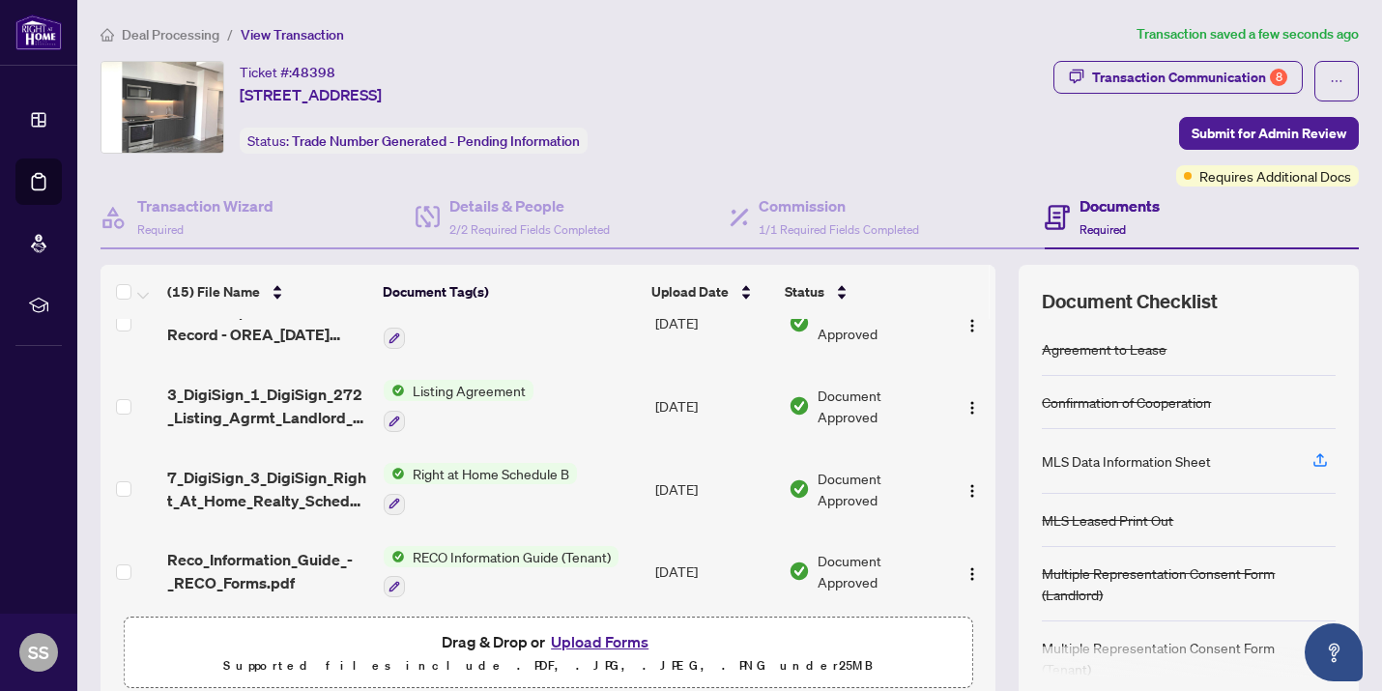
click at [570, 644] on button "Upload Forms" at bounding box center [599, 641] width 109 height 25
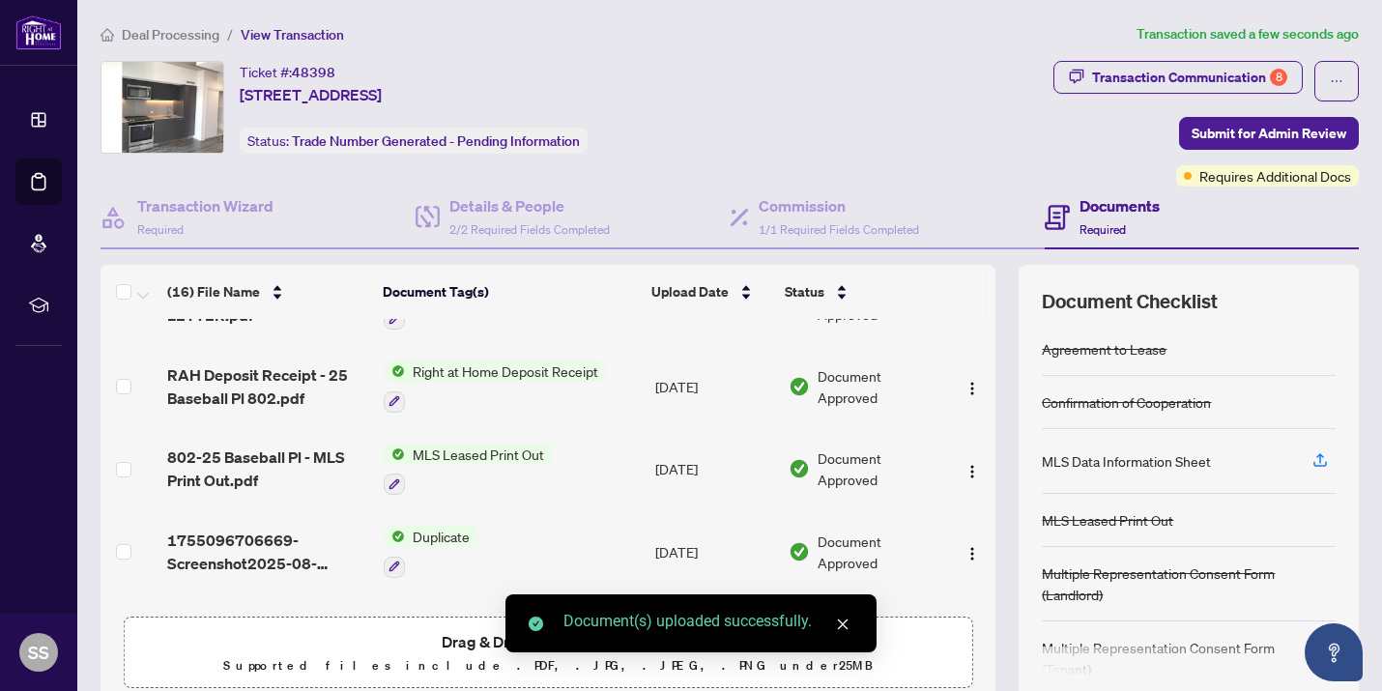
scroll to position [0, 0]
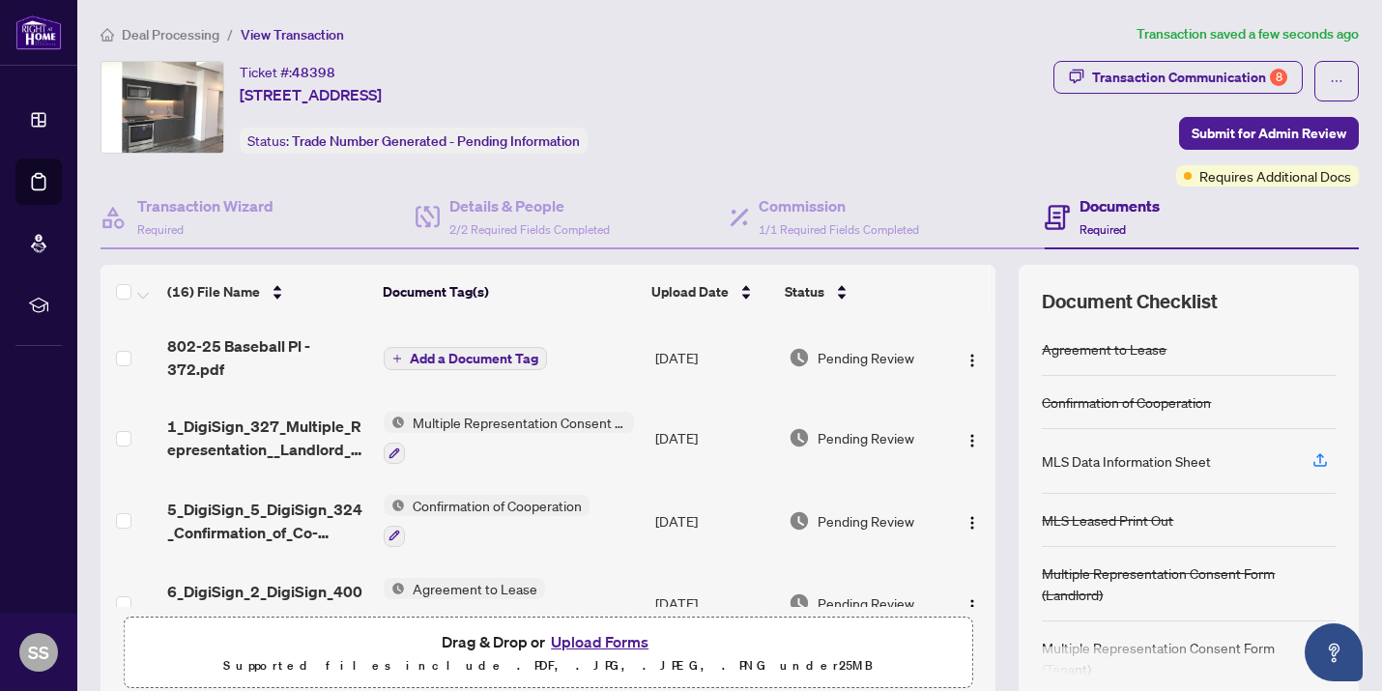
click at [484, 357] on span "Add a Document Tag" at bounding box center [474, 359] width 129 height 14
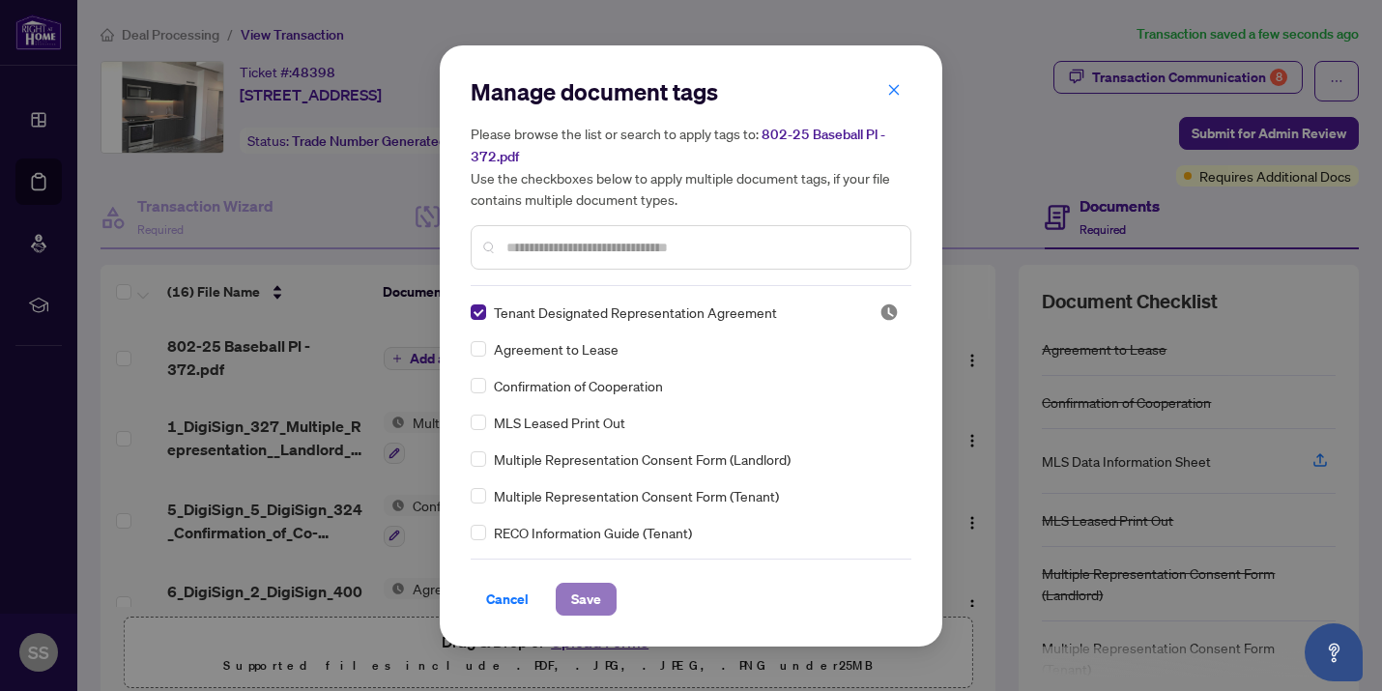
click at [596, 597] on span "Save" at bounding box center [586, 599] width 30 height 31
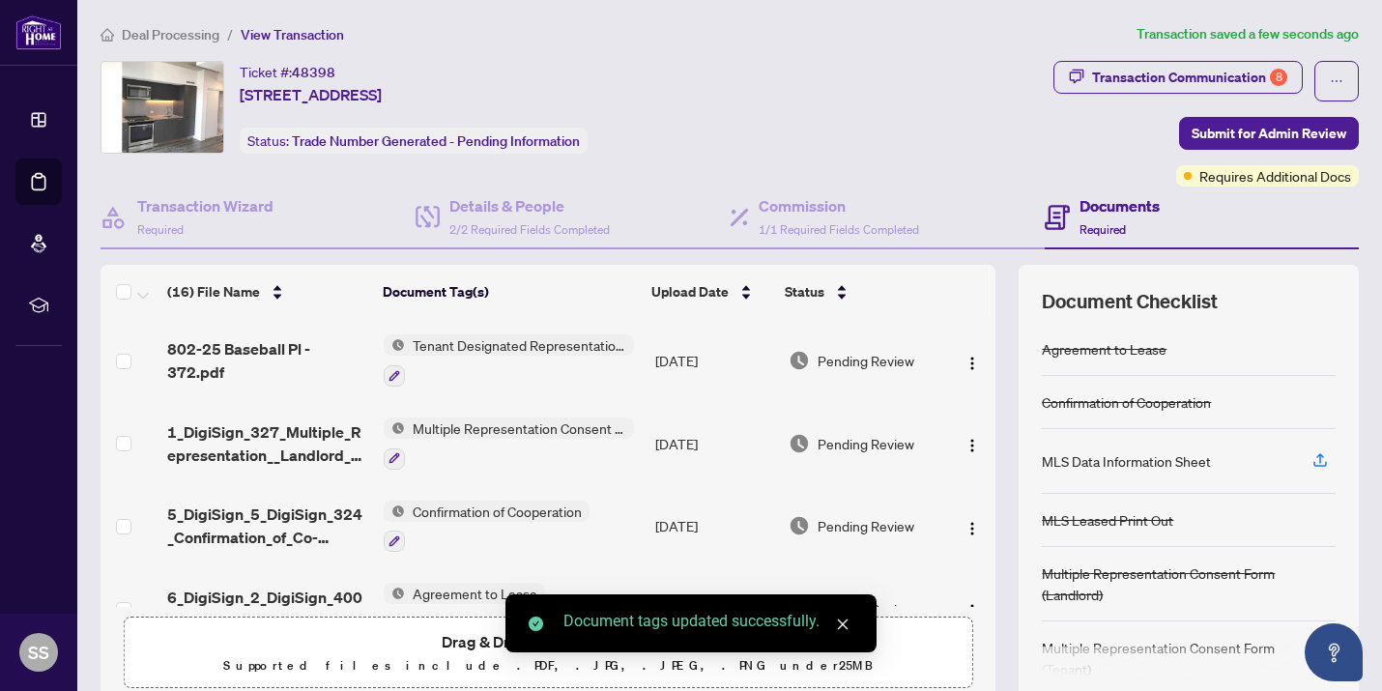
click at [841, 626] on icon "close" at bounding box center [843, 624] width 11 height 11
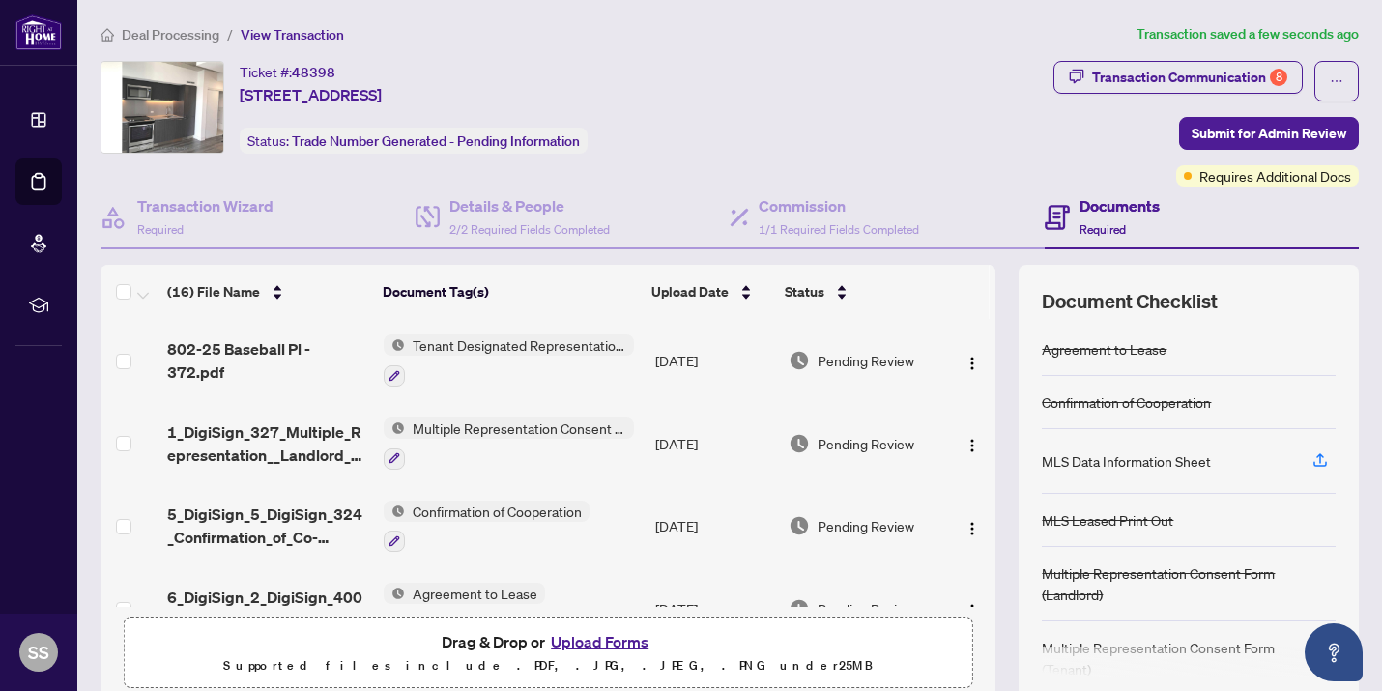
click at [618, 643] on button "Upload Forms" at bounding box center [599, 641] width 109 height 25
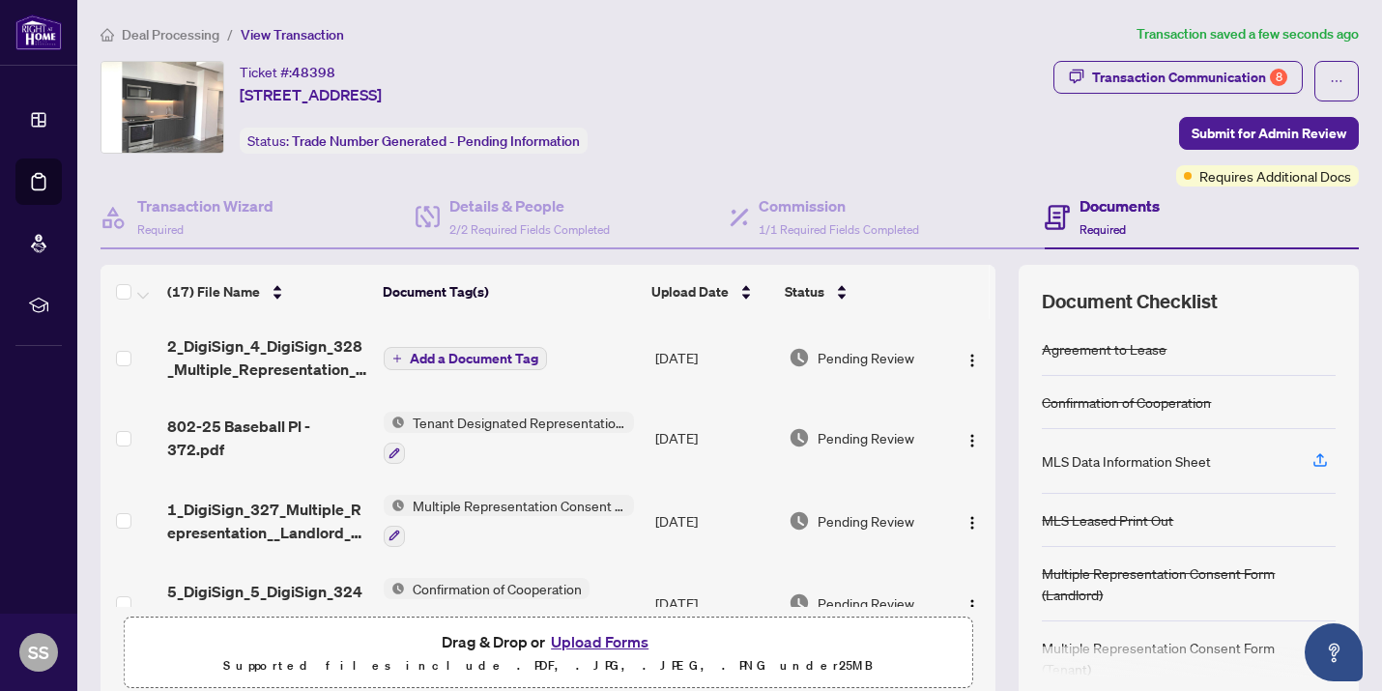
click at [449, 352] on span "Add a Document Tag" at bounding box center [474, 359] width 129 height 14
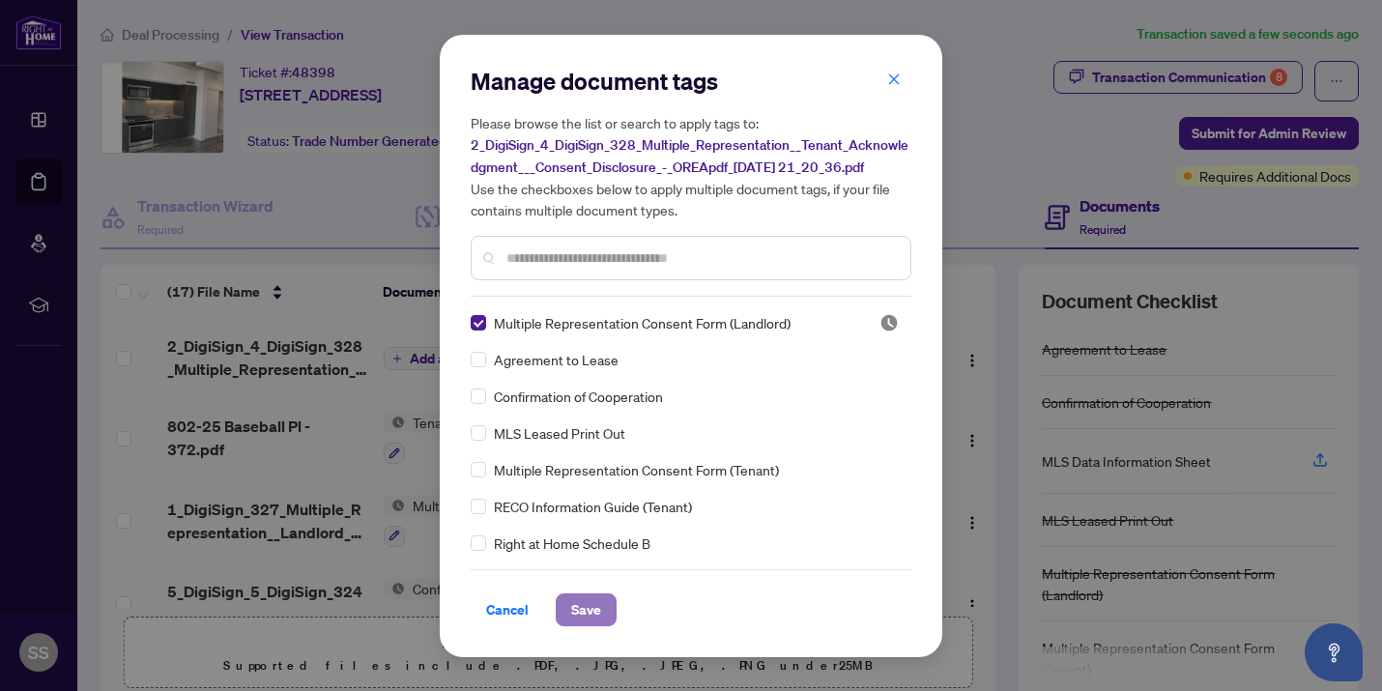
click at [590, 604] on span "Save" at bounding box center [586, 609] width 30 height 31
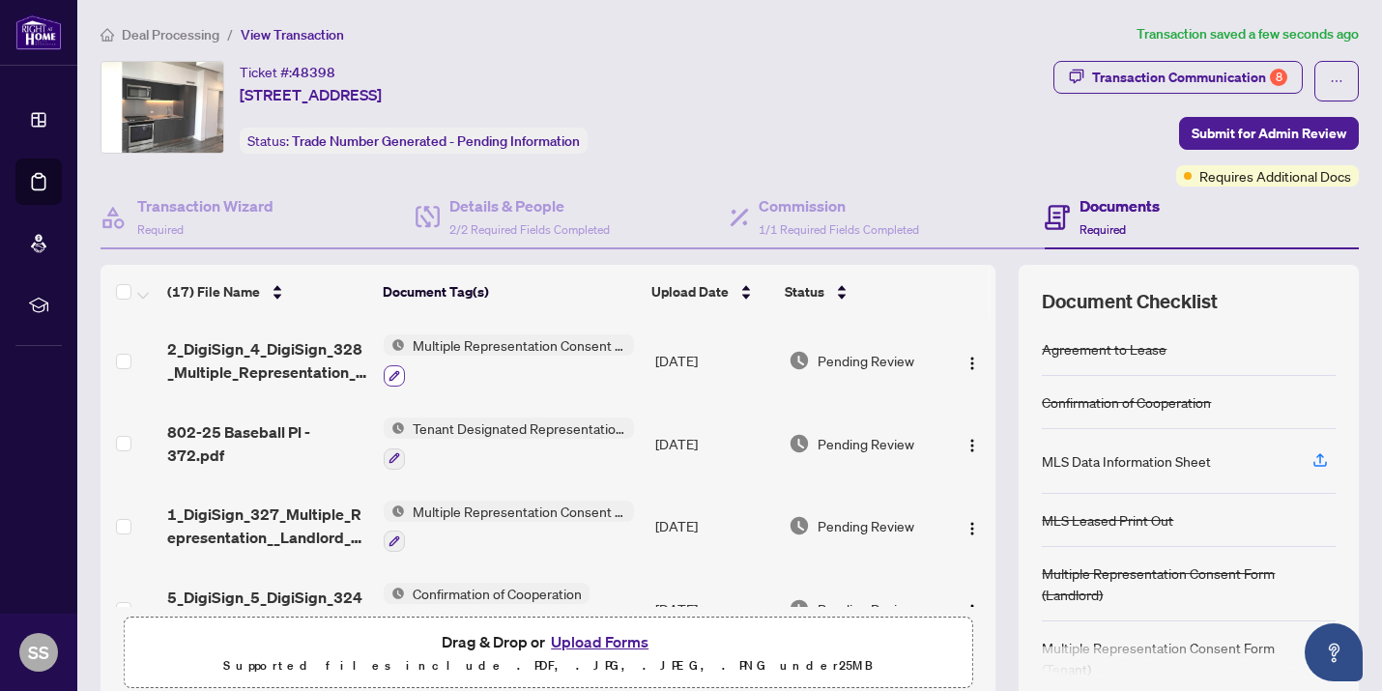
click at [396, 375] on icon "button" at bounding box center [395, 376] width 12 height 12
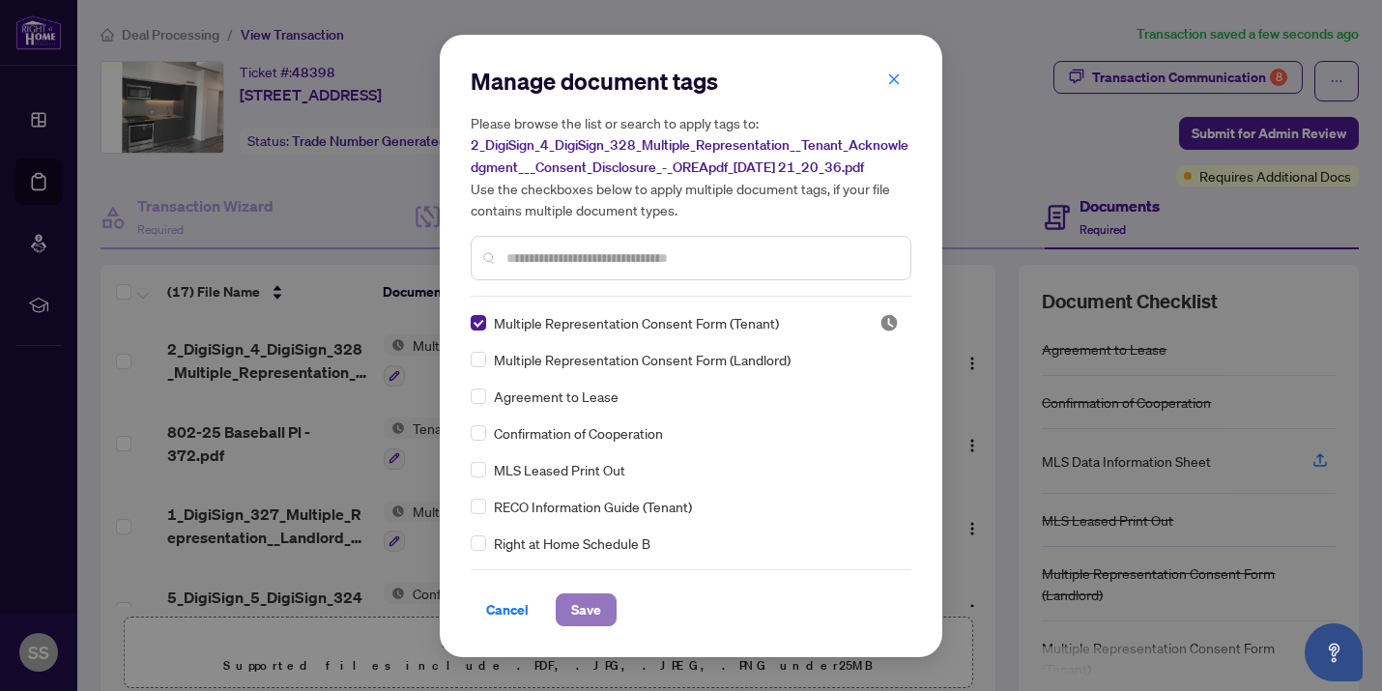
click at [602, 611] on button "Save" at bounding box center [586, 609] width 61 height 33
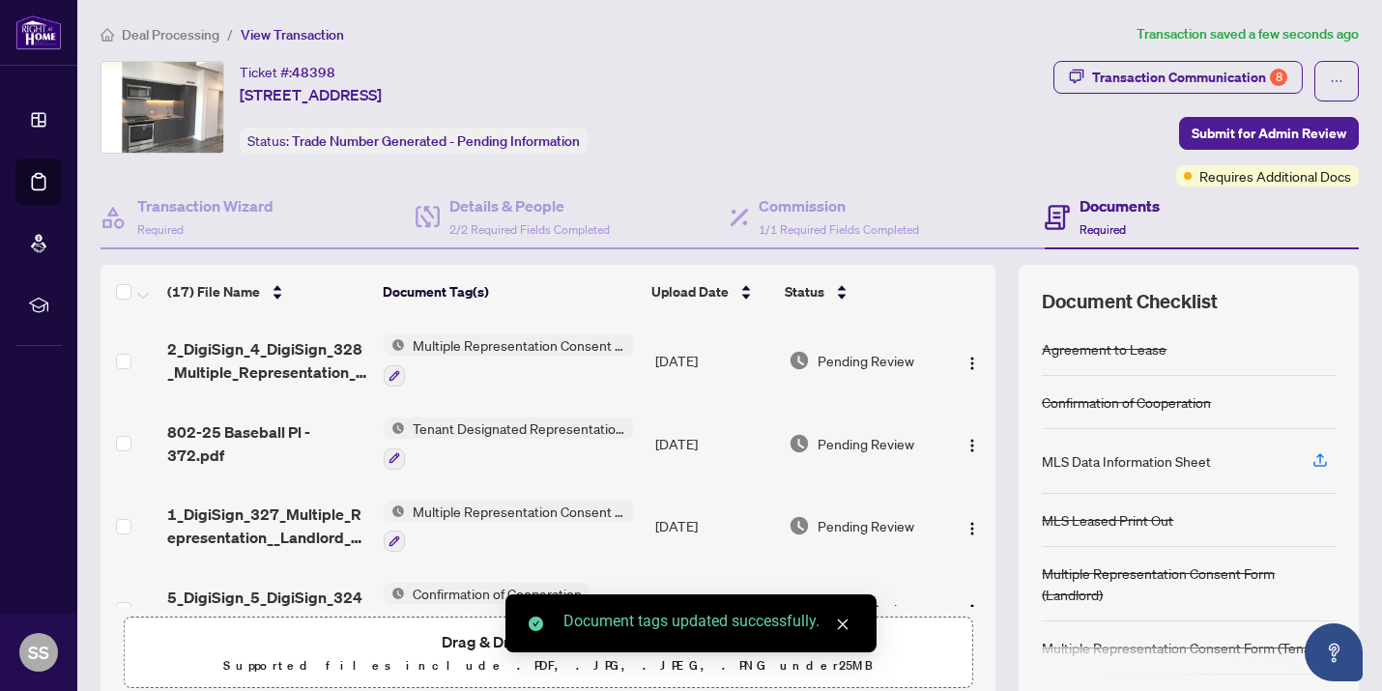
click at [488, 363] on div at bounding box center [509, 374] width 250 height 23
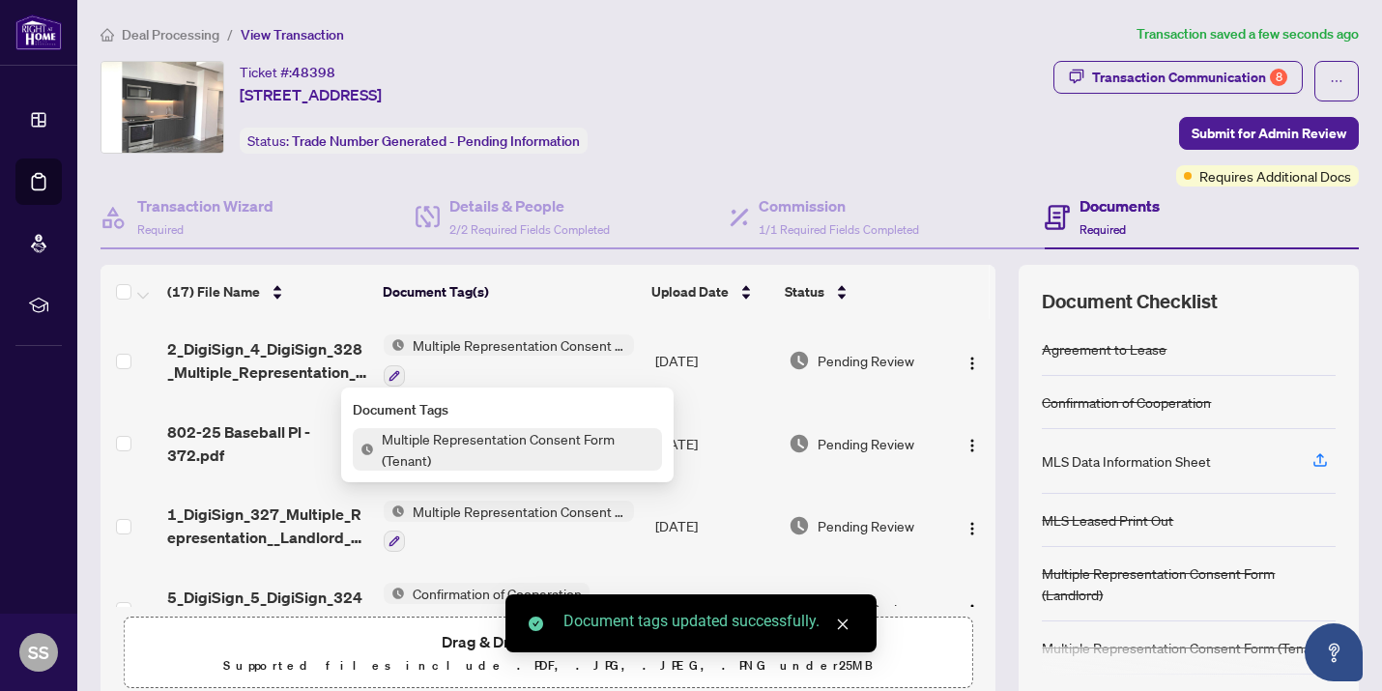
click at [501, 348] on span "Multiple Representation Consent Form (Tenant)" at bounding box center [519, 344] width 229 height 21
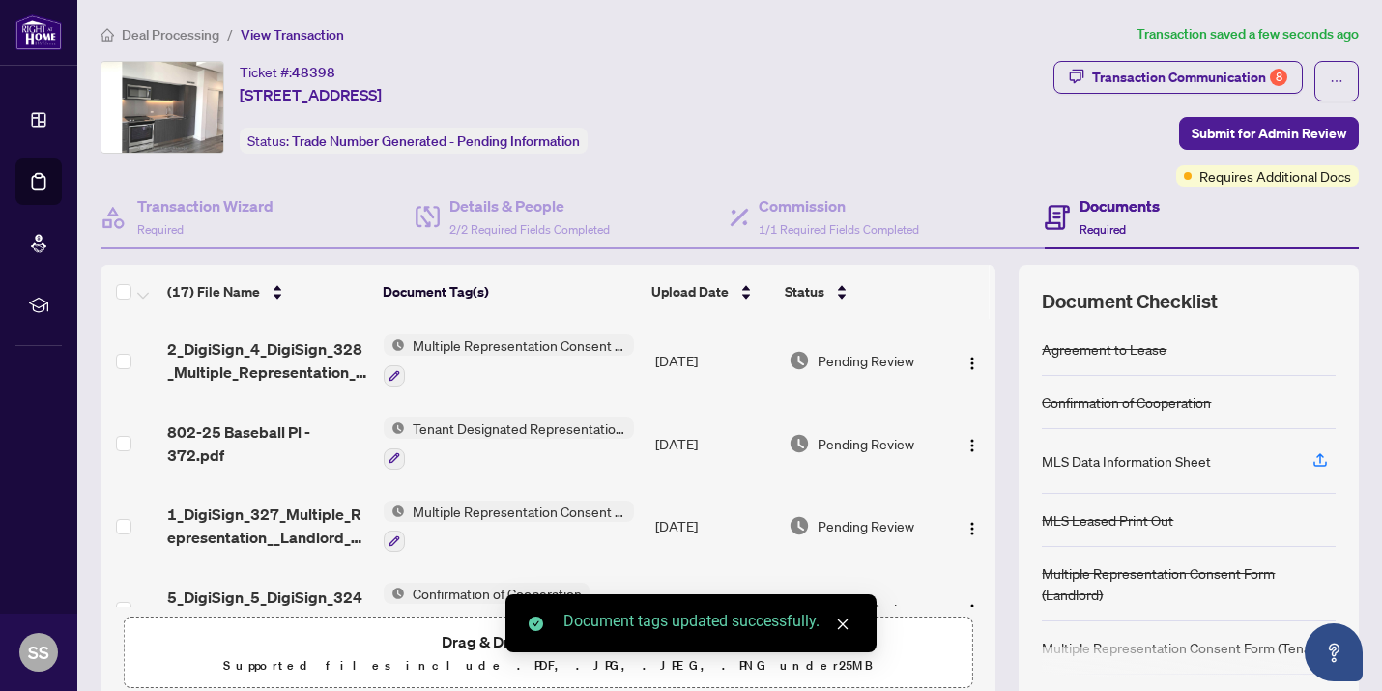
click at [879, 354] on span "Pending Review" at bounding box center [866, 360] width 97 height 21
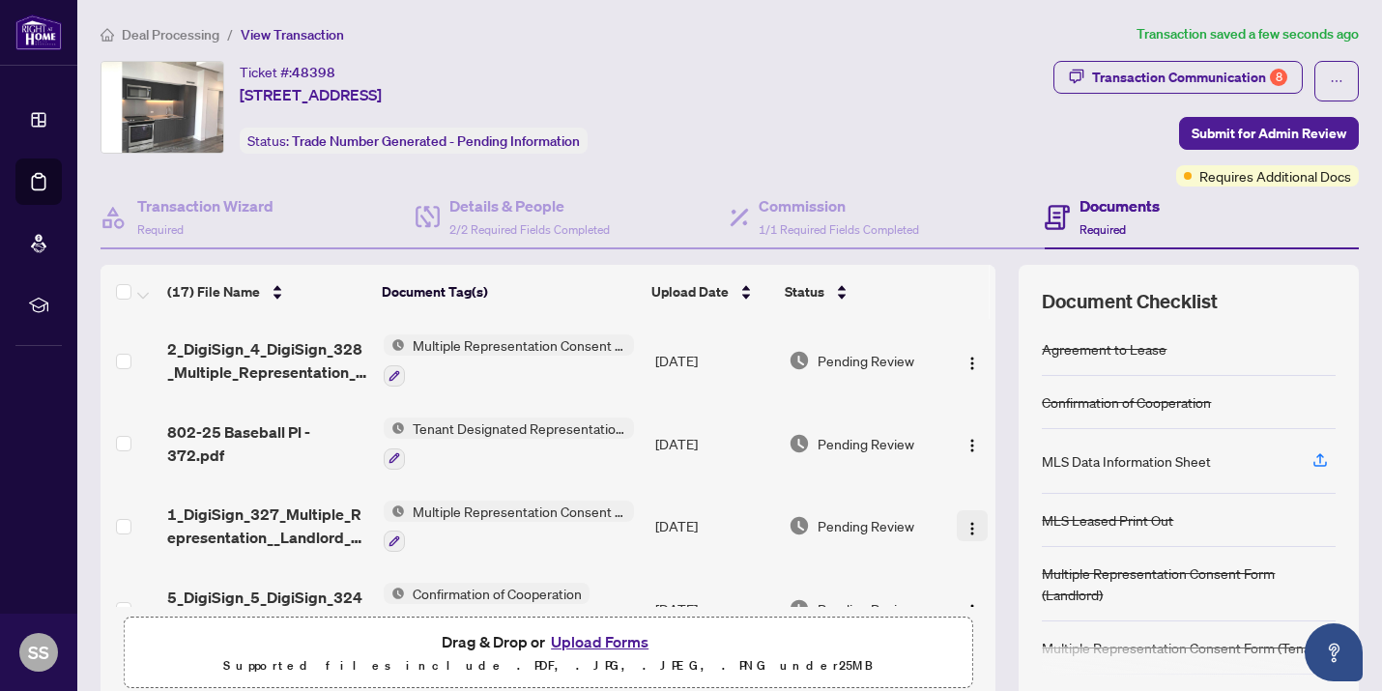
click at [966, 524] on img "button" at bounding box center [971, 528] width 15 height 15
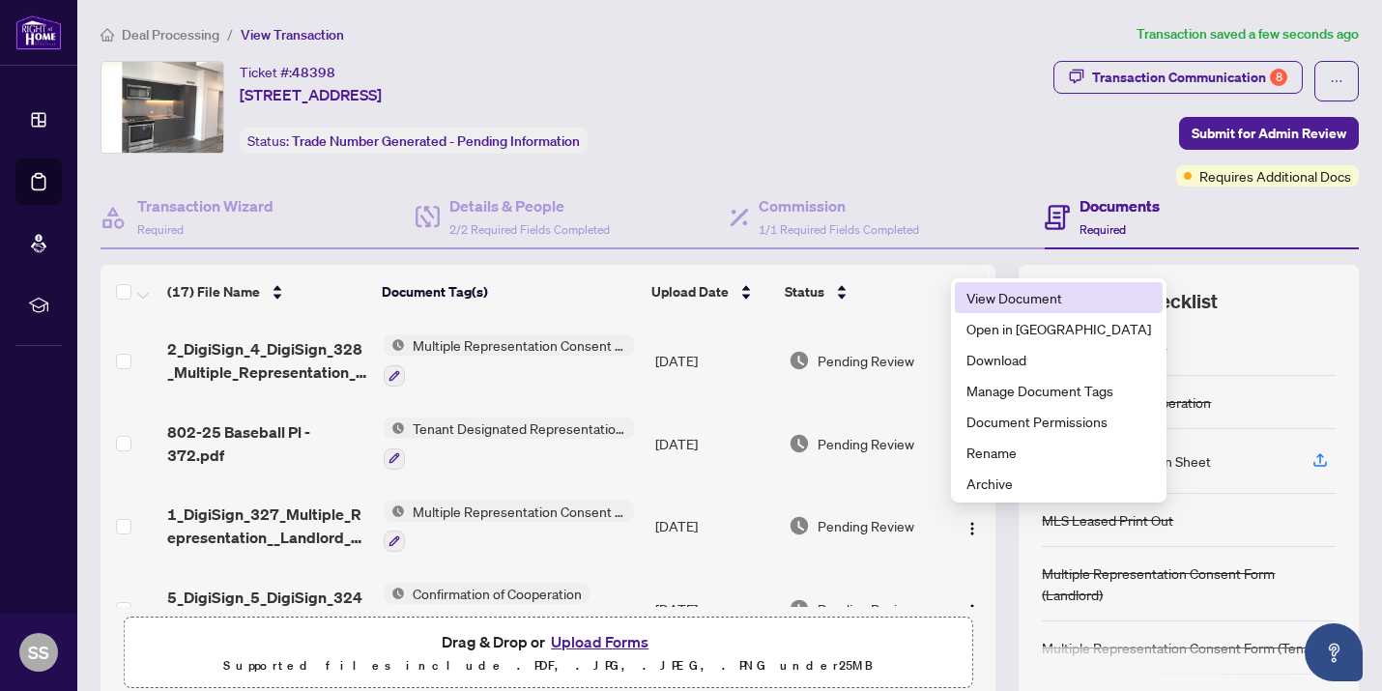
click at [983, 295] on span "View Document" at bounding box center [1058, 297] width 185 height 21
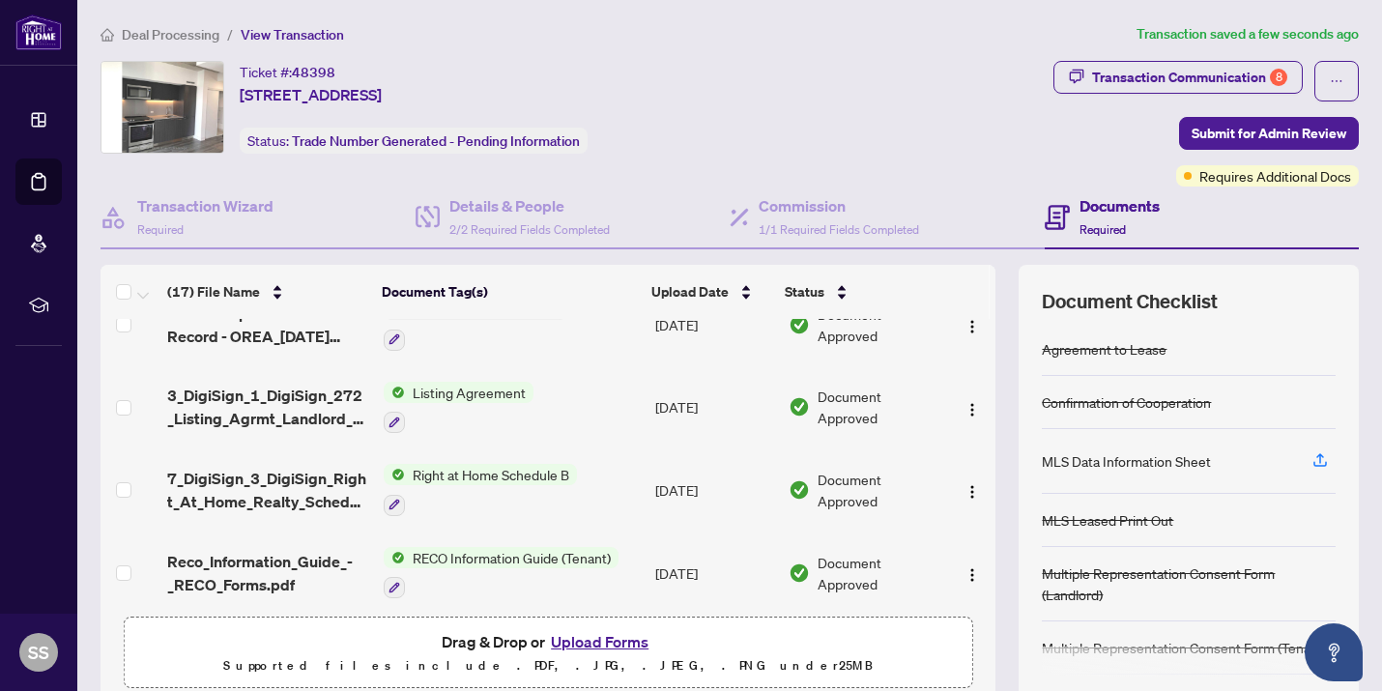
scroll to position [229, 0]
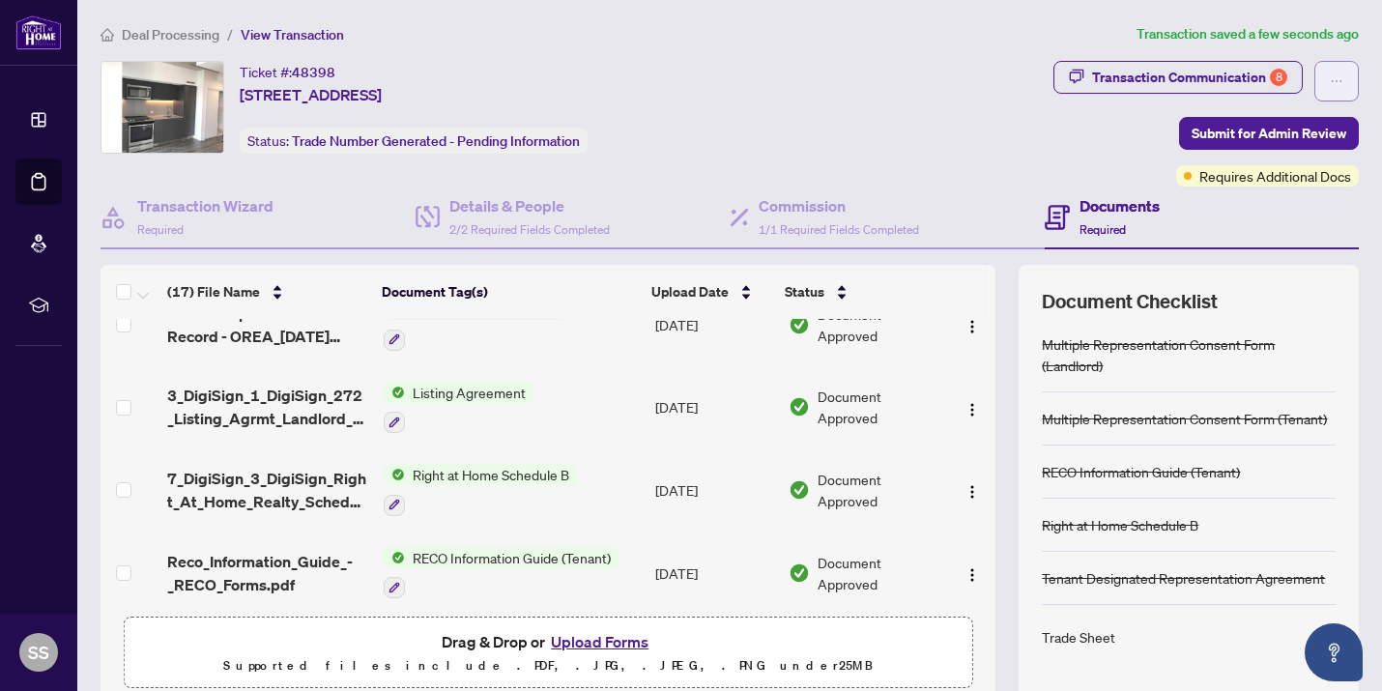
click at [1015, 66] on span "button" at bounding box center [1337, 81] width 14 height 31
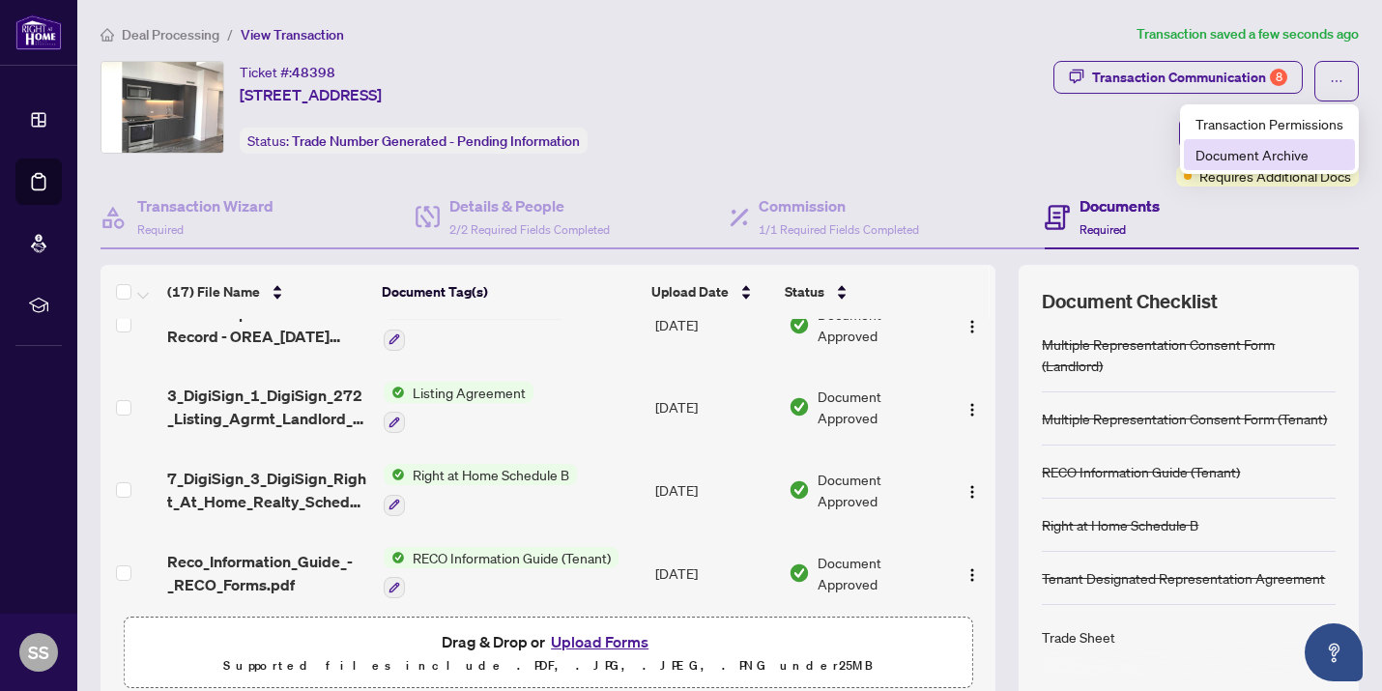
click at [1015, 156] on span "Document Archive" at bounding box center [1269, 154] width 148 height 21
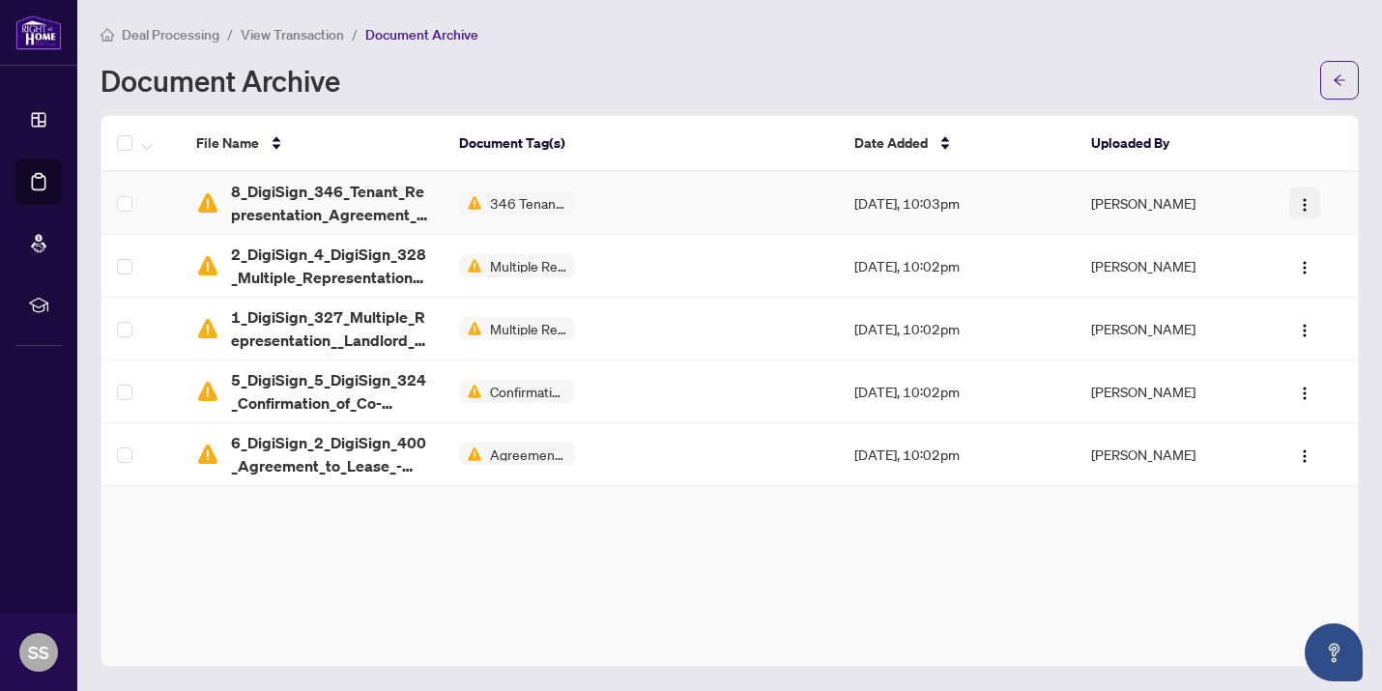
click at [1015, 210] on button "button" at bounding box center [1304, 202] width 31 height 31
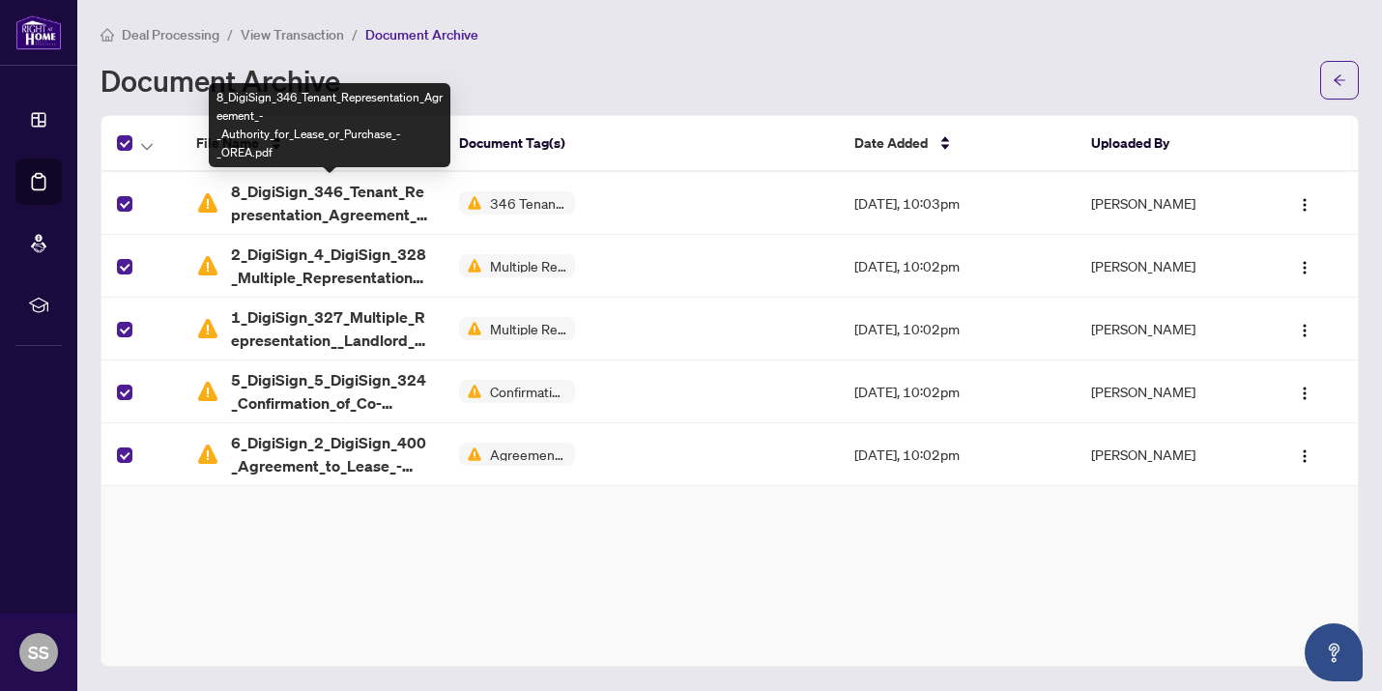
click at [374, 216] on span "8_DigiSign_346_Tenant_Representation_Agreement_-_Authority_for_Lease_or_Purchas…" at bounding box center [330, 203] width 198 height 46
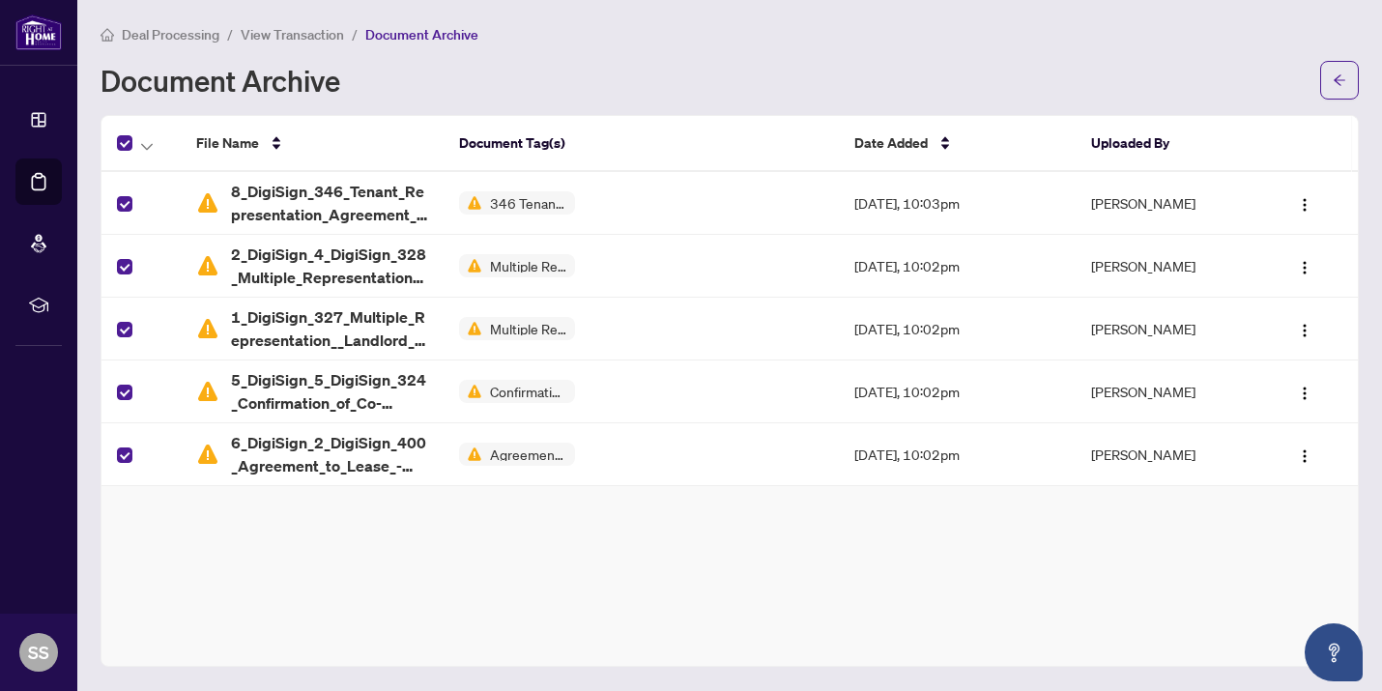
click at [208, 211] on img at bounding box center [207, 202] width 23 height 23
click at [963, 199] on td "[DATE], 10:03pm" at bounding box center [957, 203] width 237 height 63
click at [1015, 207] on button "button" at bounding box center [1304, 202] width 31 height 31
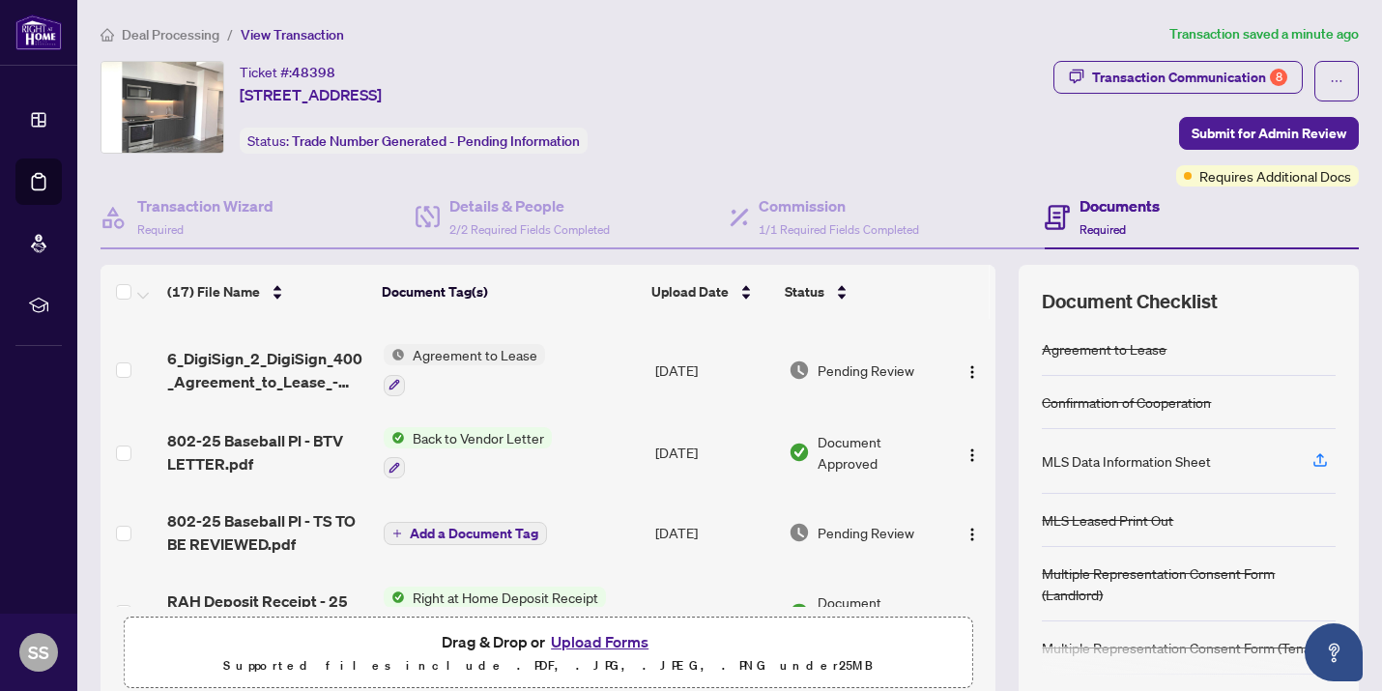
scroll to position [334, 0]
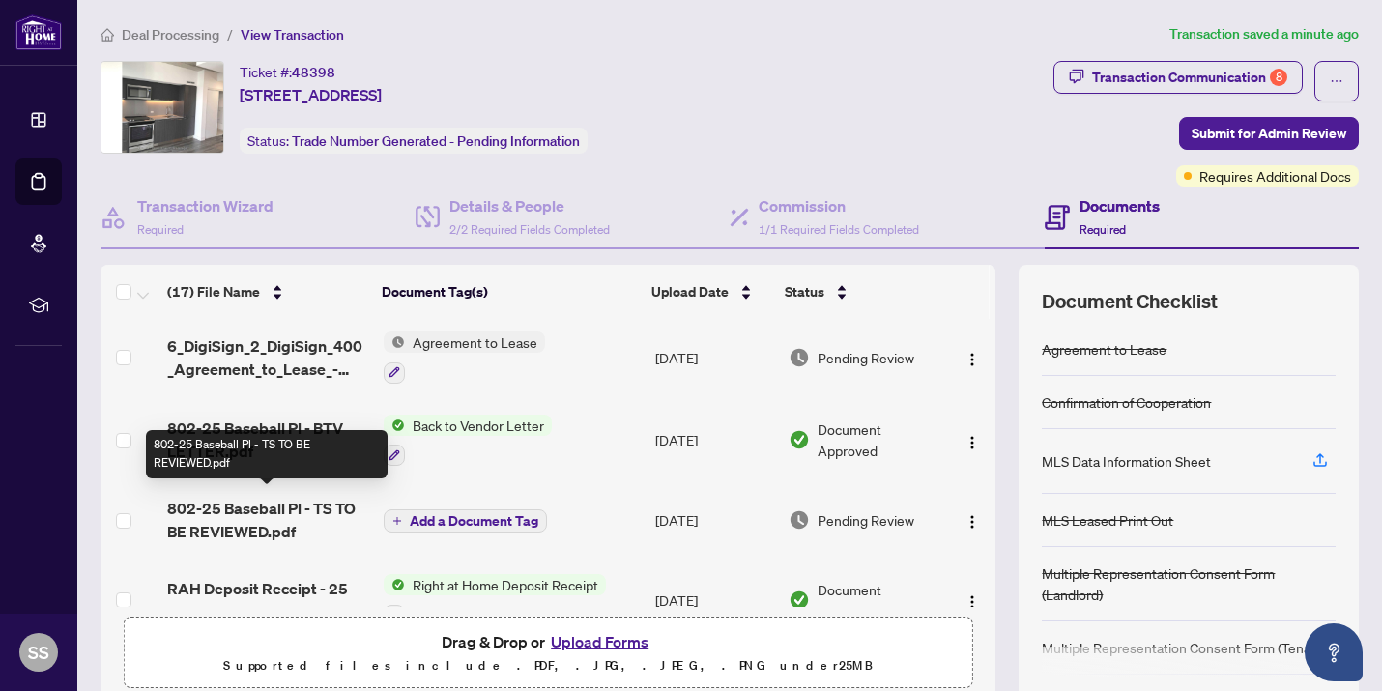
click at [286, 503] on span "802-25 Baseball Pl - TS TO BE REVIEWED.pdf" at bounding box center [267, 520] width 201 height 46
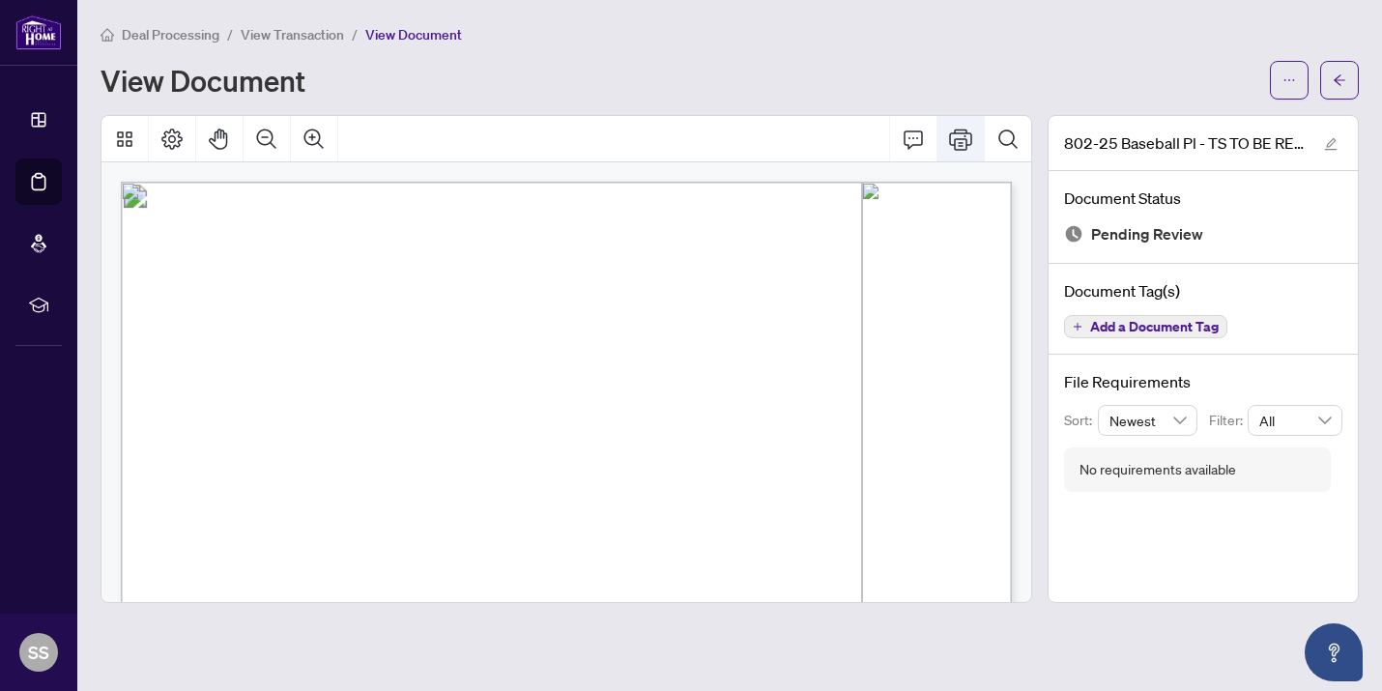
click at [964, 145] on icon "Print" at bounding box center [960, 139] width 23 height 23
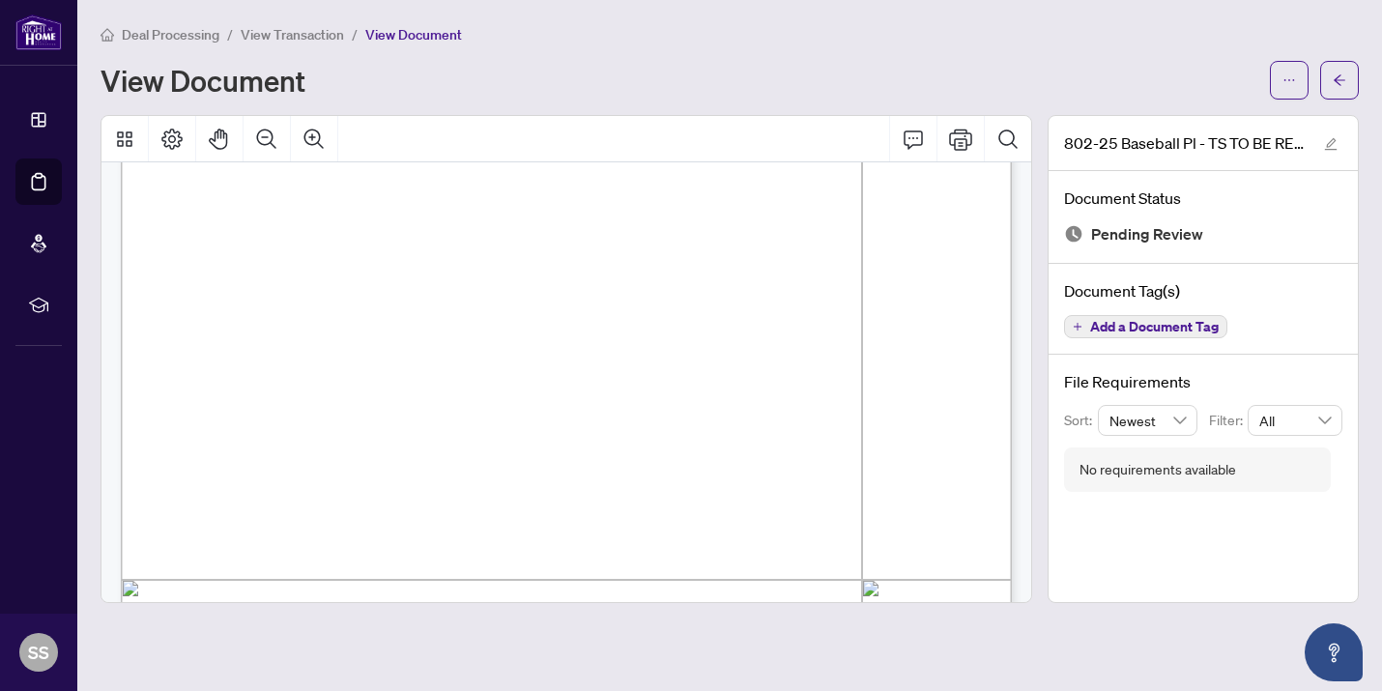
scroll to position [353, 0]
click at [1015, 78] on button "button" at bounding box center [1289, 80] width 39 height 39
click at [1015, 130] on span "Download" at bounding box center [1219, 121] width 147 height 21
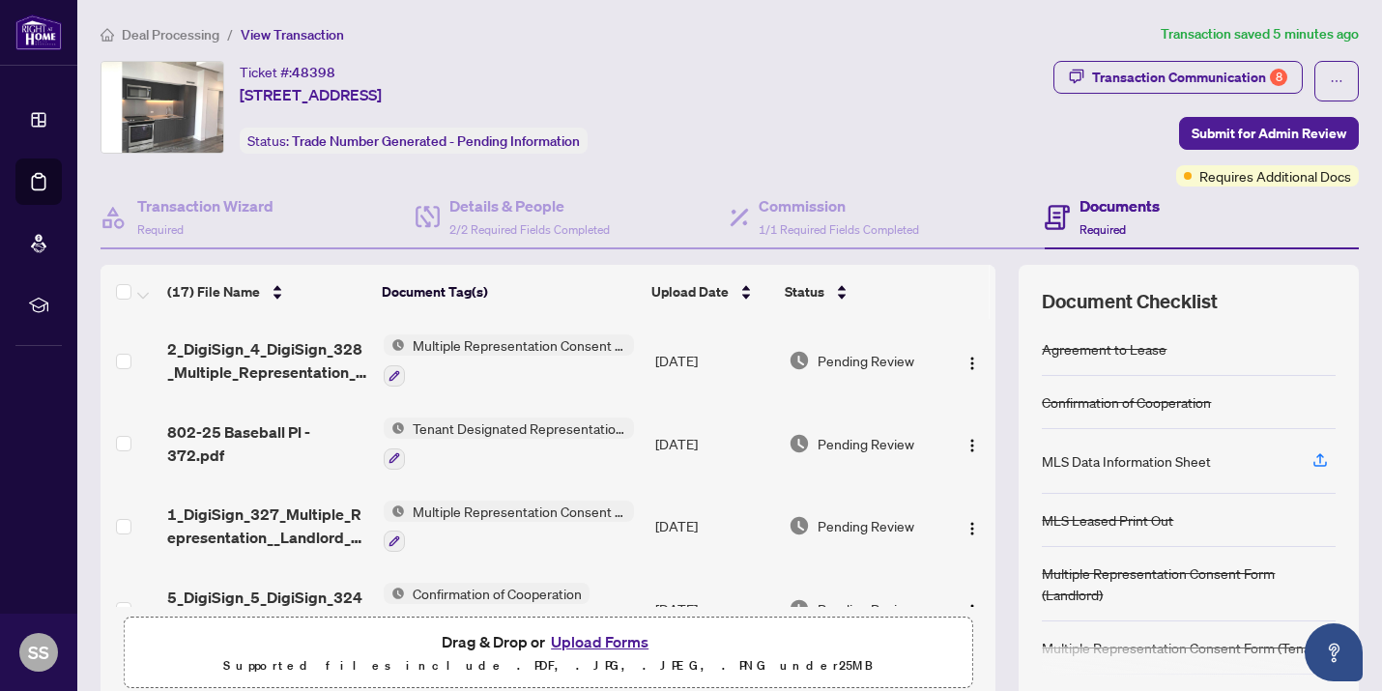
click at [585, 634] on button "Upload Forms" at bounding box center [599, 641] width 109 height 25
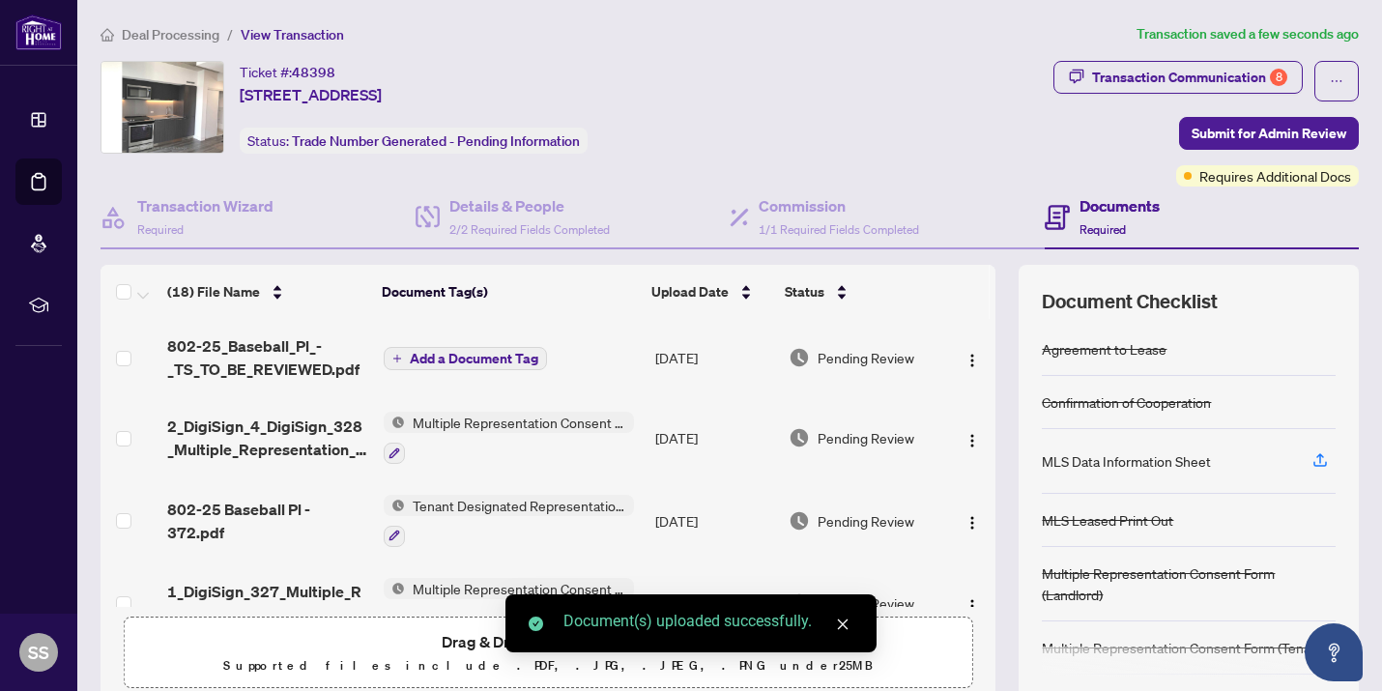
click at [501, 360] on span "Add a Document Tag" at bounding box center [474, 359] width 129 height 14
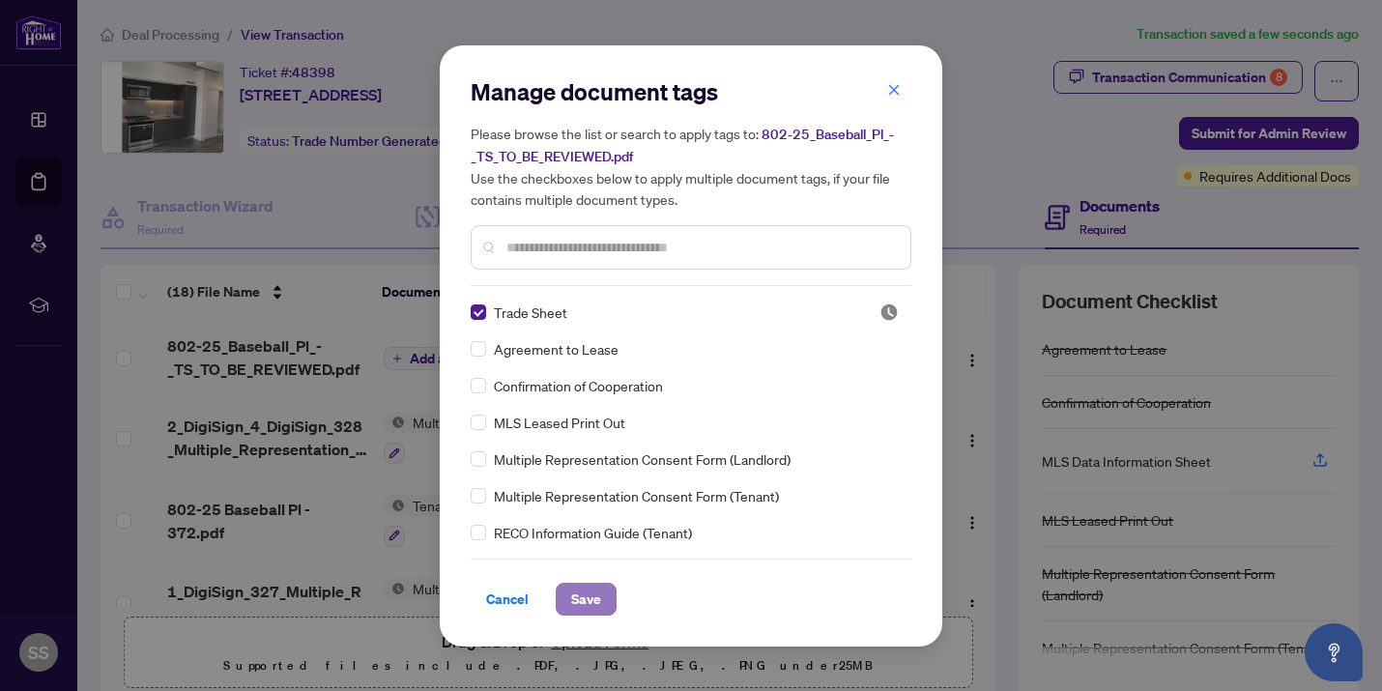
click at [561, 593] on button "Save" at bounding box center [586, 599] width 61 height 33
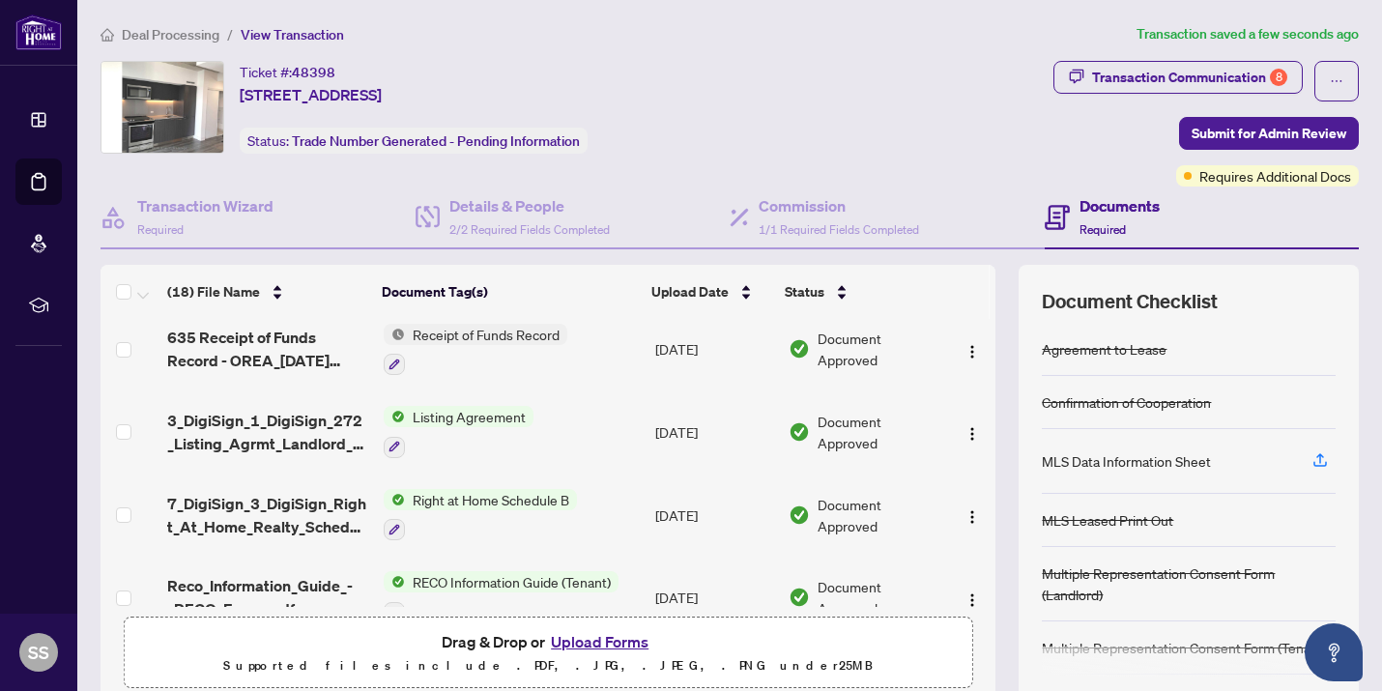
scroll to position [1189, 0]
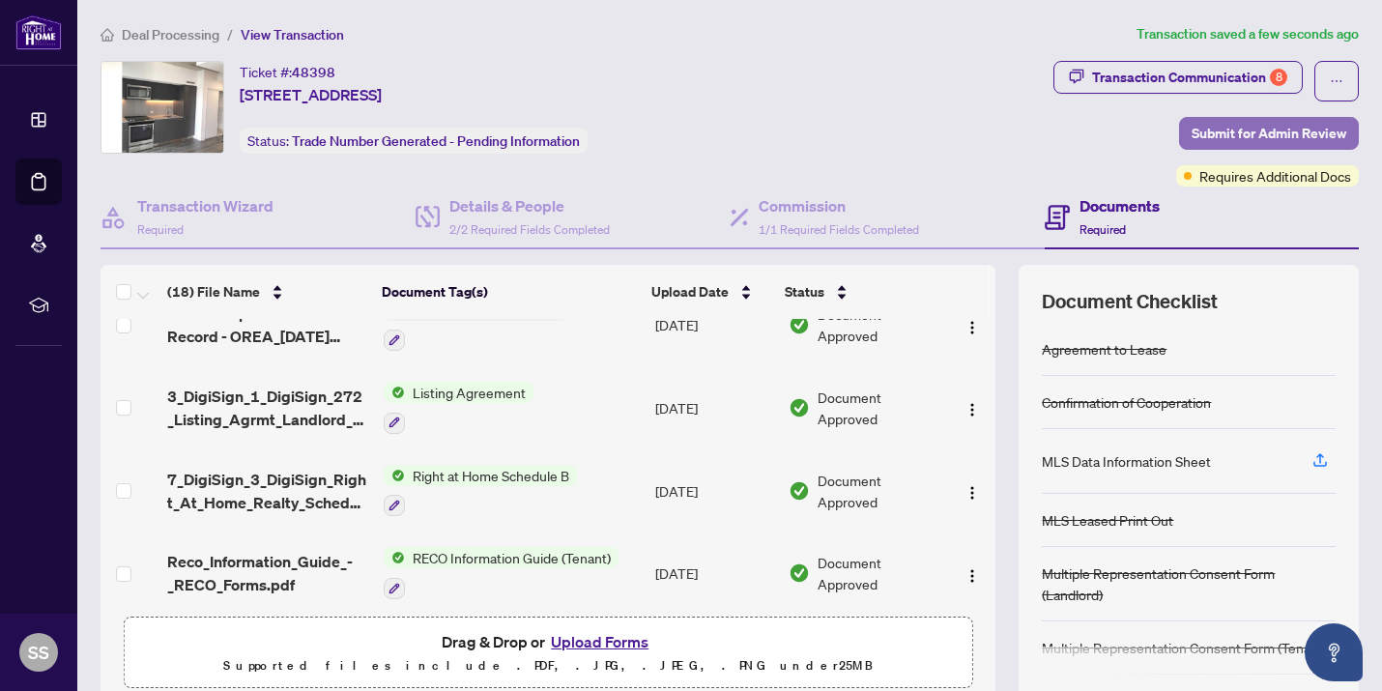
click at [1015, 134] on span "Submit for Admin Review" at bounding box center [1269, 133] width 155 height 31
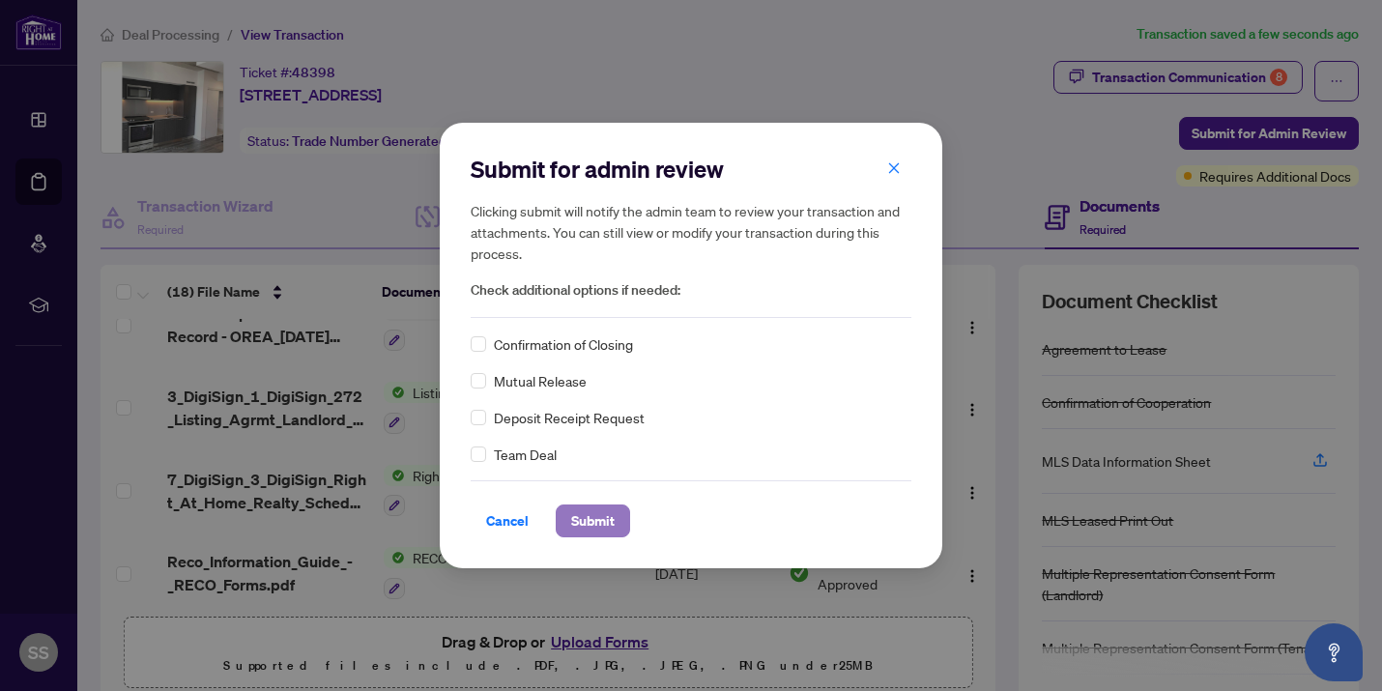
click at [591, 516] on span "Submit" at bounding box center [592, 520] width 43 height 31
